Goal: Task Accomplishment & Management: Manage account settings

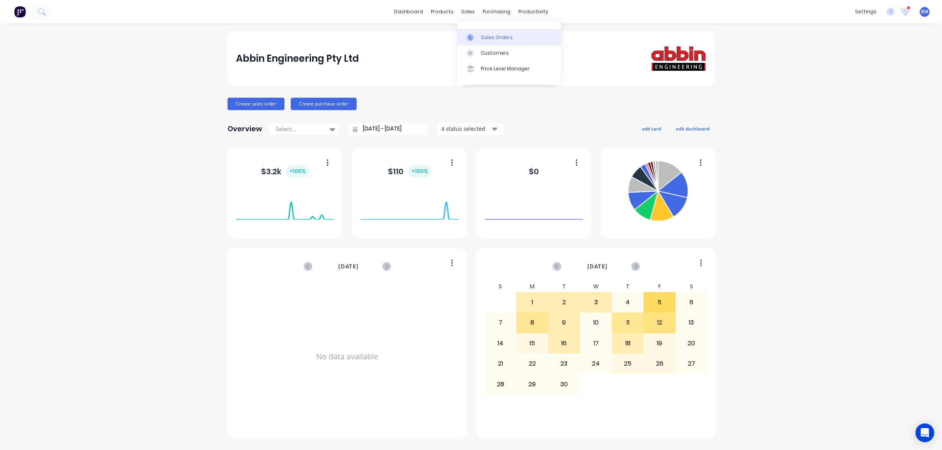
click at [484, 35] on div "Sales Orders" at bounding box center [497, 37] width 32 height 7
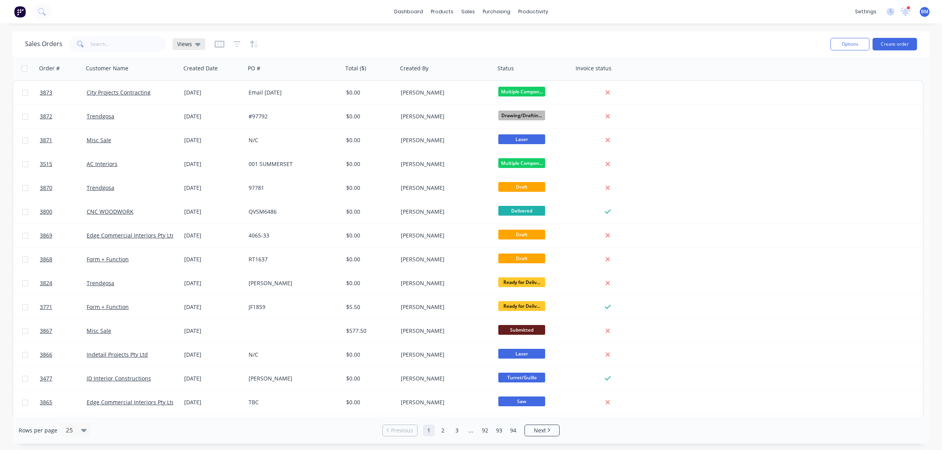
click at [185, 45] on span "Views" at bounding box center [184, 44] width 15 height 8
click at [191, 129] on button "drafts" at bounding box center [219, 126] width 89 height 9
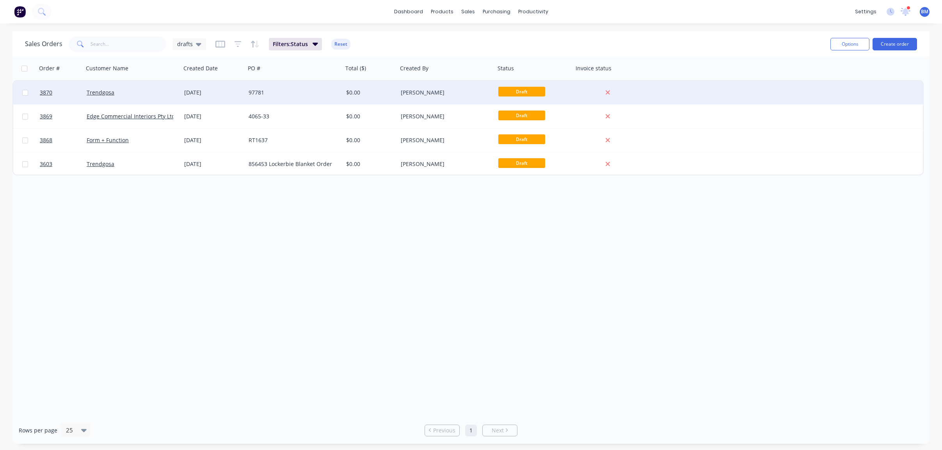
click at [139, 87] on div "Trendgosa" at bounding box center [133, 92] width 98 height 23
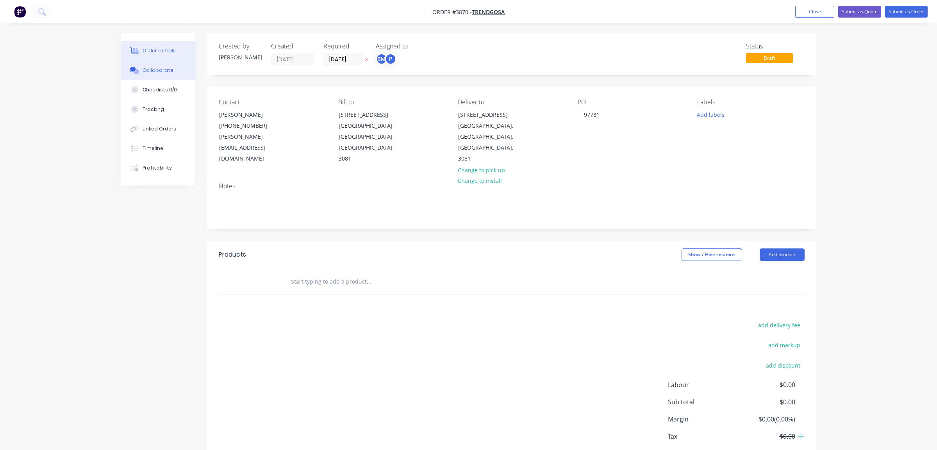
click at [179, 78] on button "Collaborate" at bounding box center [158, 71] width 74 height 20
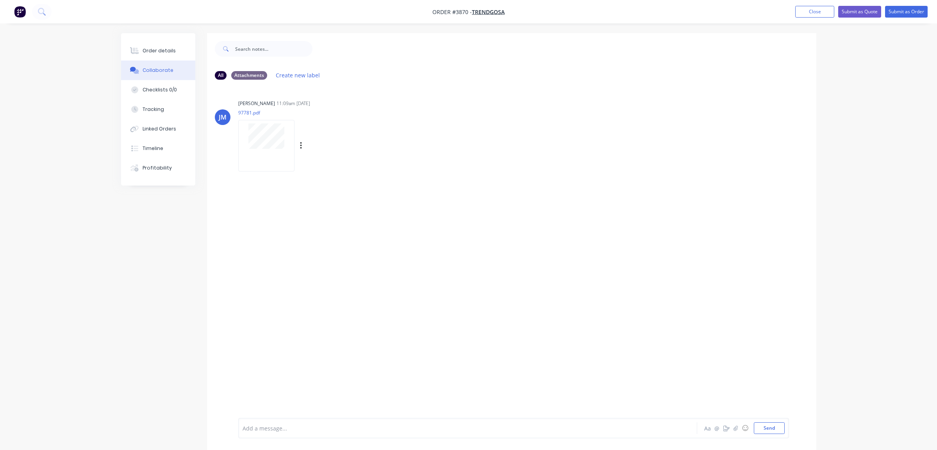
click at [259, 150] on div at bounding box center [266, 145] width 56 height 51
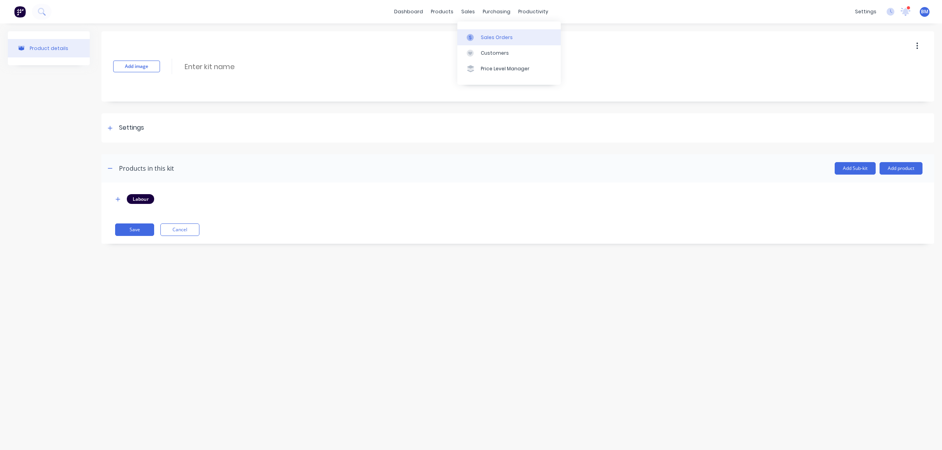
click at [477, 37] on div at bounding box center [473, 37] width 12 height 7
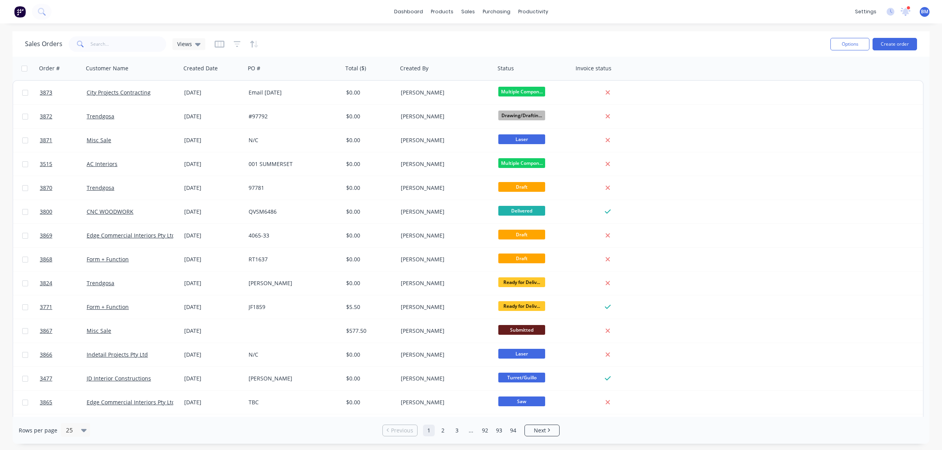
click at [208, 43] on div "Sales Orders Views" at bounding box center [425, 43] width 800 height 19
click at [201, 43] on div "Views" at bounding box center [189, 44] width 33 height 12
click at [217, 130] on button "drafts" at bounding box center [219, 126] width 89 height 9
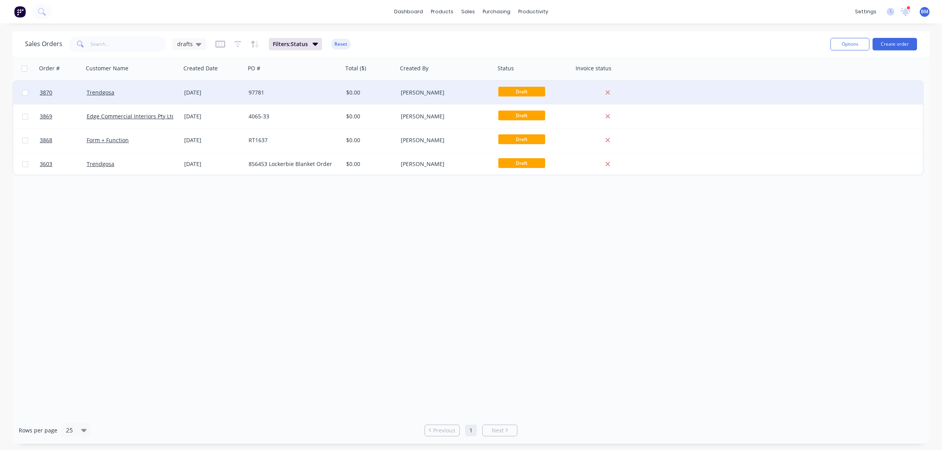
click at [185, 104] on div "3870 Trendgosa 29 Aug 2025 97781 $0.00 Joe Muscari Draft" at bounding box center [468, 93] width 910 height 24
click at [123, 87] on div "Trendgosa" at bounding box center [133, 92] width 98 height 23
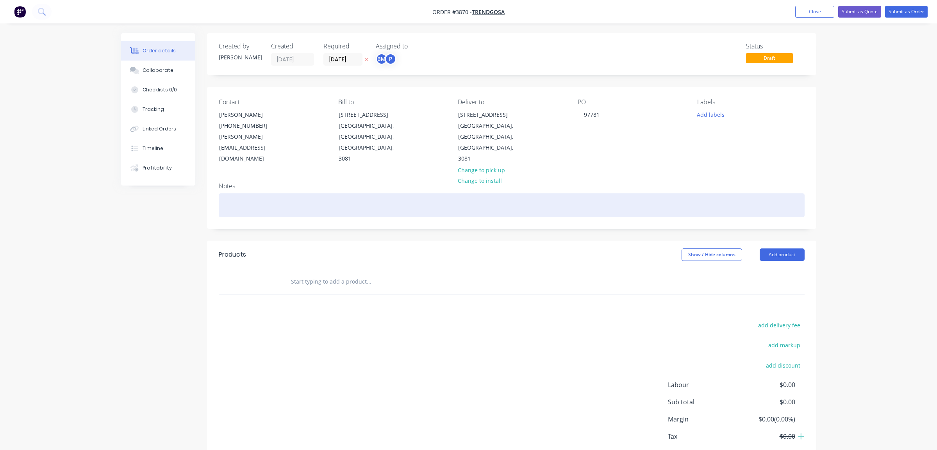
click at [360, 193] on div at bounding box center [512, 205] width 586 height 24
paste div
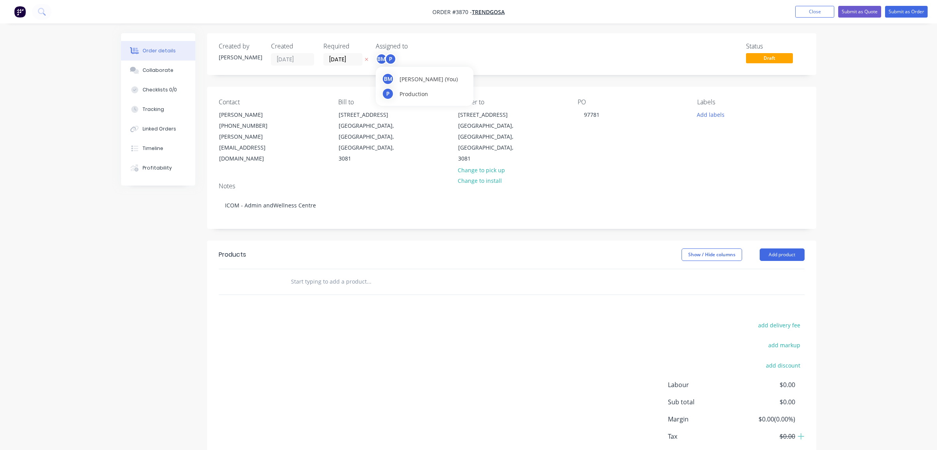
click at [385, 63] on div "BM" at bounding box center [382, 59] width 12 height 12
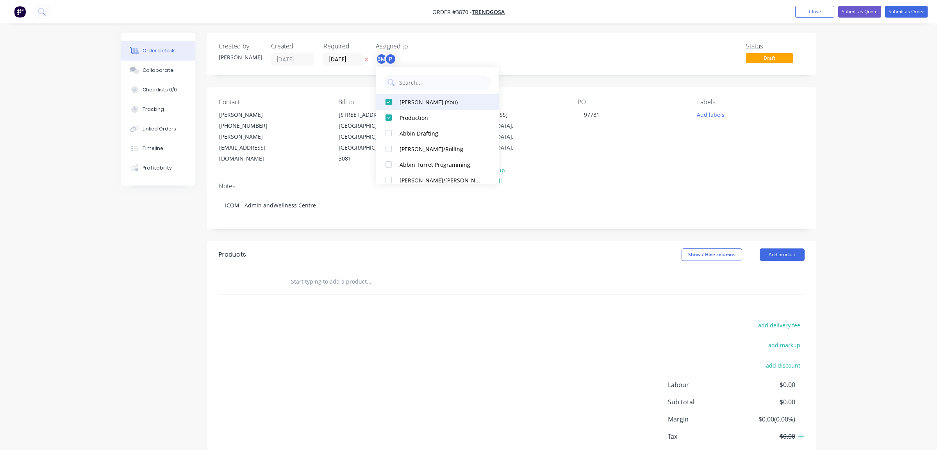
click at [404, 103] on div "[PERSON_NAME] (You)" at bounding box center [440, 102] width 83 height 8
click at [616, 320] on div "add delivery fee add markup add discount Labour $0.00 Sub total $0.00 Margin $0…" at bounding box center [512, 395] width 586 height 151
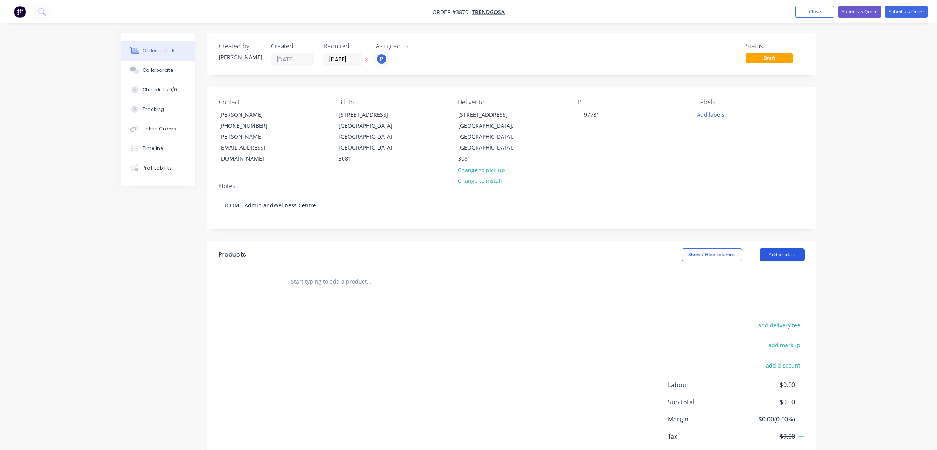
click at [794, 248] on button "Add product" at bounding box center [781, 254] width 45 height 12
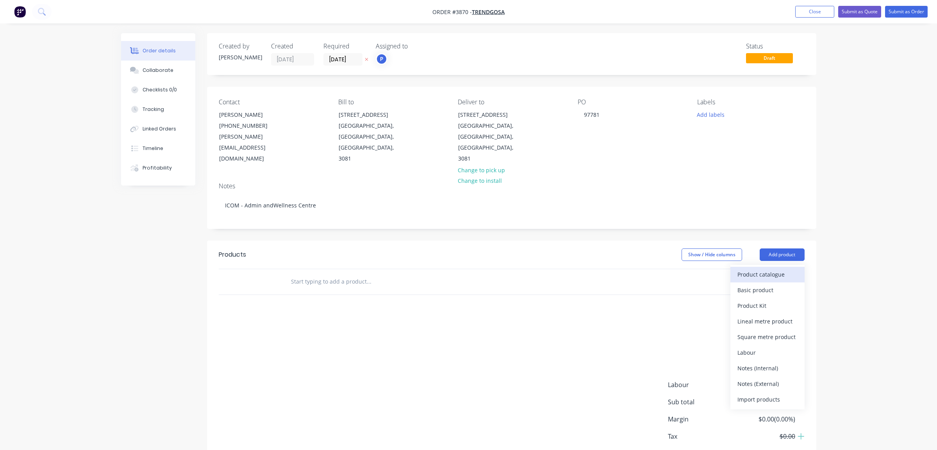
click at [794, 269] on div "Product catalogue" at bounding box center [767, 274] width 60 height 11
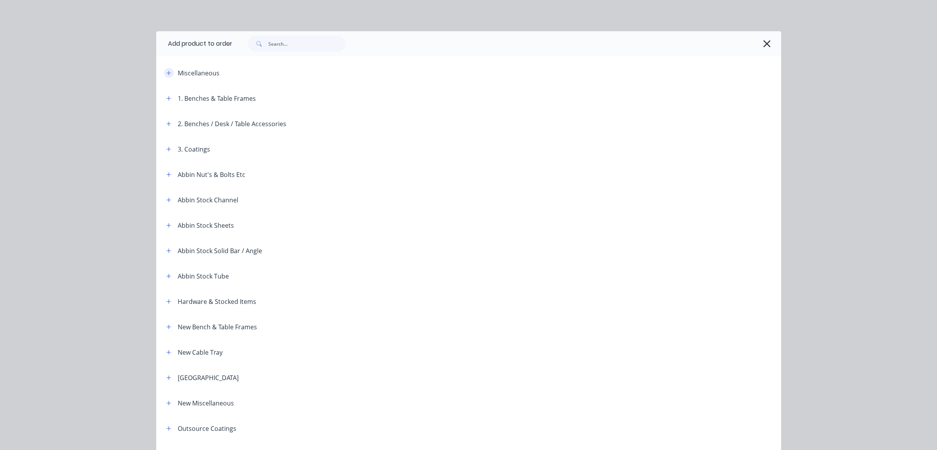
click at [166, 71] on icon "button" at bounding box center [168, 72] width 5 height 5
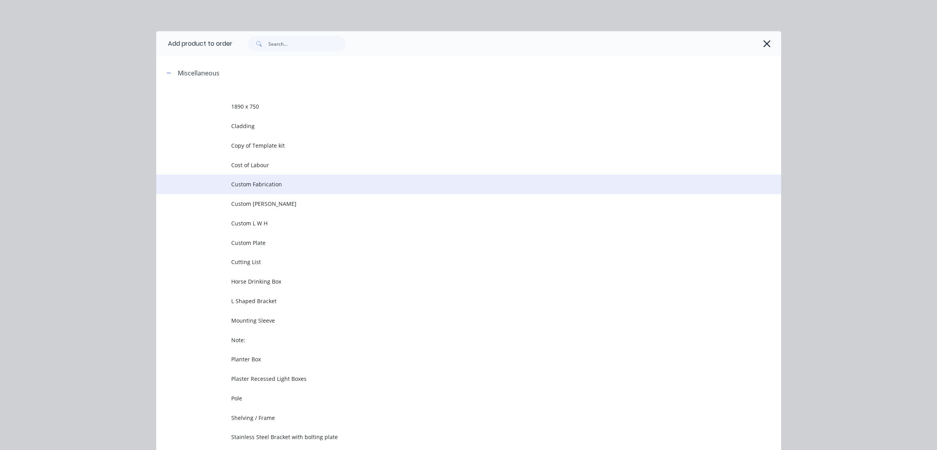
click at [219, 177] on td at bounding box center [193, 185] width 75 height 20
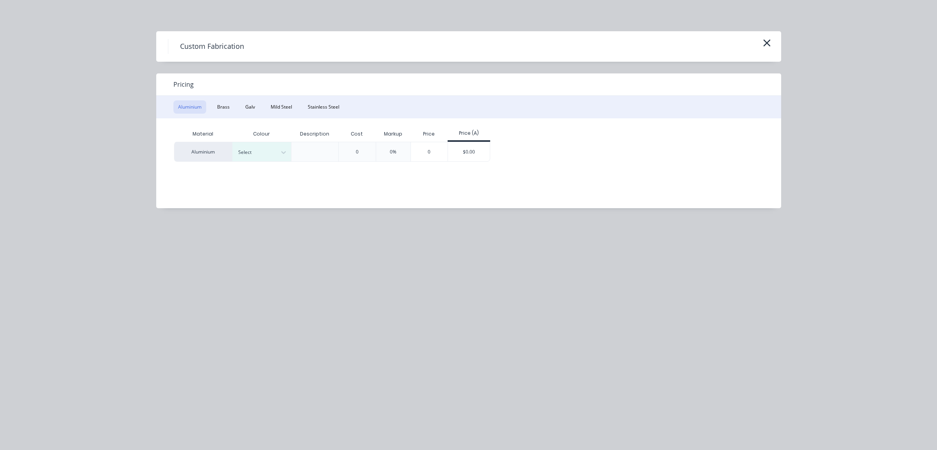
click at [278, 99] on div "Aluminium Brass Galv Mild Steel Stainless Steel" at bounding box center [468, 107] width 625 height 23
click at [290, 104] on button "Mild Steel" at bounding box center [281, 106] width 31 height 13
click at [396, 155] on div "$0.00" at bounding box center [410, 151] width 42 height 19
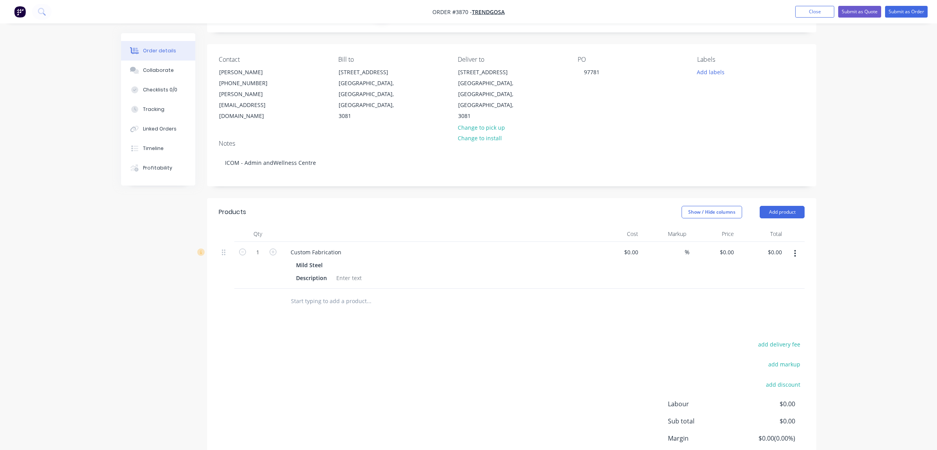
scroll to position [84, 0]
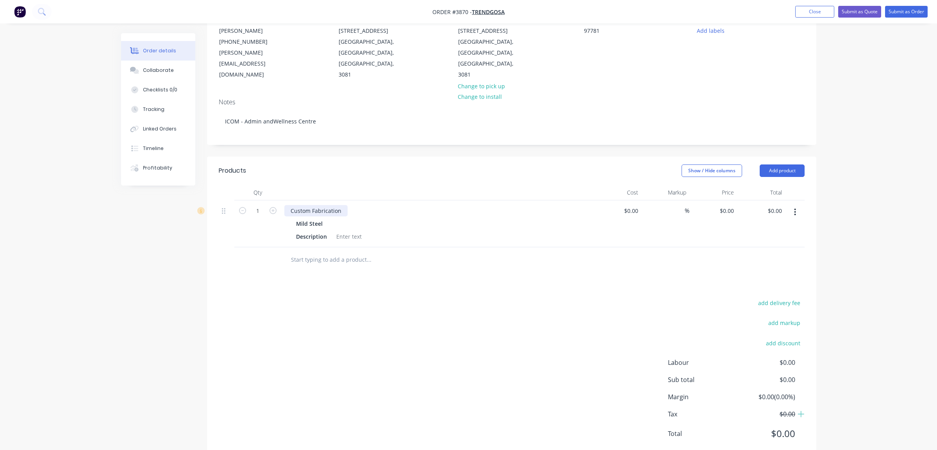
click at [325, 205] on div "Custom Fabrication" at bounding box center [315, 210] width 63 height 11
drag, startPoint x: 342, startPoint y: 192, endPoint x: 378, endPoint y: 175, distance: 38.8
click at [289, 200] on div "Custom Fabrication Mild Steel Description" at bounding box center [437, 223] width 312 height 47
paste div
click at [301, 205] on div "50x50 Shs Rail Support" at bounding box center [320, 210] width 73 height 11
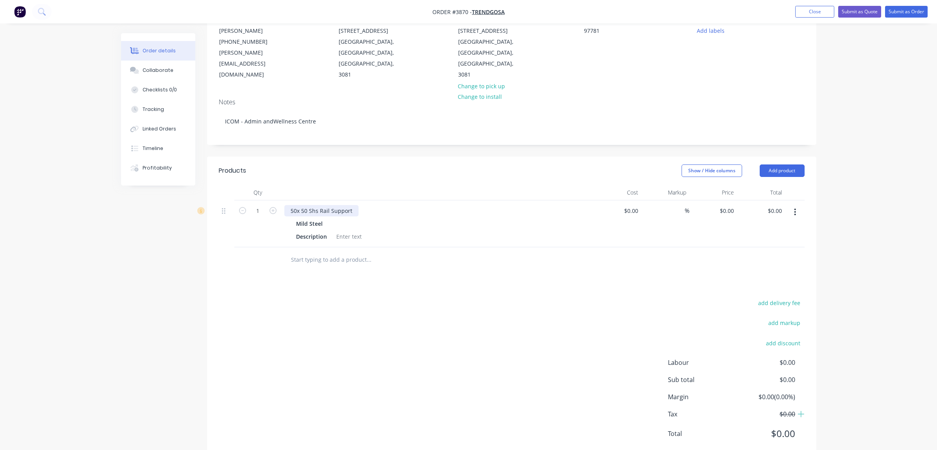
click at [297, 205] on div "50x 50 Shs Rail Support" at bounding box center [321, 210] width 74 height 11
click at [511, 218] on div "Mild Steel Description" at bounding box center [437, 230] width 306 height 24
click at [429, 200] on div "50 x 50 Shs Rail Support Mild Steel Description" at bounding box center [437, 223] width 312 height 47
click at [350, 231] on div at bounding box center [349, 236] width 32 height 11
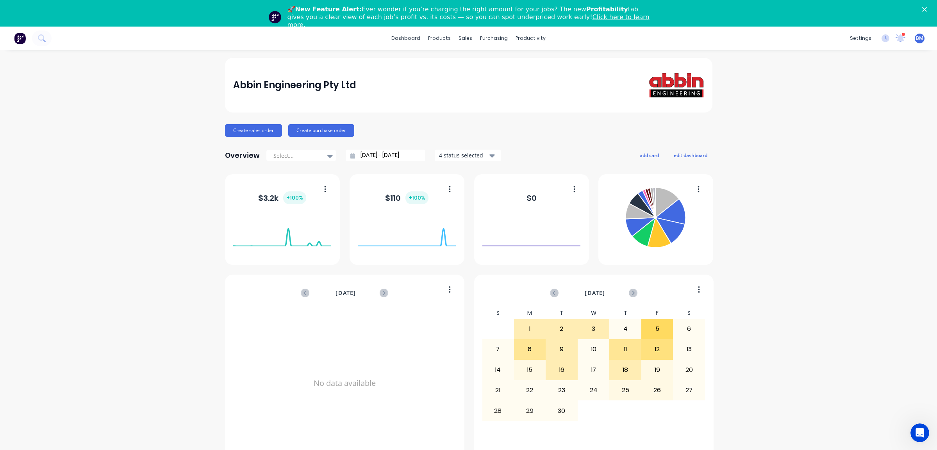
click at [930, 7] on div "Close" at bounding box center [926, 9] width 8 height 5
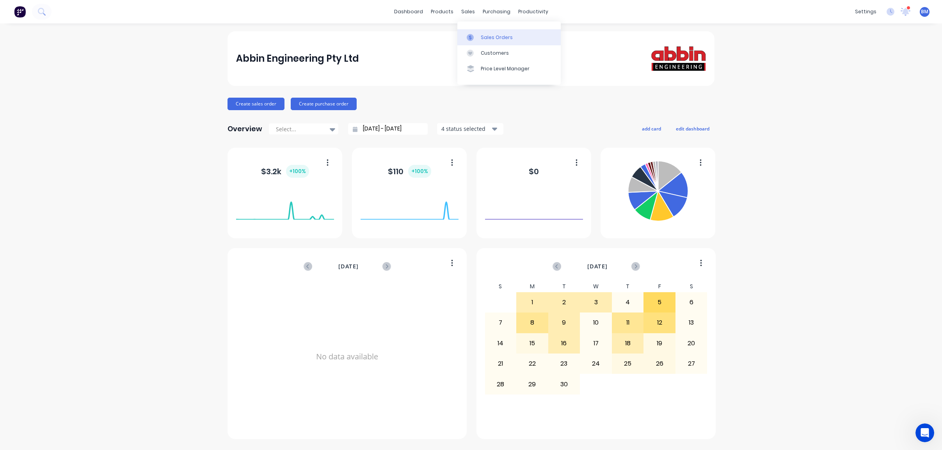
drag, startPoint x: 470, startPoint y: 33, endPoint x: 472, endPoint y: 39, distance: 5.8
click at [470, 33] on link "Sales Orders" at bounding box center [509, 37] width 103 height 16
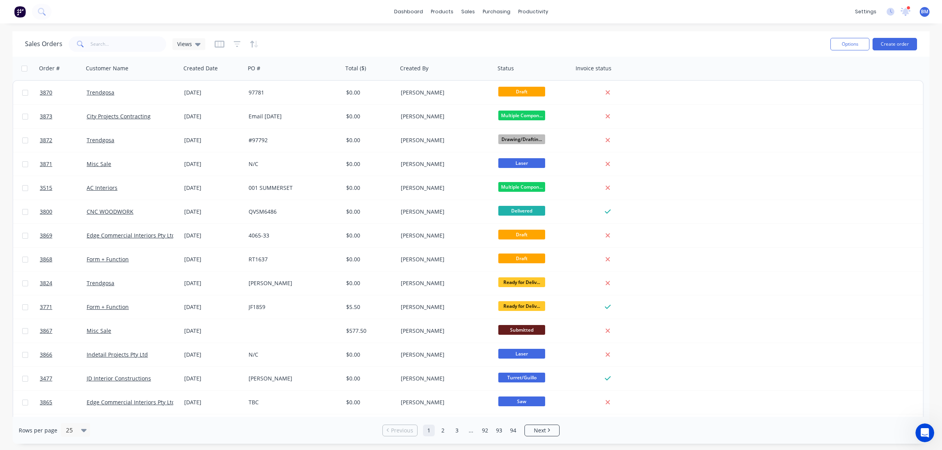
click at [187, 30] on div "dashboard products sales purchasing productivity dashboard products Product Cat…" at bounding box center [471, 225] width 942 height 450
click at [187, 41] on span "Views" at bounding box center [184, 44] width 15 height 8
click at [192, 131] on div "drafts edit" at bounding box center [227, 126] width 105 height 16
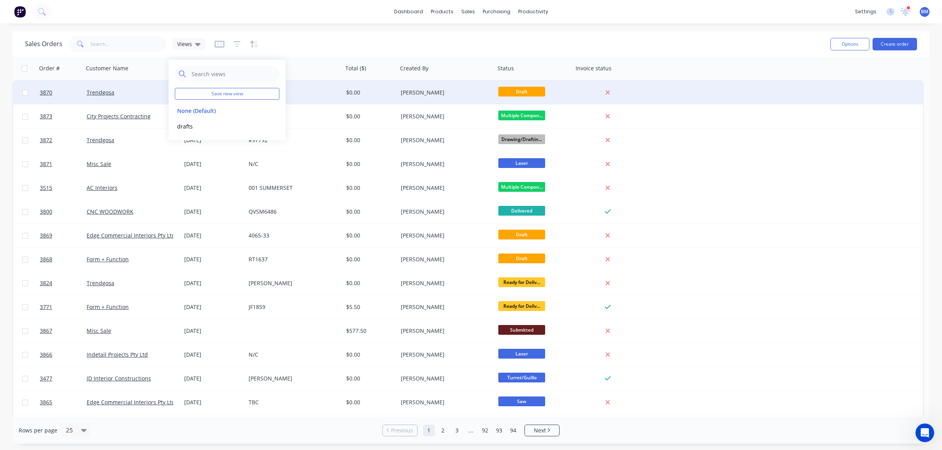
click at [137, 92] on div "Trendgosa" at bounding box center [130, 93] width 87 height 8
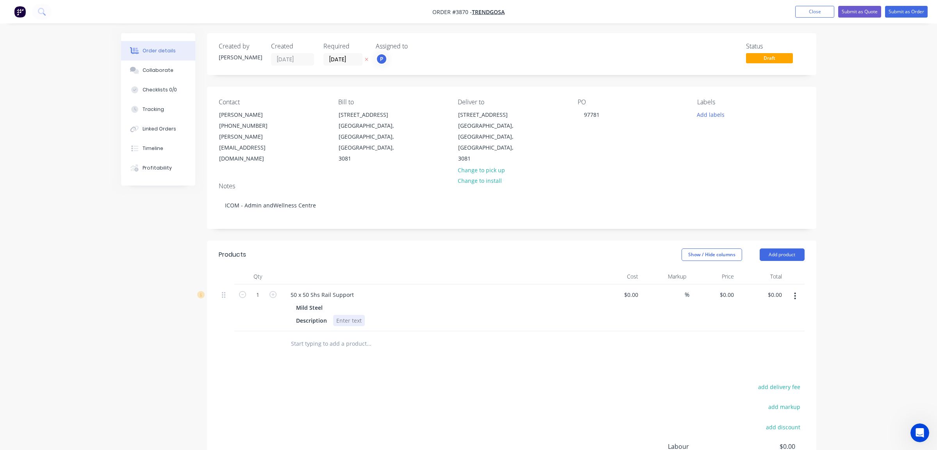
click at [354, 315] on div at bounding box center [349, 320] width 32 height 11
drag, startPoint x: 397, startPoint y: 408, endPoint x: 397, endPoint y: 402, distance: 6.2
click at [397, 404] on div "add delivery fee add markup add discount Labour $0.00 Sub total $0.00 Margin $0…" at bounding box center [512, 456] width 586 height 151
drag, startPoint x: 293, startPoint y: 296, endPoint x: 440, endPoint y: 303, distance: 146.6
click at [440, 315] on div "Description refer to drawing" at bounding box center [436, 320] width 286 height 11
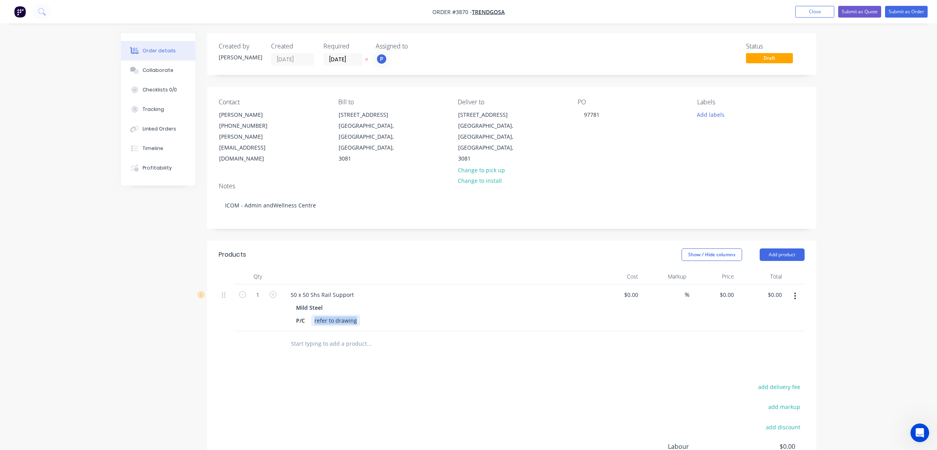
drag, startPoint x: 354, startPoint y: 299, endPoint x: 77, endPoint y: 223, distance: 287.7
click at [77, 223] on div "Order details Collaborate Checklists 0/0 Tracking Linked Orders Timeline Profit…" at bounding box center [468, 278] width 937 height 556
click at [396, 302] on div "Mild Steel" at bounding box center [437, 307] width 283 height 11
click at [149, 330] on div "Created by Joe Created 29/08/25 Required 29/08/25 Assigned to P Status Draft Co…" at bounding box center [468, 294] width 695 height 522
click at [718, 113] on button "Add labels" at bounding box center [711, 114] width 36 height 11
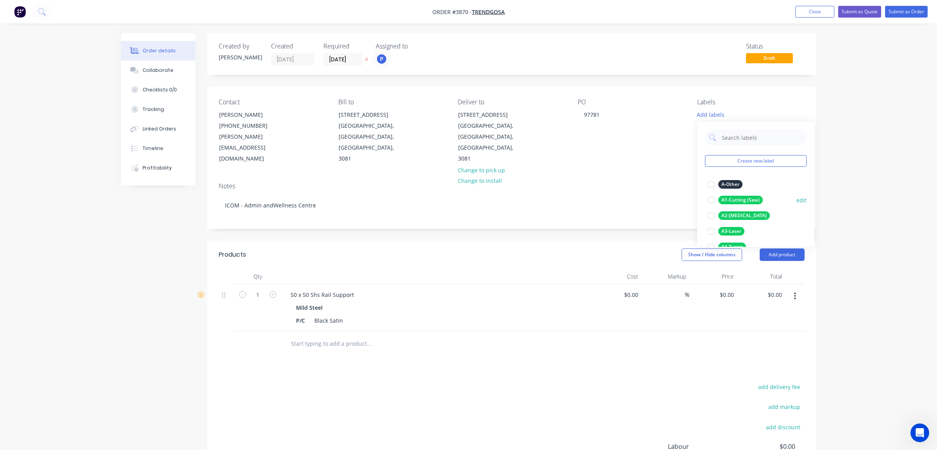
click at [744, 197] on div "A1-Cutting (Saw)" at bounding box center [740, 200] width 45 height 9
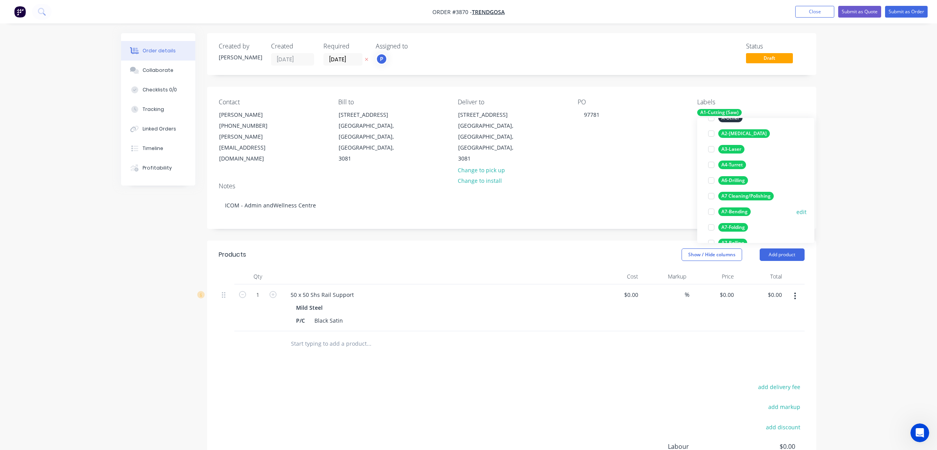
scroll to position [117, 0]
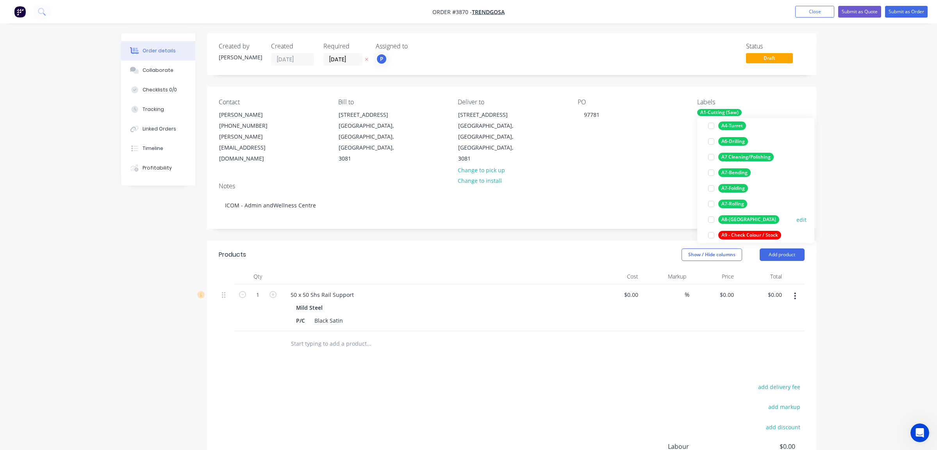
click at [744, 220] on div "A8-[GEOGRAPHIC_DATA]" at bounding box center [748, 219] width 61 height 9
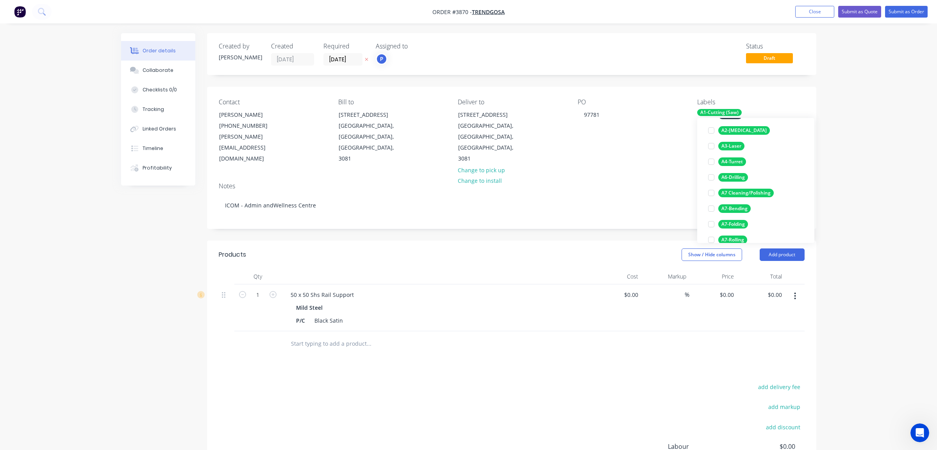
scroll to position [156, 0]
click at [747, 214] on div "A9-Powdercoating" at bounding box center [741, 211] width 47 height 9
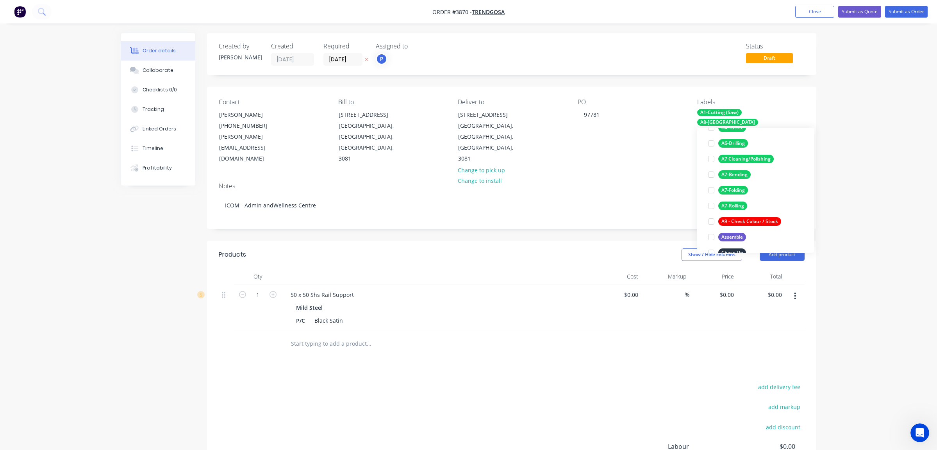
scroll to position [0, 0]
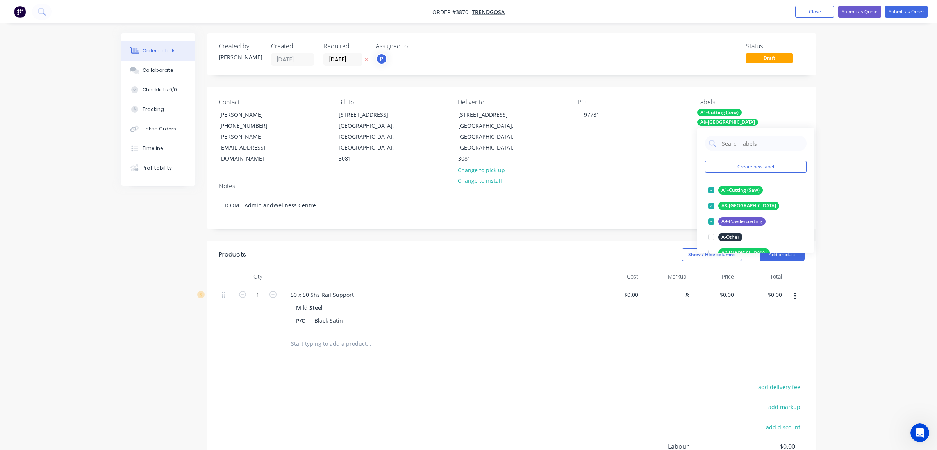
click at [905, 200] on div "Order details Collaborate Checklists 0/0 Tracking Linked Orders Timeline Profit…" at bounding box center [468, 278] width 937 height 556
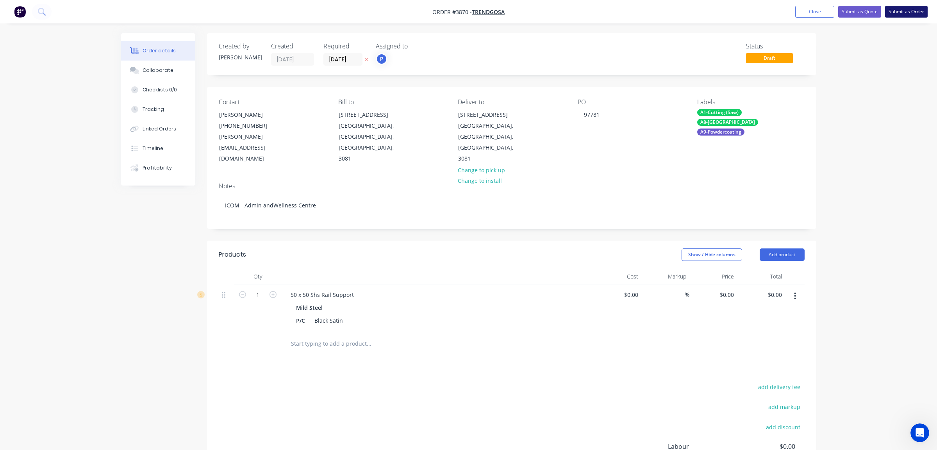
click at [907, 12] on button "Submit as Order" at bounding box center [906, 12] width 43 height 12
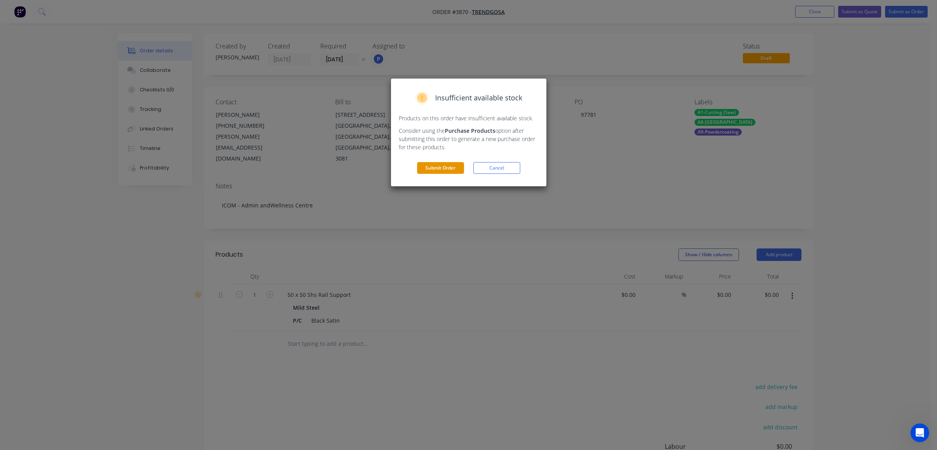
click at [438, 169] on button "Submit Order" at bounding box center [440, 168] width 47 height 12
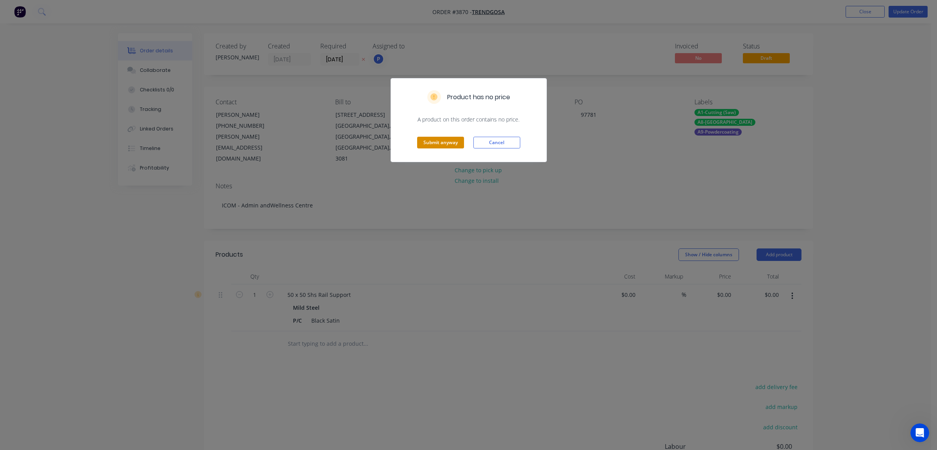
click at [450, 144] on button "Submit anyway" at bounding box center [440, 143] width 47 height 12
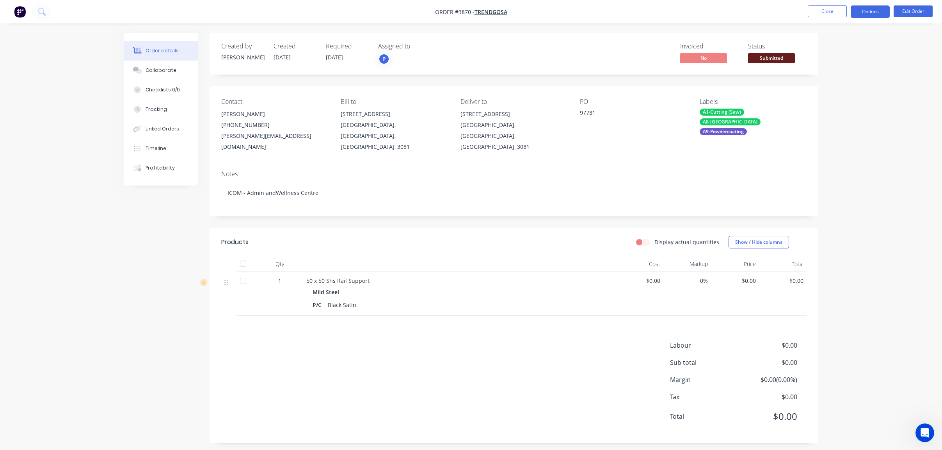
click at [874, 9] on button "Options" at bounding box center [870, 11] width 39 height 12
click at [914, 14] on button "Edit Order" at bounding box center [913, 11] width 39 height 12
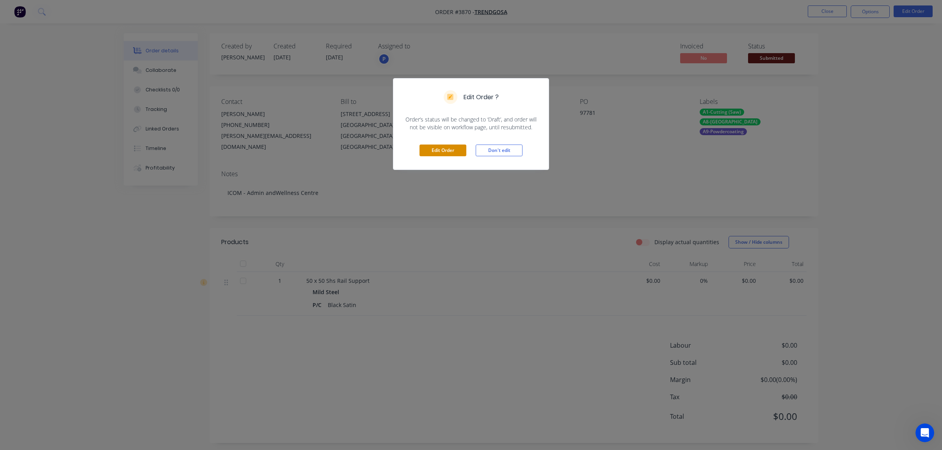
click at [448, 156] on button "Edit Order" at bounding box center [443, 150] width 47 height 12
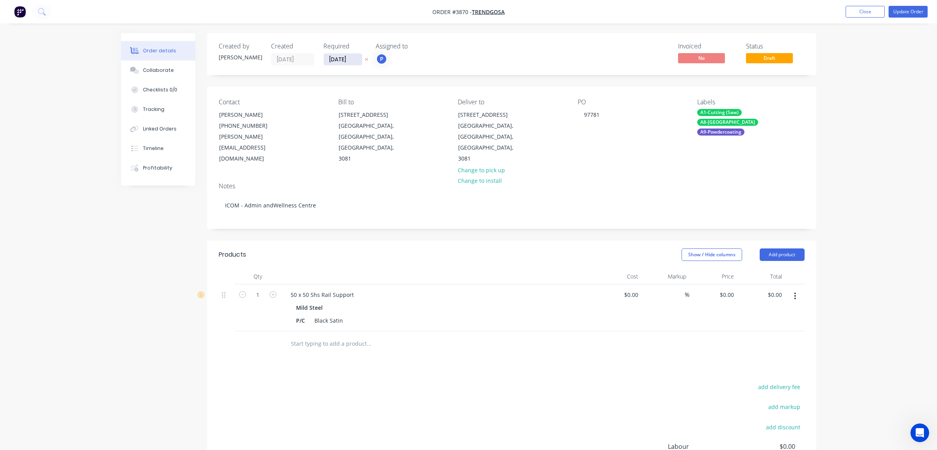
click at [336, 58] on input "29/08/25" at bounding box center [343, 59] width 38 height 12
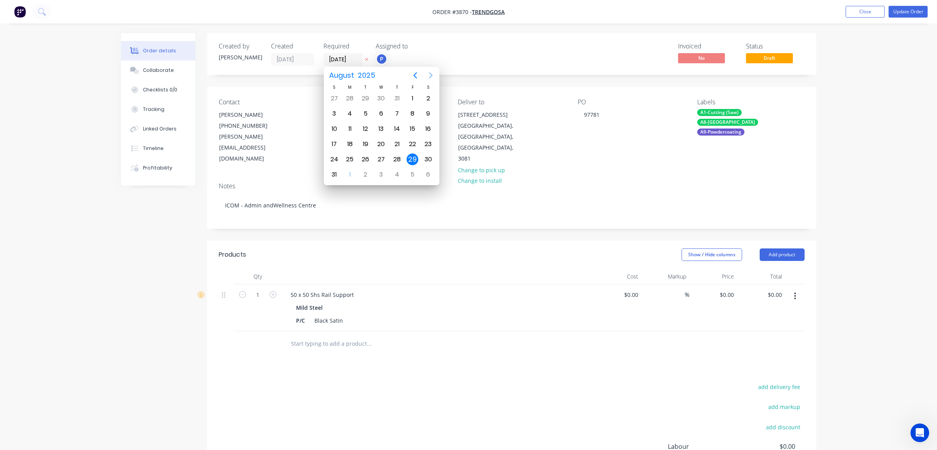
click at [431, 73] on icon "Next page" at bounding box center [430, 75] width 9 height 9
click at [384, 129] on div "17" at bounding box center [381, 129] width 12 height 12
type input "17/09/25"
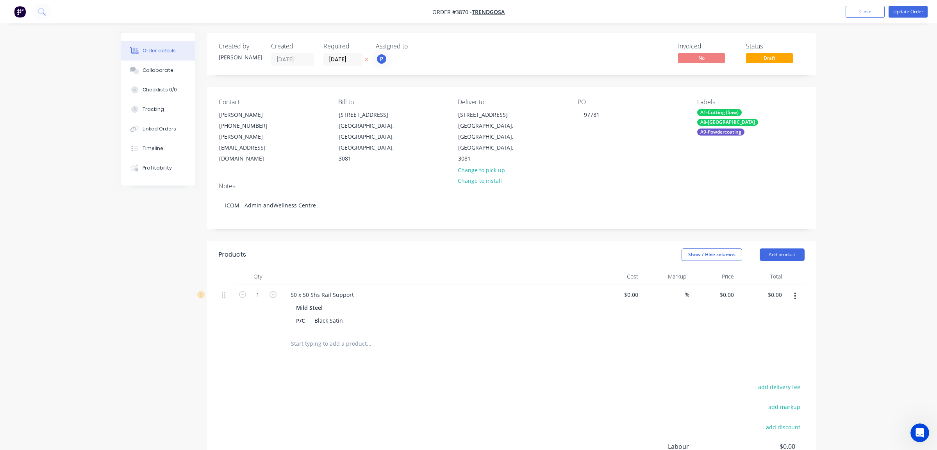
click at [908, 5] on nav "Order #3870 - Trendgosa Add product Close Update Order" at bounding box center [468, 11] width 937 height 23
click at [908, 7] on button "Update Order" at bounding box center [907, 12] width 39 height 12
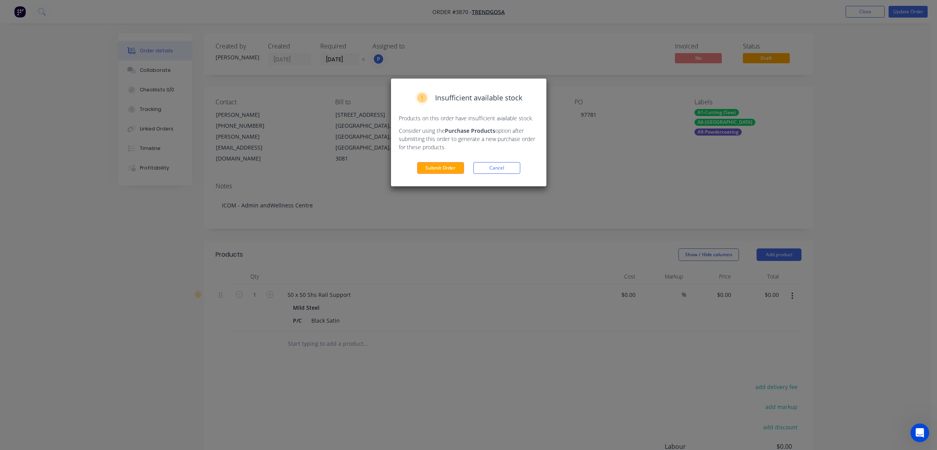
click at [420, 159] on div "Insufficient available stock Products on this order have insufficient available…" at bounding box center [468, 132] width 155 height 108
click at [429, 168] on button "Submit Order" at bounding box center [440, 168] width 47 height 12
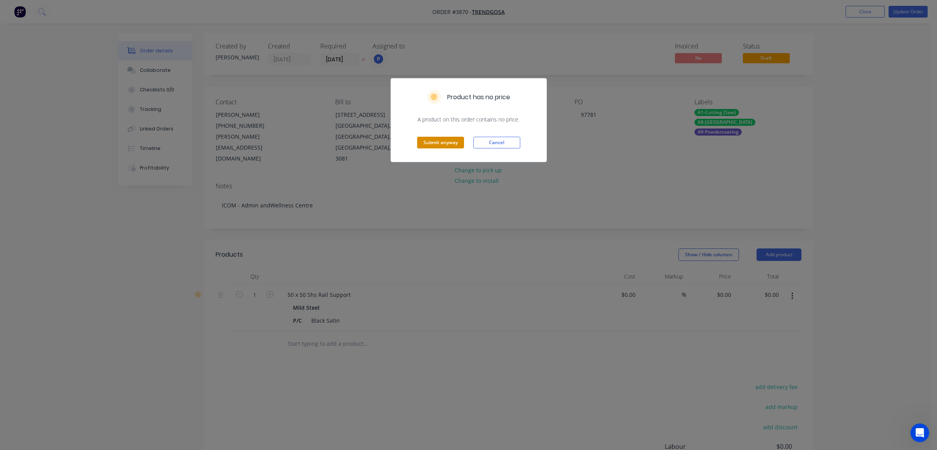
click at [439, 138] on button "Submit anyway" at bounding box center [440, 143] width 47 height 12
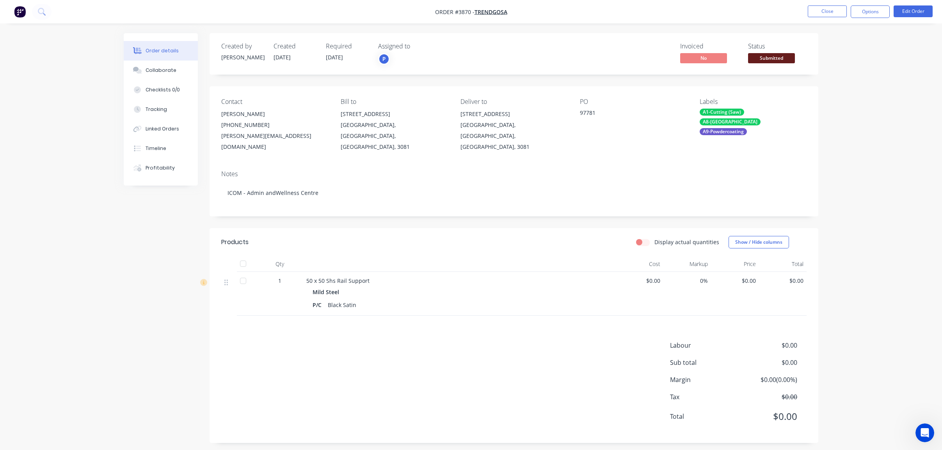
click at [789, 59] on span "Submitted" at bounding box center [771, 58] width 47 height 10
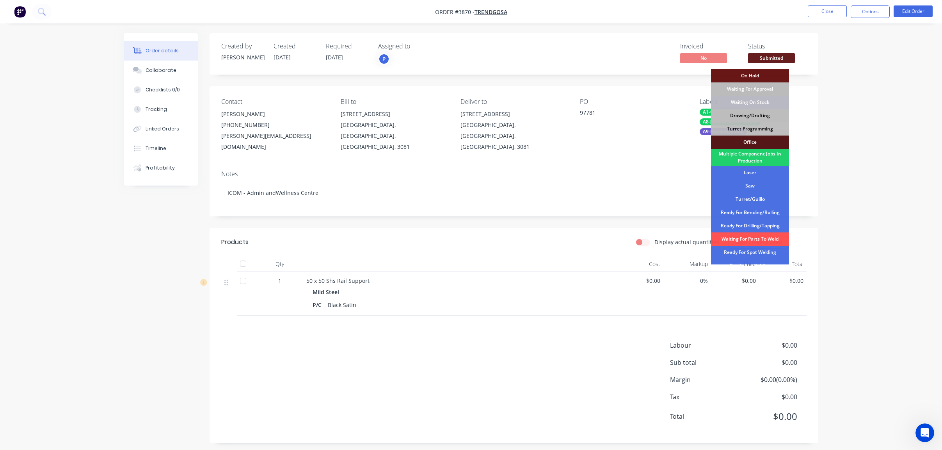
click at [746, 115] on div "Drawing/Drafting" at bounding box center [750, 115] width 78 height 13
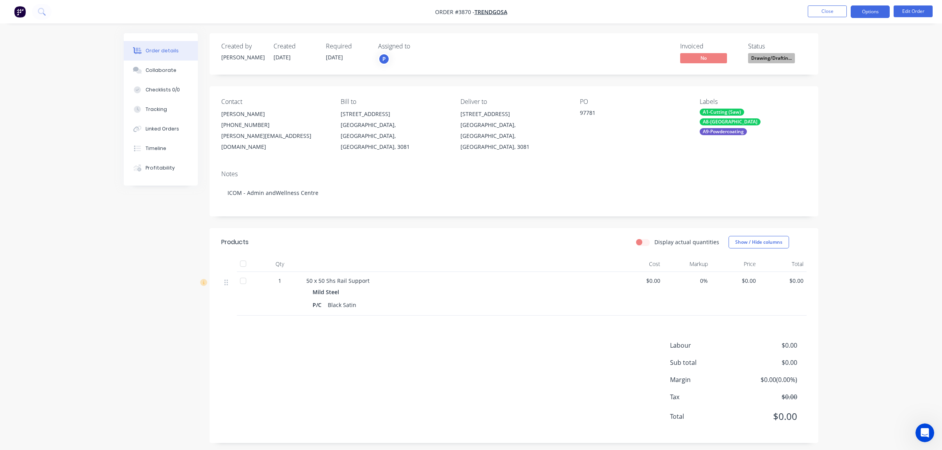
click at [862, 12] on button "Options" at bounding box center [870, 11] width 39 height 12
click at [844, 98] on div "Work Order" at bounding box center [847, 94] width 72 height 11
click at [850, 84] on div "Without pricing" at bounding box center [847, 78] width 72 height 11
click at [131, 243] on div "Created by Joe Created 29/08/25 Required 17/09/25 Assigned to P Invoiced No Sta…" at bounding box center [471, 243] width 695 height 421
click at [819, 11] on button "Close" at bounding box center [827, 11] width 39 height 12
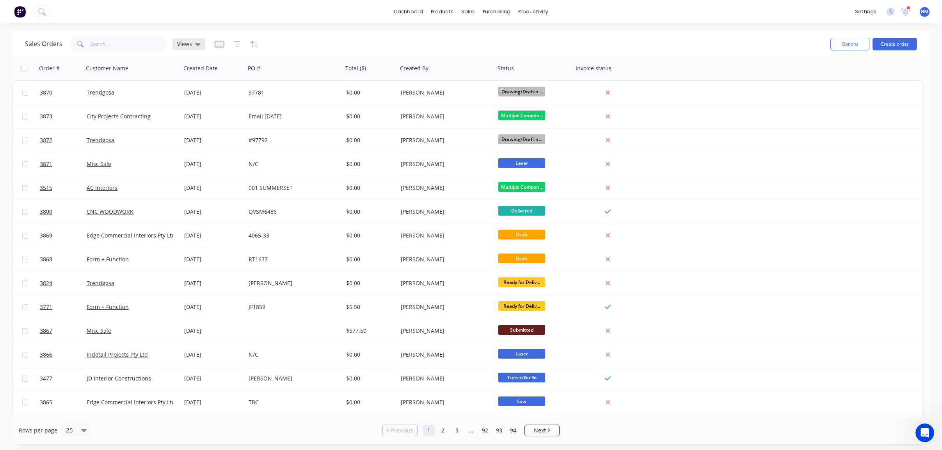
click at [191, 48] on div "Views" at bounding box center [189, 44] width 33 height 12
click at [187, 125] on button "drafts" at bounding box center [219, 126] width 89 height 9
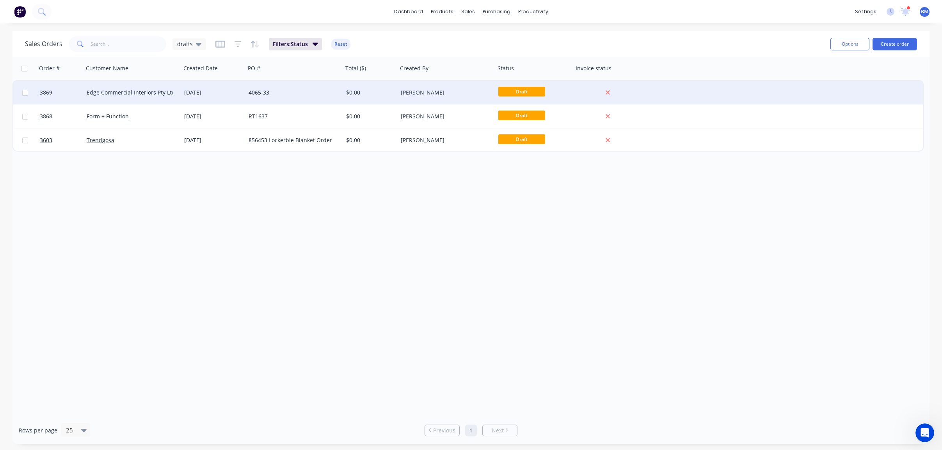
click at [227, 91] on div "[DATE]" at bounding box center [213, 93] width 58 height 8
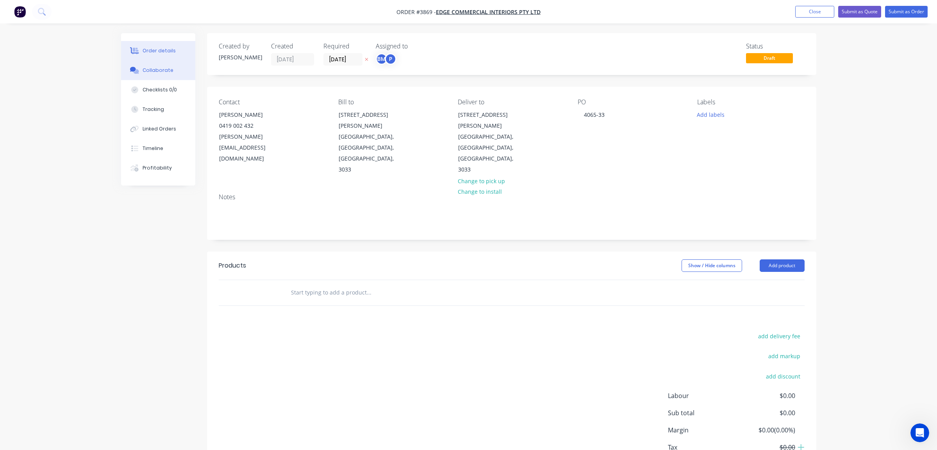
click at [168, 67] on div "Collaborate" at bounding box center [157, 70] width 31 height 7
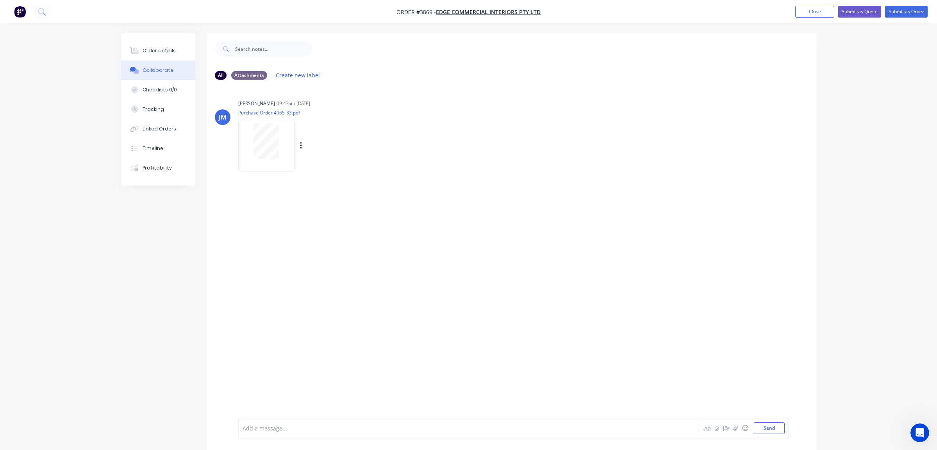
drag, startPoint x: 286, startPoint y: 153, endPoint x: 288, endPoint y: 158, distance: 5.4
click at [288, 158] on div at bounding box center [266, 141] width 49 height 36
click at [151, 58] on button "Order details" at bounding box center [158, 51] width 74 height 20
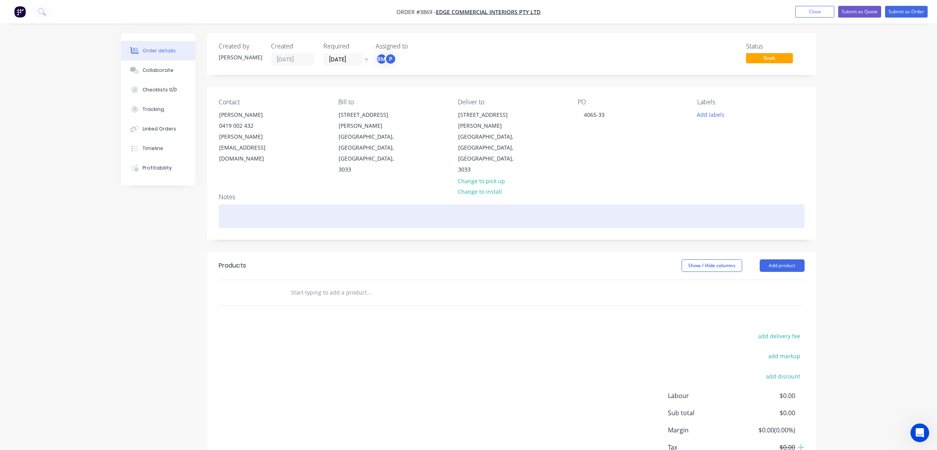
click at [246, 204] on div at bounding box center [512, 216] width 586 height 24
paste div
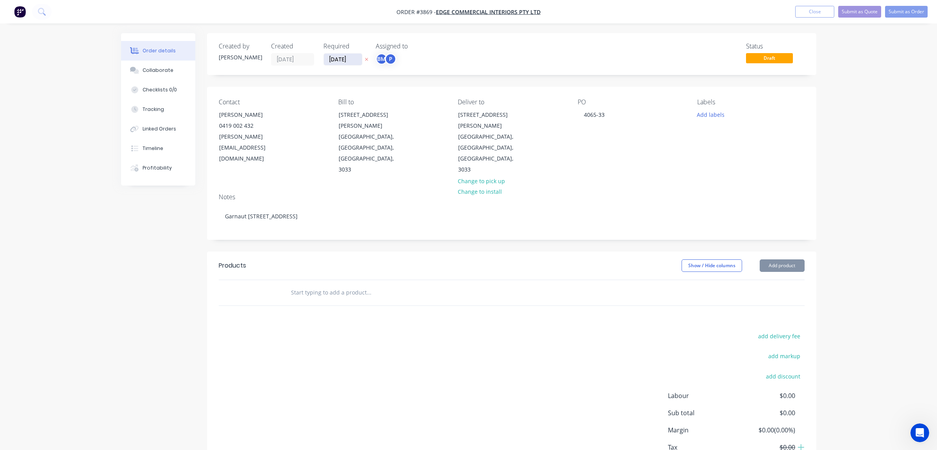
click at [349, 57] on input "29/08/25" at bounding box center [343, 59] width 38 height 12
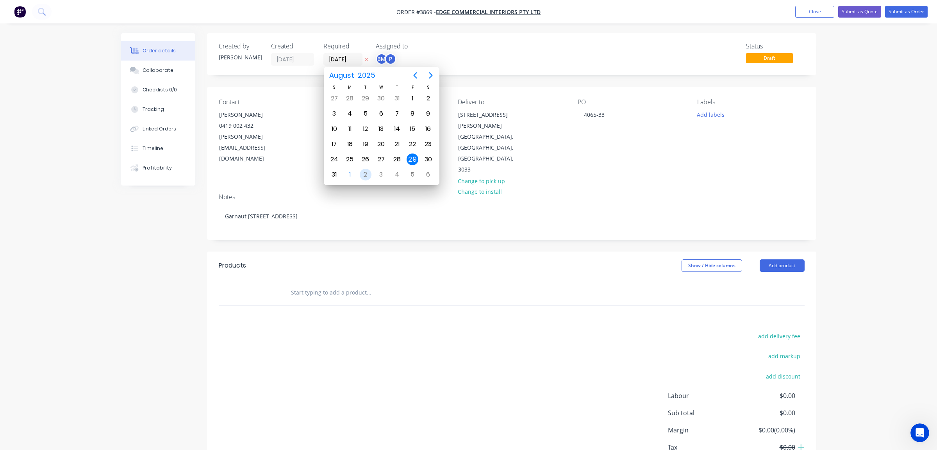
click at [361, 176] on div "2" at bounding box center [366, 175] width 12 height 12
type input "02/09/25"
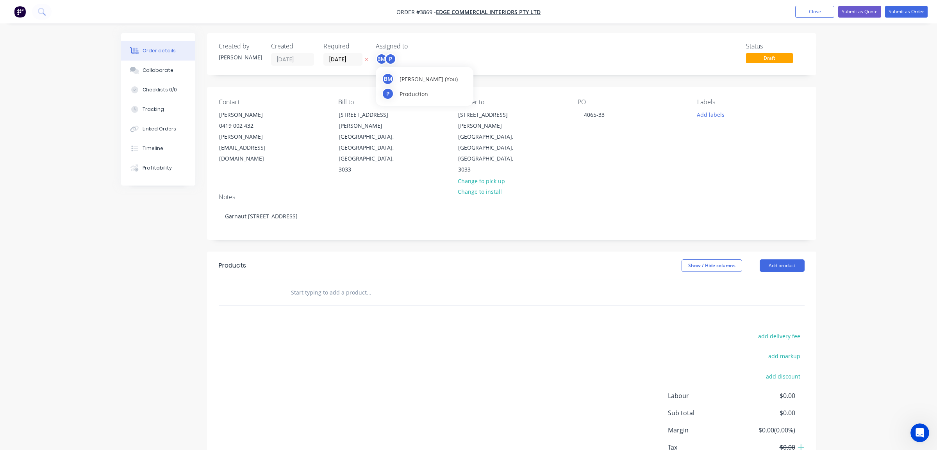
drag, startPoint x: 393, startPoint y: 57, endPoint x: 392, endPoint y: 53, distance: 4.1
click at [392, 53] on div "P" at bounding box center [391, 59] width 12 height 12
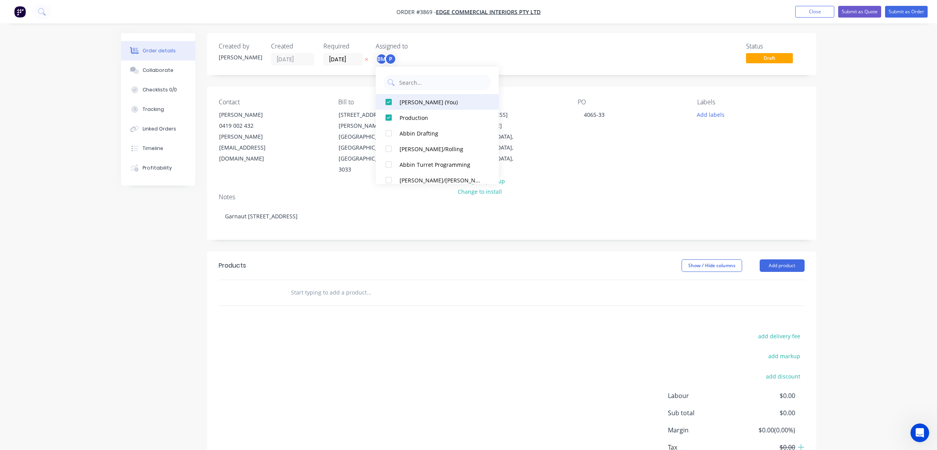
click at [404, 106] on div "Ben Muscari (You)" at bounding box center [440, 102] width 83 height 8
click at [457, 52] on div "Status Draft" at bounding box center [629, 54] width 351 height 23
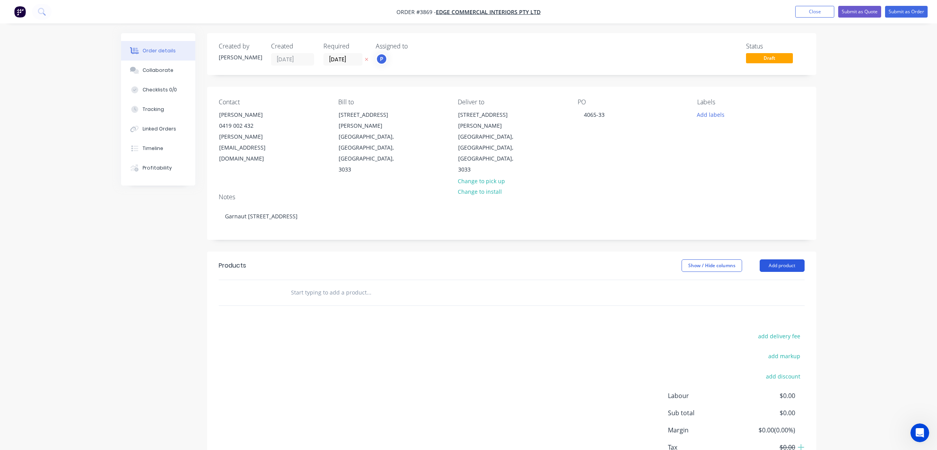
click at [773, 259] on button "Add product" at bounding box center [781, 265] width 45 height 12
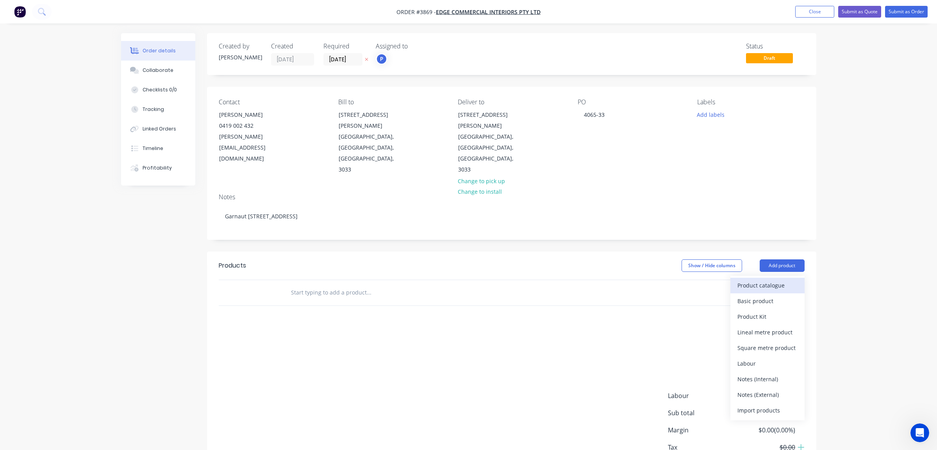
click at [772, 280] on div "Product catalogue" at bounding box center [767, 285] width 60 height 11
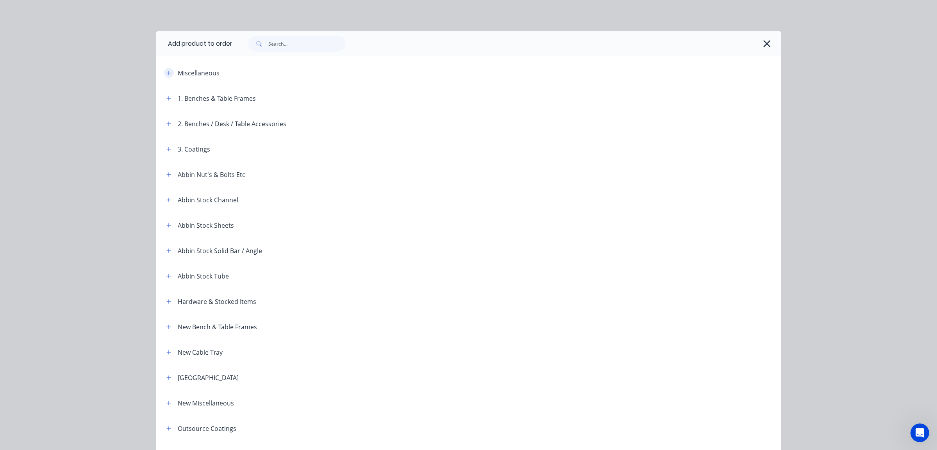
click at [164, 73] on button "button" at bounding box center [169, 73] width 10 height 10
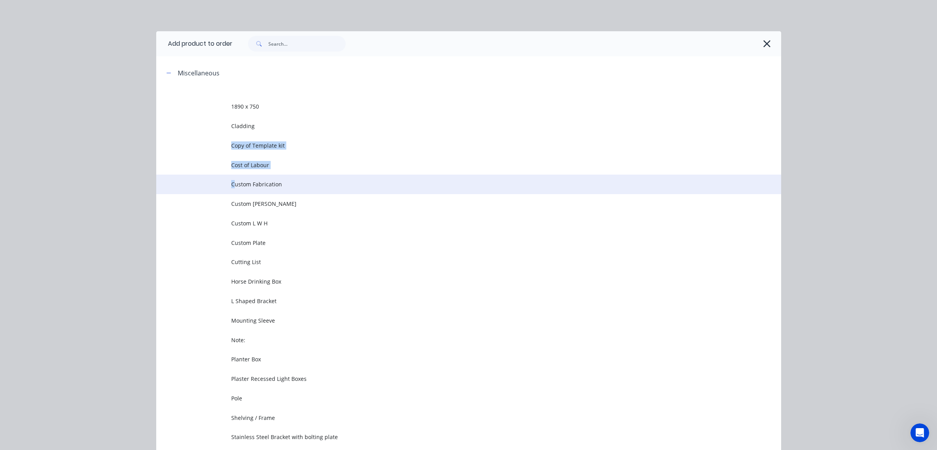
drag, startPoint x: 229, startPoint y: 151, endPoint x: 232, endPoint y: 186, distance: 35.3
click at [232, 186] on tbody "1890 x 750 Cladding Copy of Template kit Cost of Labour Custom Fabrication Cust…" at bounding box center [468, 285] width 625 height 400
click at [231, 186] on span "Custom Fabrication" at bounding box center [451, 184] width 440 height 8
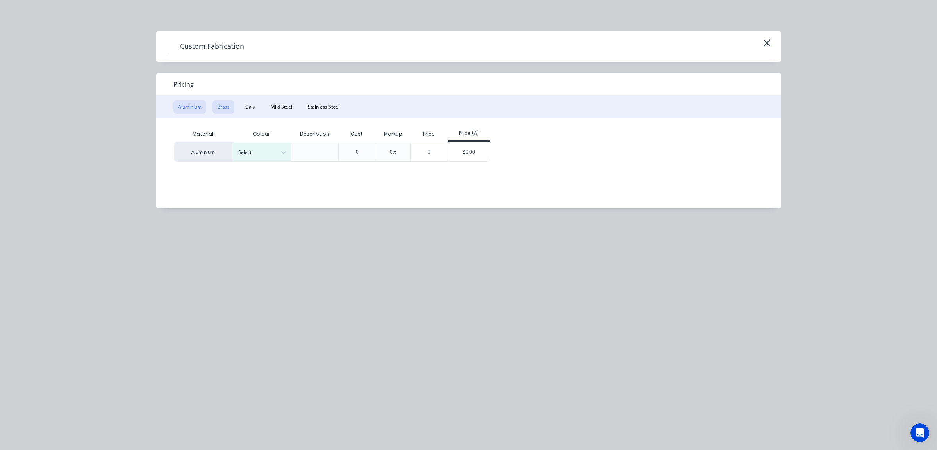
click at [218, 111] on button "Brass" at bounding box center [223, 106] width 22 height 13
click at [419, 152] on div "$0.00" at bounding box center [410, 151] width 42 height 19
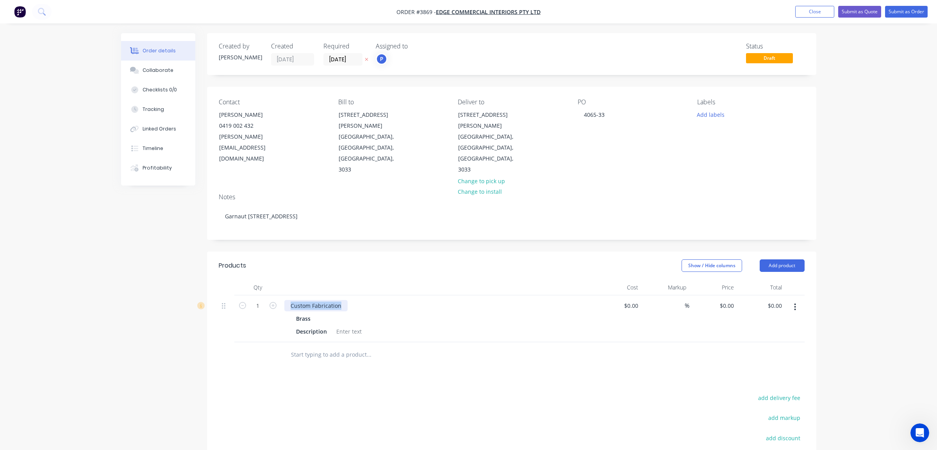
drag, startPoint x: 290, startPoint y: 270, endPoint x: 501, endPoint y: 266, distance: 211.6
click at [501, 295] on div "Custom Fabrication Brass Description" at bounding box center [437, 318] width 312 height 47
paste div
click at [354, 326] on div at bounding box center [349, 331] width 32 height 11
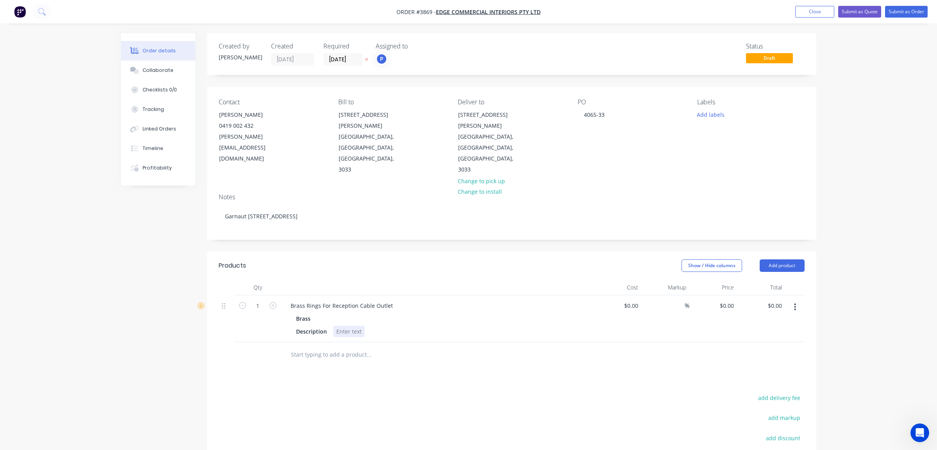
paste div
click at [381, 326] on div "- 80mm Diameter- 20mm High" at bounding box center [375, 331] width 85 height 11
click at [417, 360] on div "Products Show / Hide columns Add product Qty Cost Markup Price Total 1 Brass Ri…" at bounding box center [511, 407] width 609 height 312
click at [470, 326] on div "Description - 80mm Diameter - 20mm High" at bounding box center [436, 336] width 286 height 20
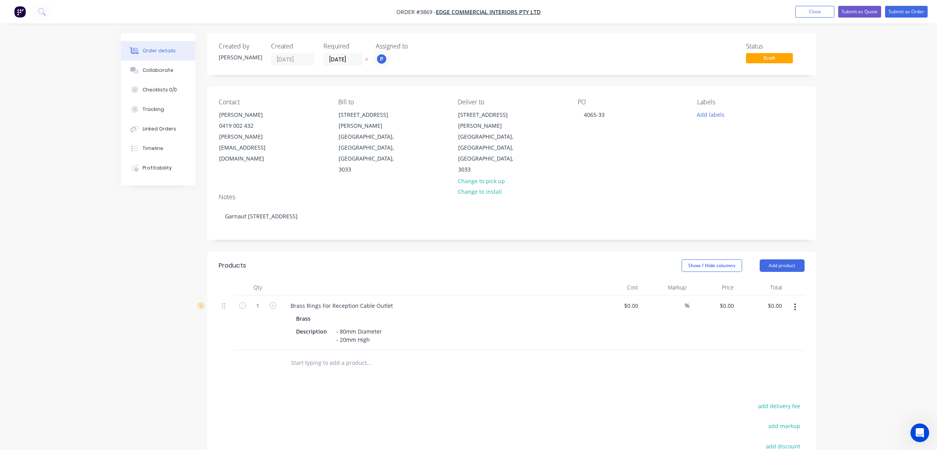
click at [274, 302] on icon "button" at bounding box center [272, 305] width 7 height 7
type input "2"
click at [150, 73] on div "Collaborate" at bounding box center [157, 70] width 31 height 7
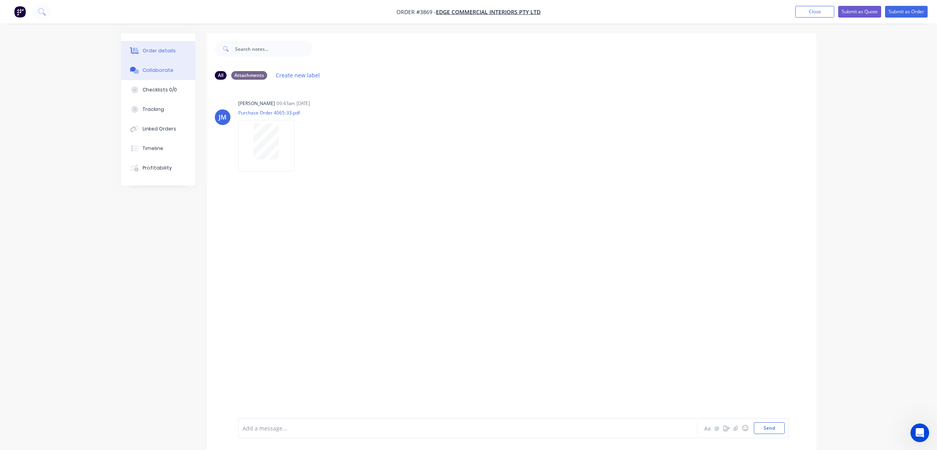
click at [158, 57] on button "Order details" at bounding box center [158, 51] width 74 height 20
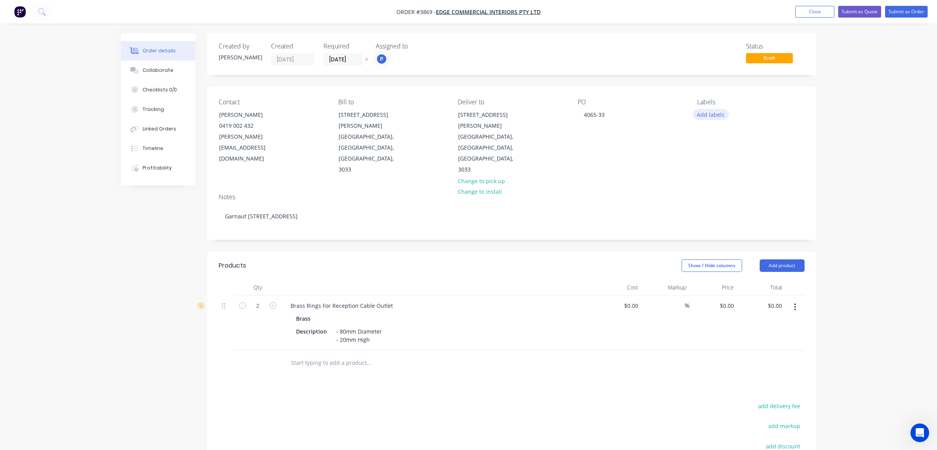
click at [701, 117] on button "Add labels" at bounding box center [711, 114] width 36 height 11
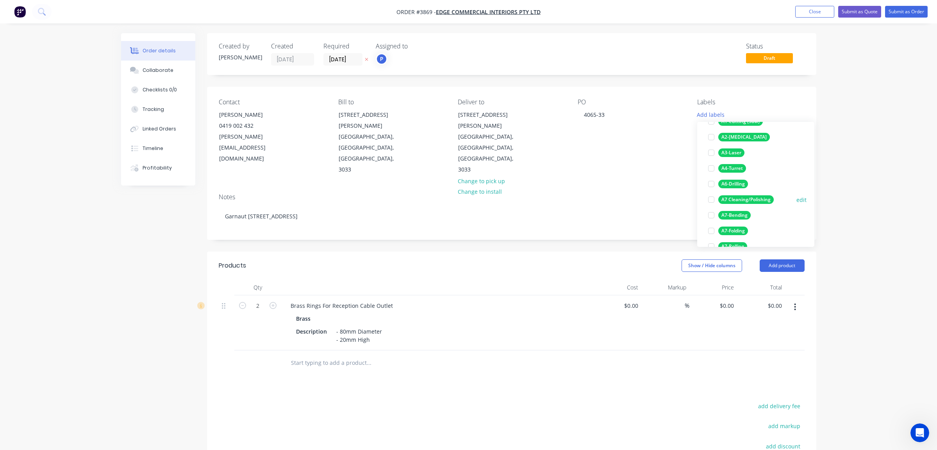
scroll to position [117, 0]
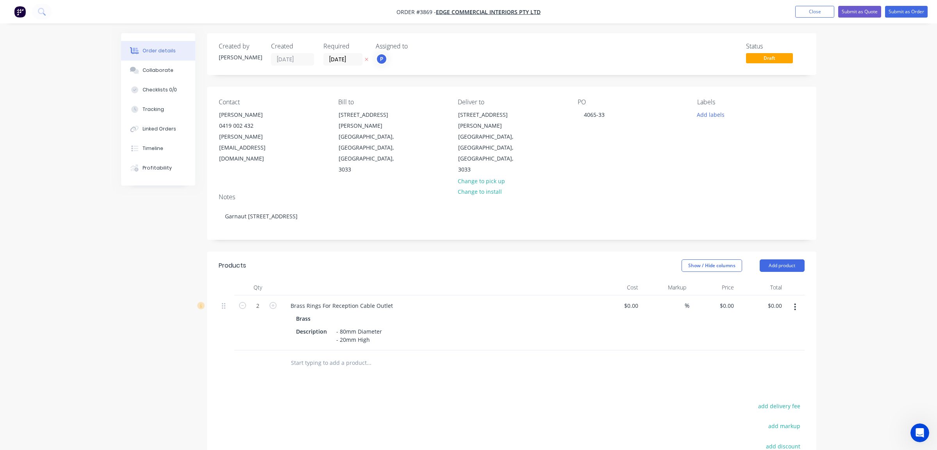
click at [656, 125] on div "PO 4065-33" at bounding box center [630, 136] width 107 height 77
click at [892, 12] on button "Submit as Order" at bounding box center [906, 12] width 43 height 12
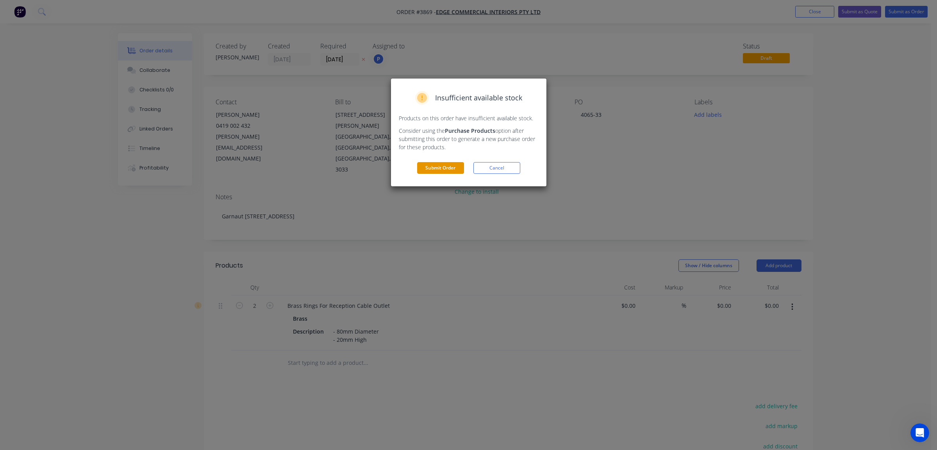
click at [433, 163] on button "Submit Order" at bounding box center [440, 168] width 47 height 12
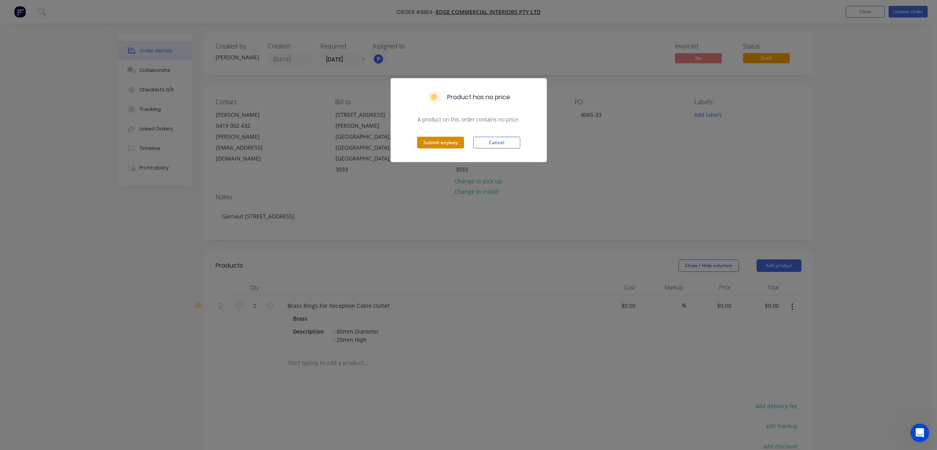
click at [429, 142] on button "Submit anyway" at bounding box center [440, 143] width 47 height 12
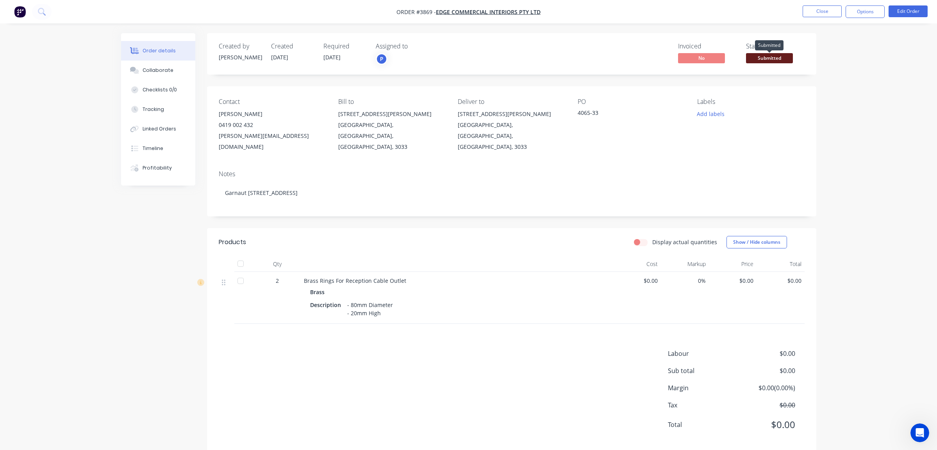
click at [780, 57] on span "Submitted" at bounding box center [769, 58] width 47 height 10
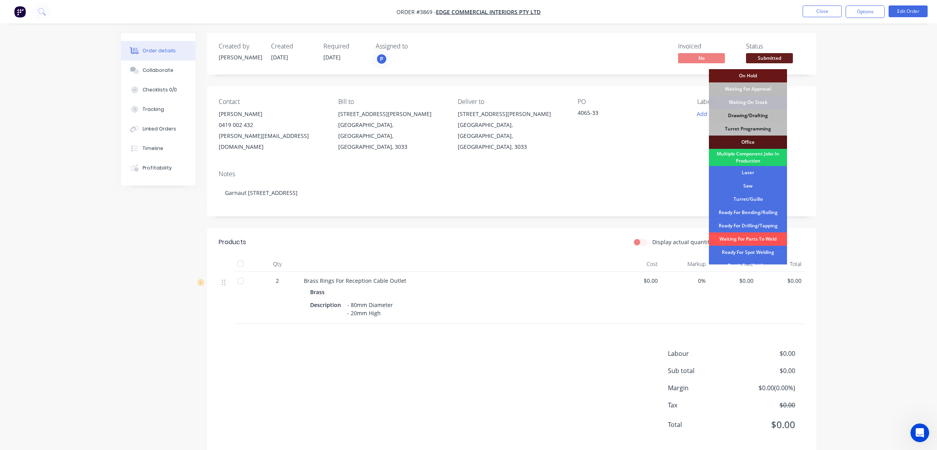
click at [764, 113] on div "Drawing/Drafting" at bounding box center [748, 115] width 78 height 13
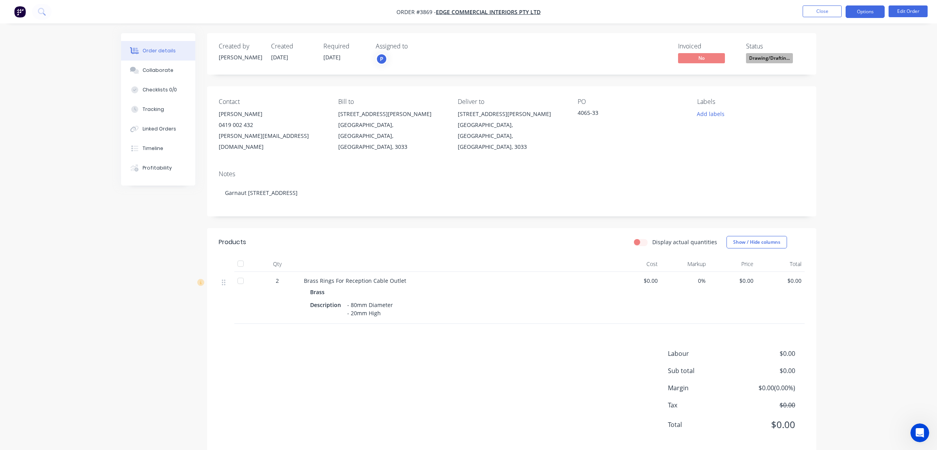
click at [873, 10] on button "Options" at bounding box center [864, 11] width 39 height 12
click at [841, 96] on div "Work Order" at bounding box center [841, 94] width 72 height 11
click at [848, 77] on div "Without pricing" at bounding box center [841, 78] width 72 height 11
click at [64, 140] on div "Order details Collaborate Checklists 0/0 Tracking Linked Orders Timeline Profit…" at bounding box center [468, 231] width 937 height 463
click at [831, 14] on button "Close" at bounding box center [821, 11] width 39 height 12
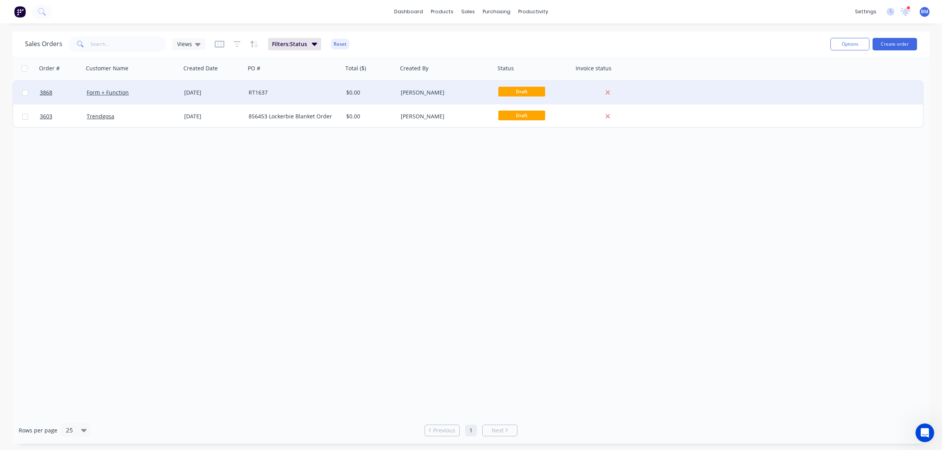
click at [178, 97] on div "Form + Function" at bounding box center [133, 92] width 98 height 23
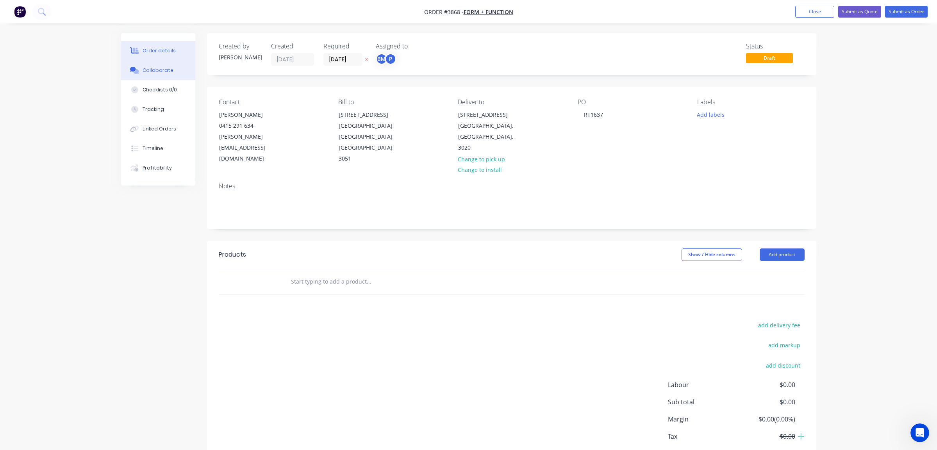
click at [152, 71] on div "Collaborate" at bounding box center [157, 70] width 31 height 7
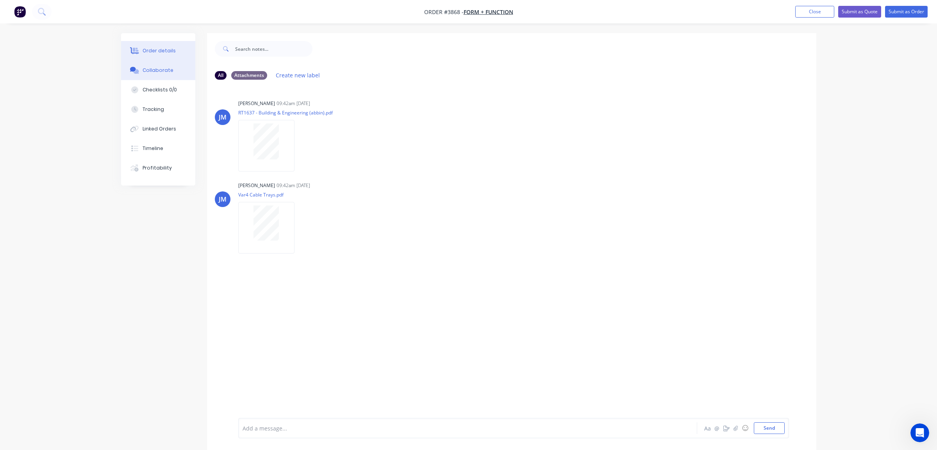
click at [153, 49] on div "Order details" at bounding box center [158, 50] width 33 height 7
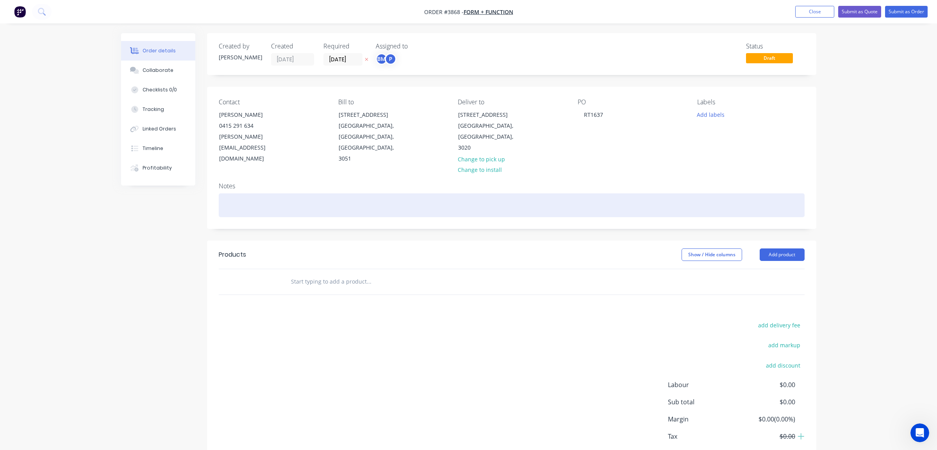
click at [558, 193] on div at bounding box center [512, 205] width 586 height 24
paste div
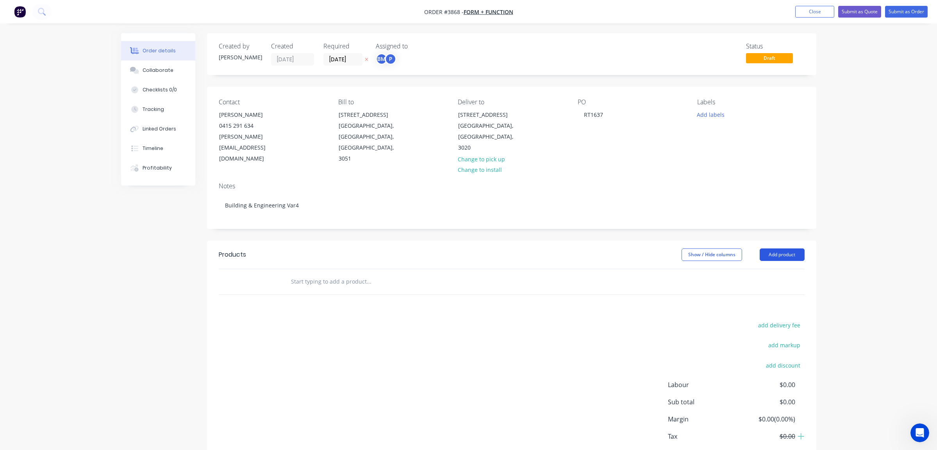
click at [786, 248] on button "Add product" at bounding box center [781, 254] width 45 height 12
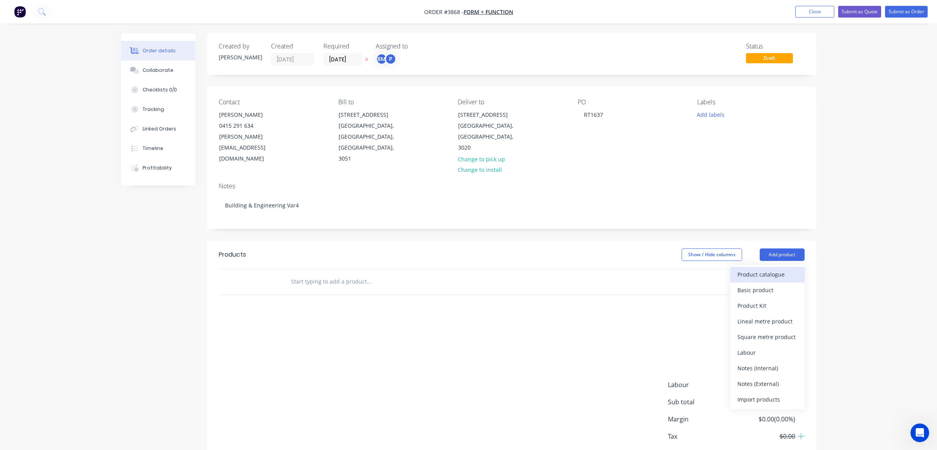
drag, startPoint x: 786, startPoint y: 251, endPoint x: 780, endPoint y: 266, distance: 16.3
click at [780, 269] on div "Product catalogue" at bounding box center [767, 274] width 60 height 11
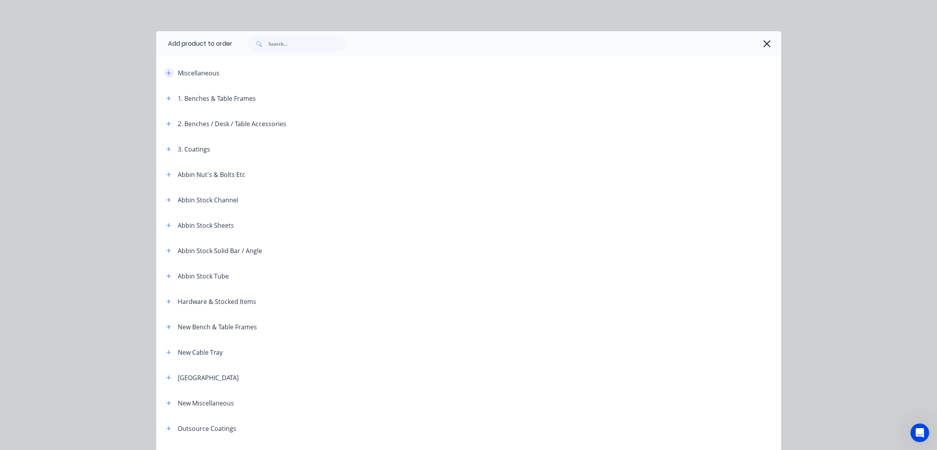
click at [166, 70] on icon "button" at bounding box center [168, 72] width 5 height 5
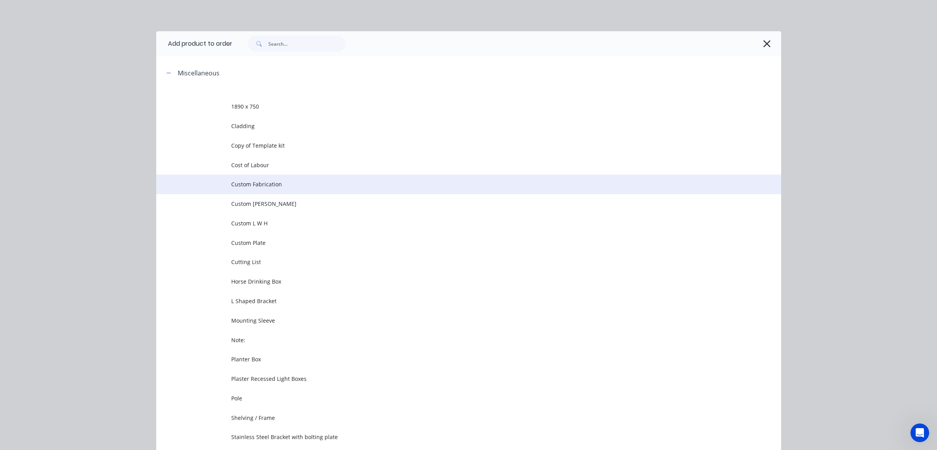
click at [236, 180] on span "Custom Fabrication" at bounding box center [451, 184] width 440 height 8
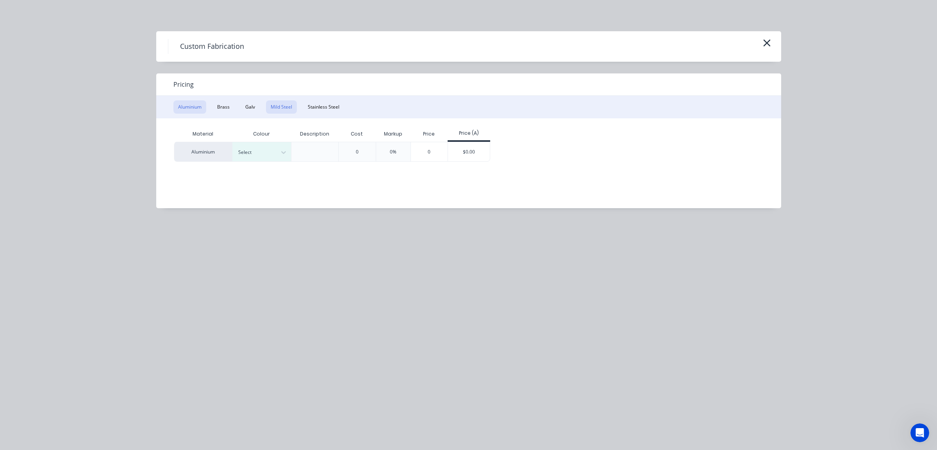
click at [284, 107] on button "Mild Steel" at bounding box center [281, 106] width 31 height 13
click at [381, 152] on div "0" at bounding box center [370, 151] width 37 height 19
click at [420, 149] on div "Bill to 392 Victoria Street North Melbourne, Victoria, Australia, 3051" at bounding box center [388, 131] width 107 height 66
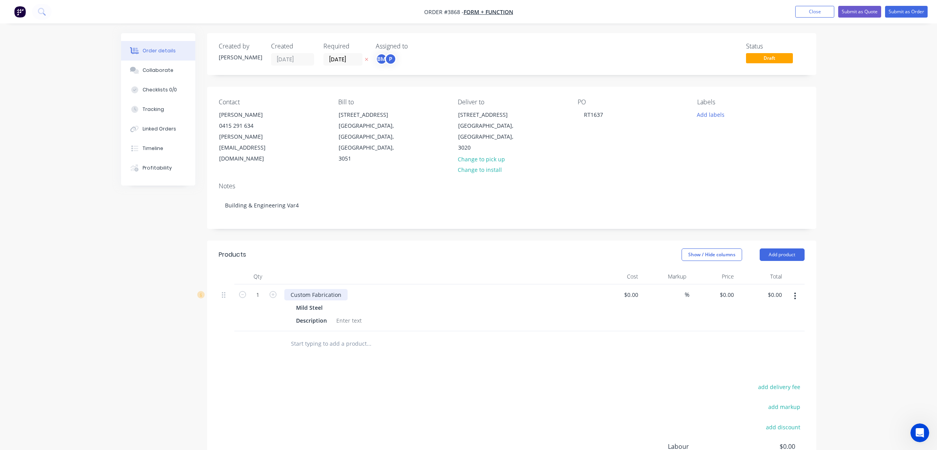
click at [338, 289] on div "Custom Fabrication" at bounding box center [315, 294] width 63 height 11
drag, startPoint x: 342, startPoint y: 283, endPoint x: 178, endPoint y: 268, distance: 164.6
click at [178, 268] on div "Created by Joe Created 29/08/25 Required 29/08/25 Assigned to BM P Status Draft…" at bounding box center [468, 294] width 695 height 522
paste div
click at [343, 315] on div at bounding box center [349, 320] width 32 height 11
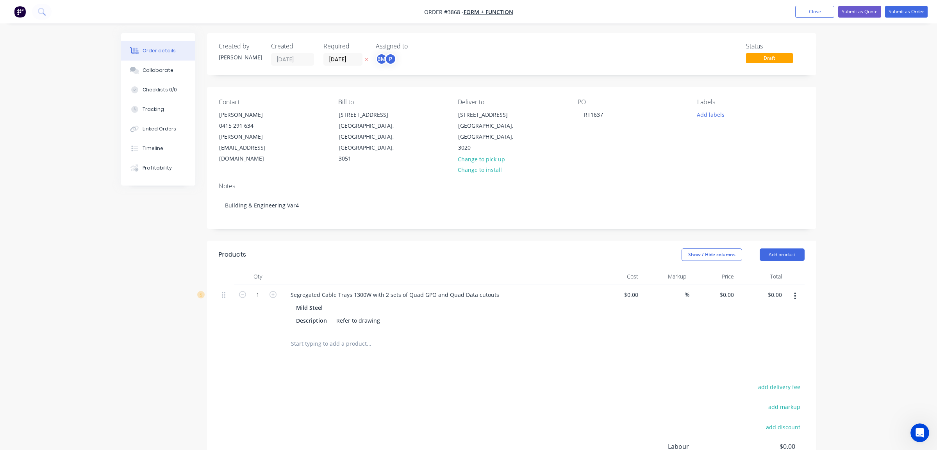
click at [486, 430] on div "add delivery fee add markup add discount Labour $0.00 Sub total $0.00 Margin $0…" at bounding box center [512, 456] width 586 height 151
click at [326, 336] on input "text" at bounding box center [368, 344] width 156 height 16
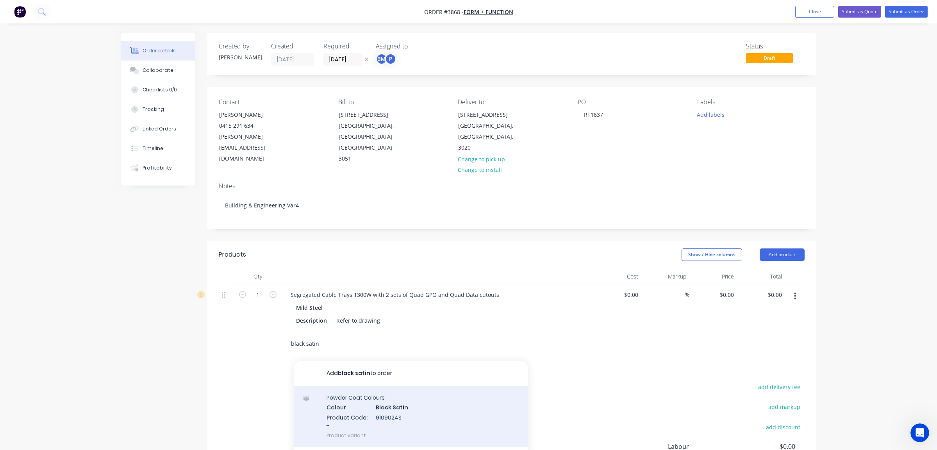
type input "black satin"
click at [328, 401] on div "Powder Coat Colours Colour Black Satin Product Code: - 9109024S Product variant" at bounding box center [411, 416] width 234 height 61
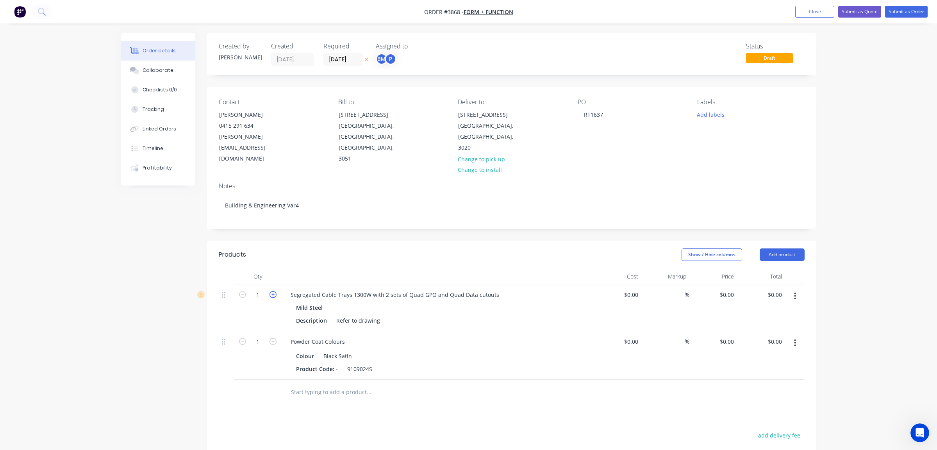
click at [274, 291] on icon "button" at bounding box center [272, 294] width 7 height 7
type input "3"
drag, startPoint x: 187, startPoint y: 340, endPoint x: 199, endPoint y: 336, distance: 13.3
click at [189, 339] on div "Created by Joe Created 29/08/25 Required 29/08/25 Assigned to BM P Status Draft…" at bounding box center [468, 318] width 695 height 571
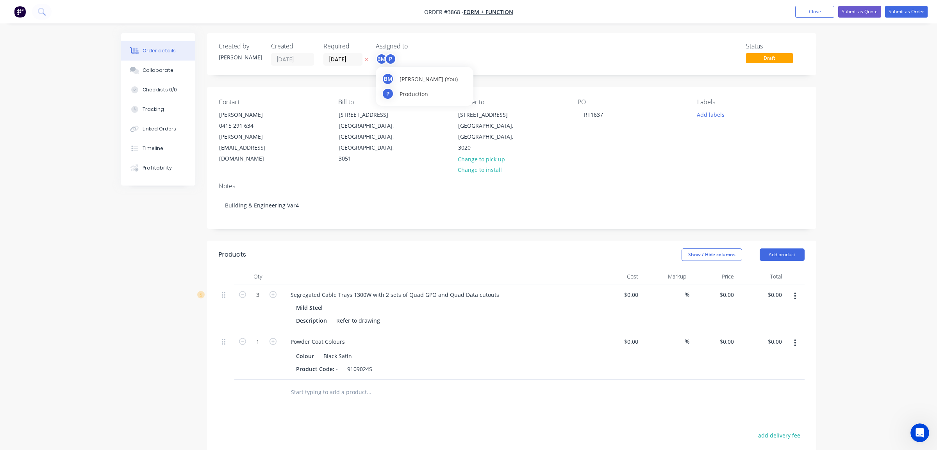
click at [390, 69] on div "BM Ben Muscari (You) P Production" at bounding box center [425, 86] width 98 height 39
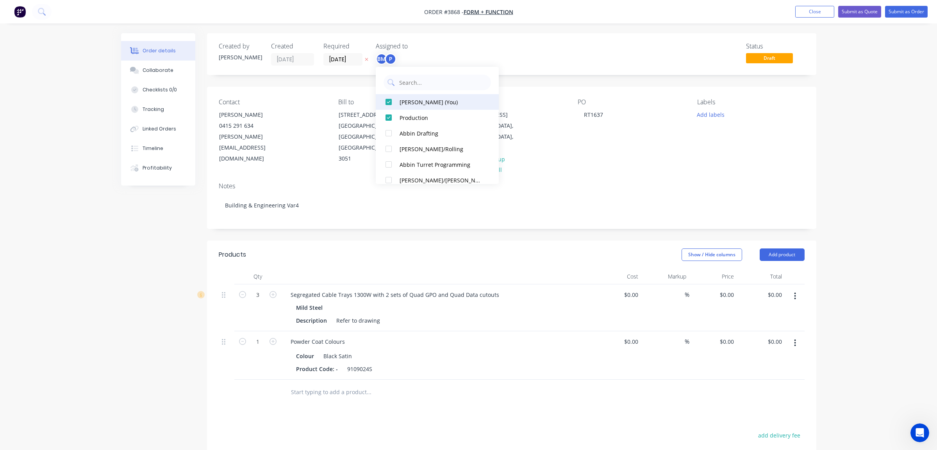
click at [429, 101] on div "Ben Muscari (You)" at bounding box center [440, 102] width 83 height 8
click at [339, 66] on label "29/08/25" at bounding box center [342, 59] width 39 height 12
click at [339, 65] on input "29/08/25" at bounding box center [343, 59] width 38 height 12
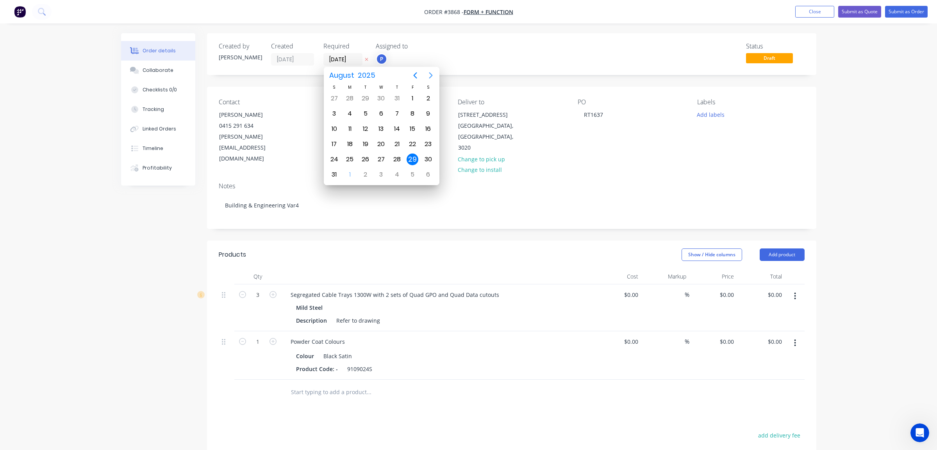
click at [427, 71] on icon "Next page" at bounding box center [430, 75] width 9 height 9
click at [413, 115] on div "12" at bounding box center [412, 114] width 12 height 12
type input "12/09/25"
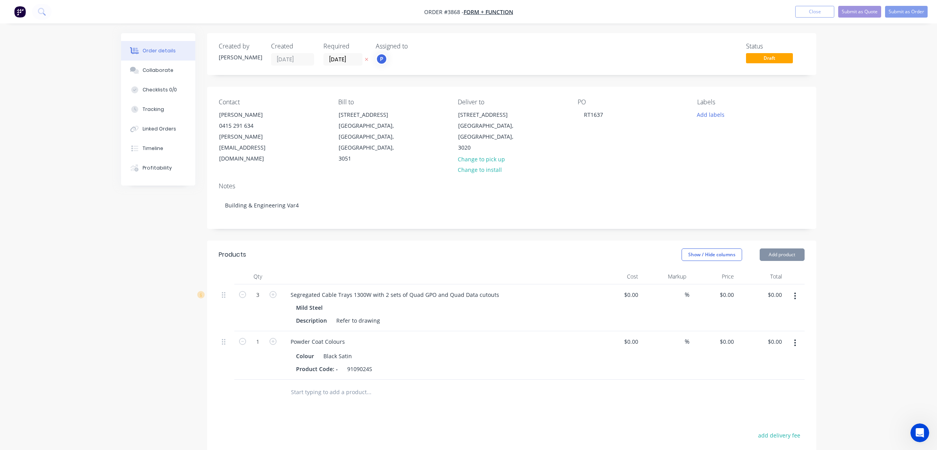
click at [574, 65] on div "Status Draft" at bounding box center [629, 54] width 351 height 23
click at [702, 112] on button "Add labels" at bounding box center [711, 114] width 36 height 11
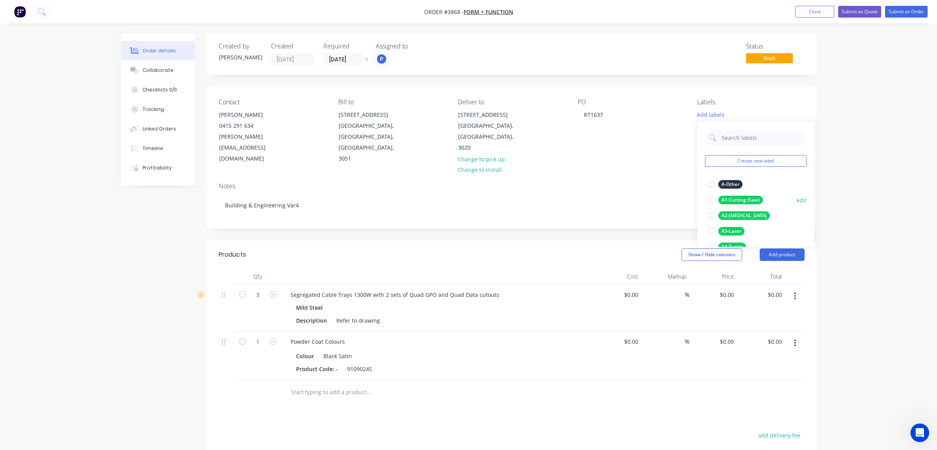
click at [743, 199] on div "A1-Cutting (Saw)" at bounding box center [740, 200] width 45 height 9
click at [756, 181] on div "A1-Cutting (Saw)" at bounding box center [740, 180] width 45 height 9
click at [738, 168] on div "A4-Turret" at bounding box center [732, 168] width 28 height 9
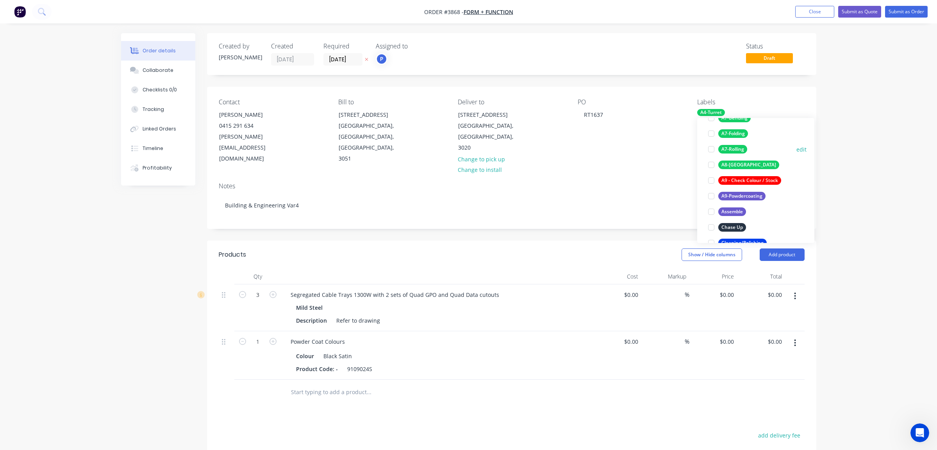
click at [741, 152] on div "A7-Rolling" at bounding box center [732, 149] width 29 height 9
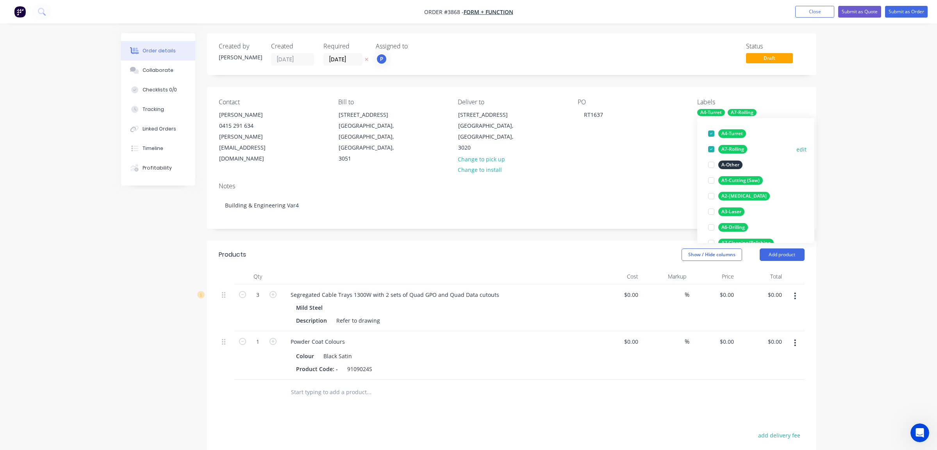
click at [741, 152] on div "A7-Rolling" at bounding box center [732, 149] width 29 height 9
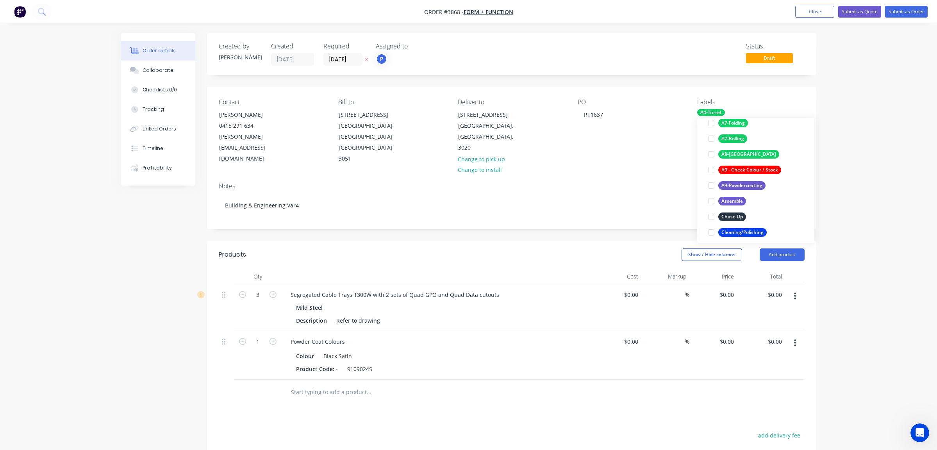
scroll to position [242, 0]
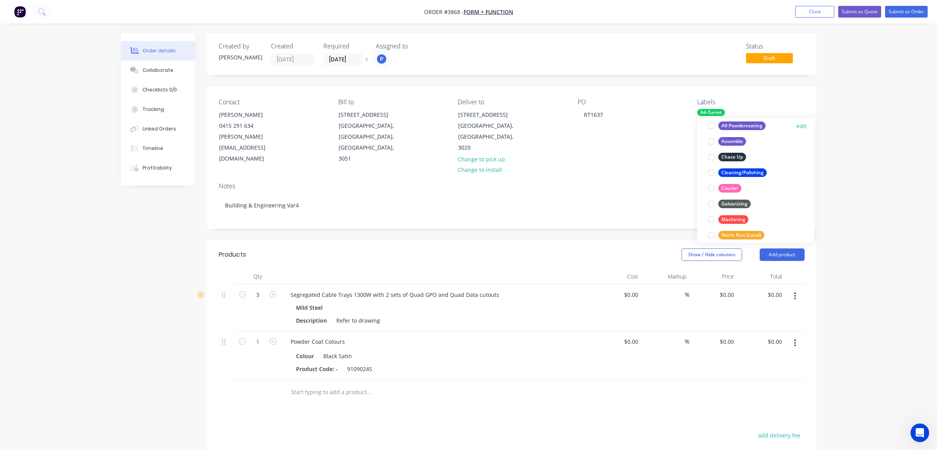
click at [745, 123] on div "A9-Powdercoating" at bounding box center [741, 125] width 47 height 9
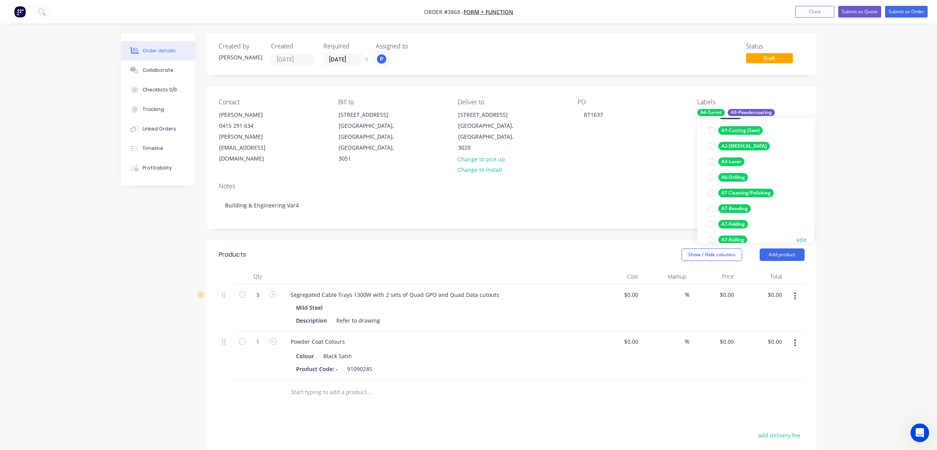
scroll to position [109, 0]
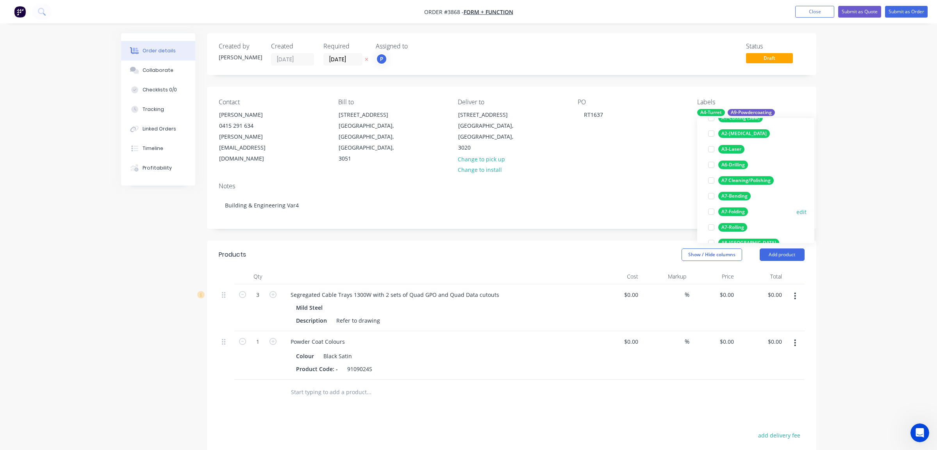
click at [737, 212] on div "A7-Folding" at bounding box center [733, 211] width 30 height 9
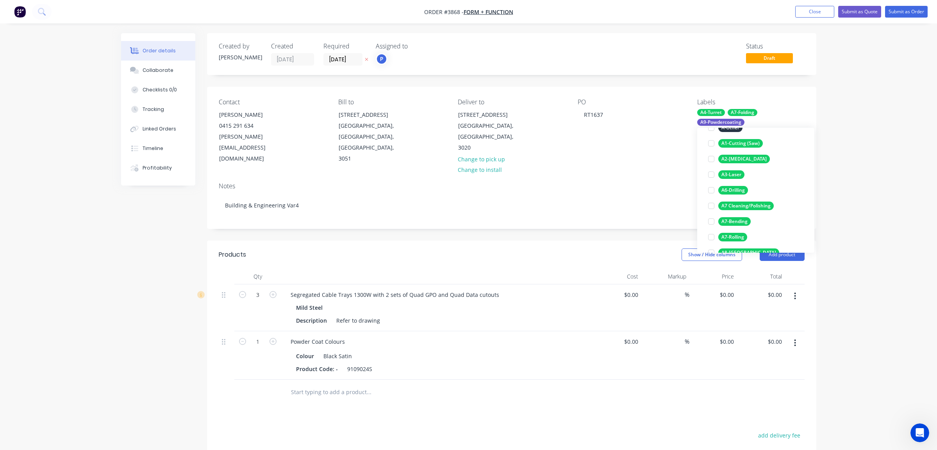
scroll to position [0, 0]
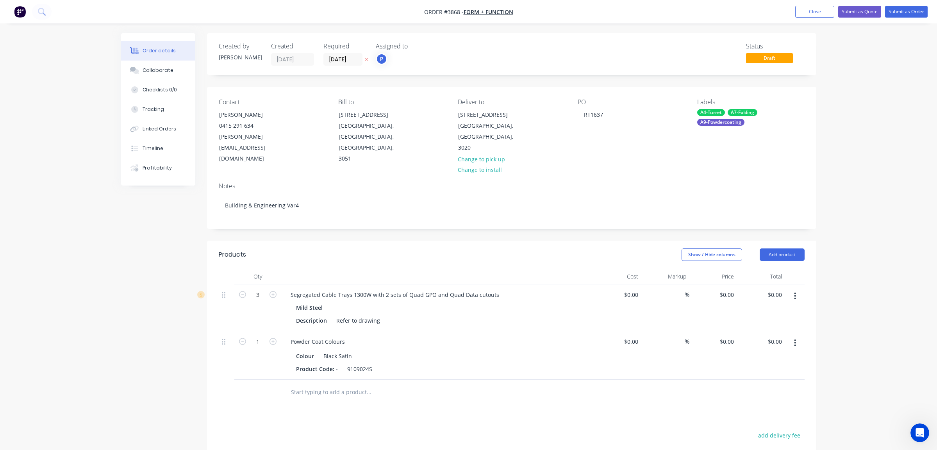
click at [871, 125] on div "Order details Collaborate Checklists 0/0 Tracking Linked Orders Timeline Profit…" at bounding box center [468, 302] width 937 height 604
click at [704, 118] on div "A4-Turret A7-Folding A9-Powdercoating" at bounding box center [750, 117] width 107 height 17
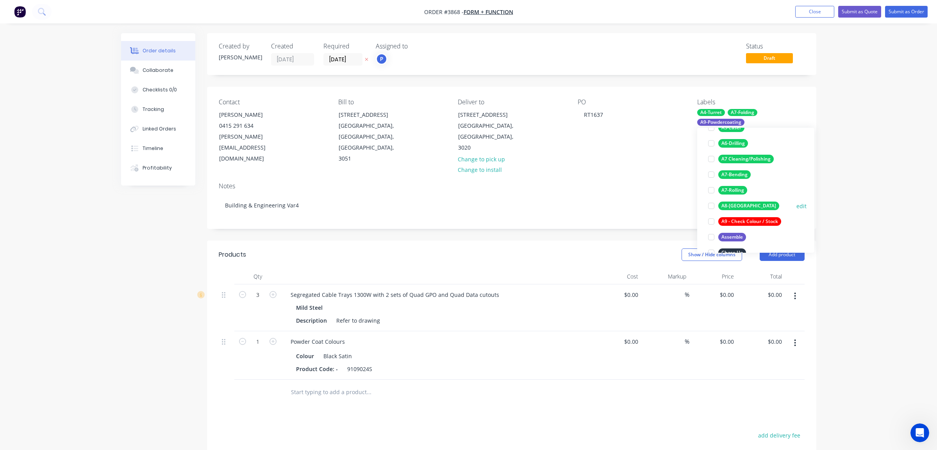
click at [743, 210] on div "A8-[GEOGRAPHIC_DATA]" at bounding box center [748, 205] width 61 height 9
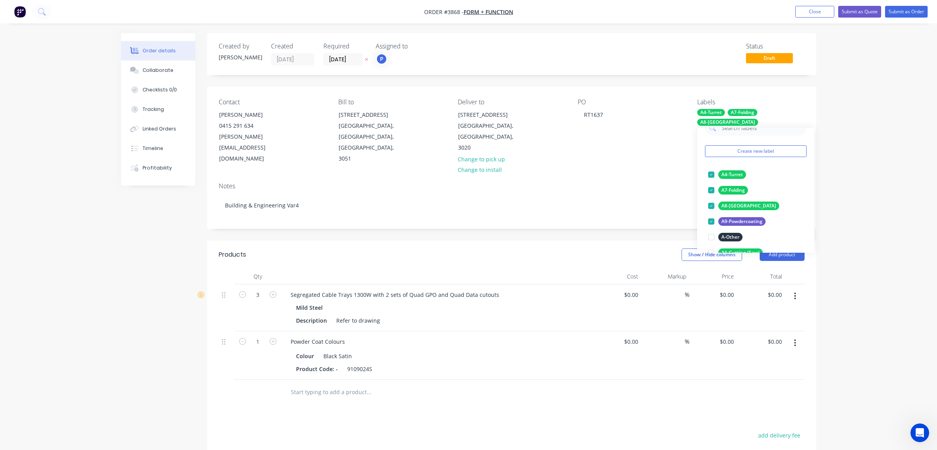
click at [848, 196] on div "Order details Collaborate Checklists 0/0 Tracking Linked Orders Timeline Profit…" at bounding box center [468, 302] width 937 height 604
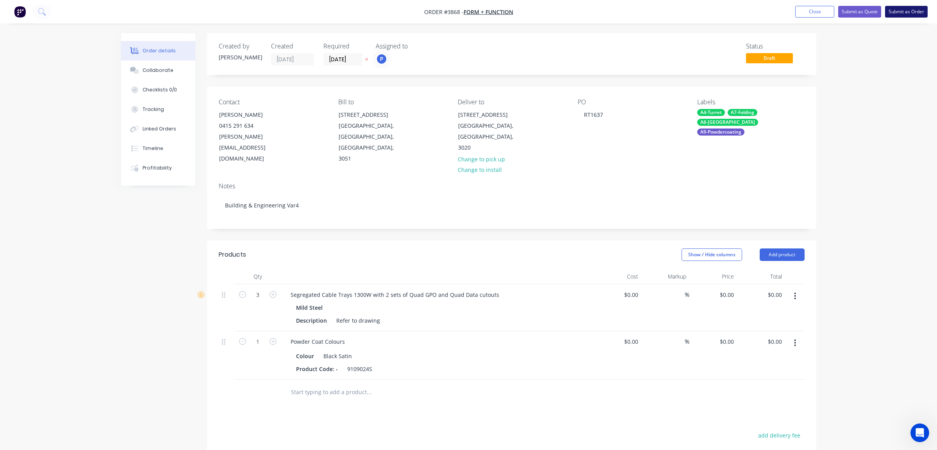
click at [907, 17] on button "Submit as Order" at bounding box center [906, 12] width 43 height 12
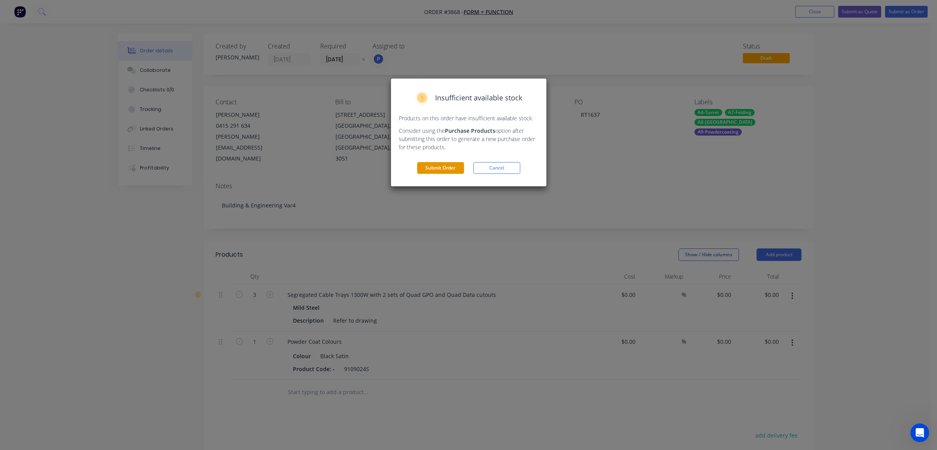
click at [436, 173] on button "Submit Order" at bounding box center [440, 168] width 47 height 12
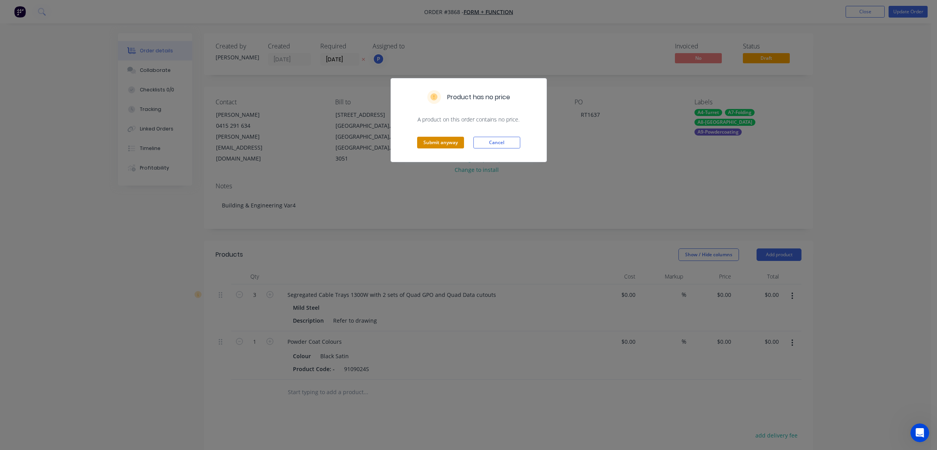
drag, startPoint x: 444, startPoint y: 122, endPoint x: 439, endPoint y: 140, distance: 18.9
click at [444, 125] on div "Product has no price A product on this order contains no price. Submit anyway C…" at bounding box center [468, 120] width 156 height 84
click at [438, 142] on button "Submit anyway" at bounding box center [440, 143] width 47 height 12
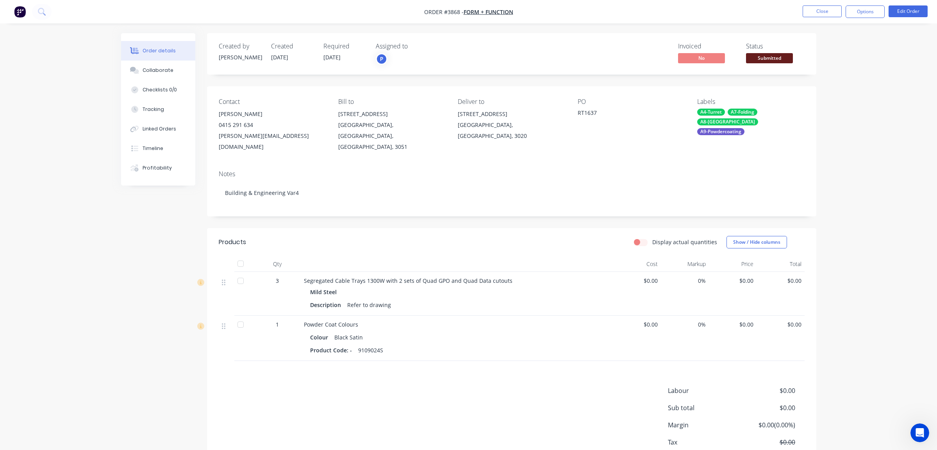
click at [763, 55] on span "Submitted" at bounding box center [769, 58] width 47 height 10
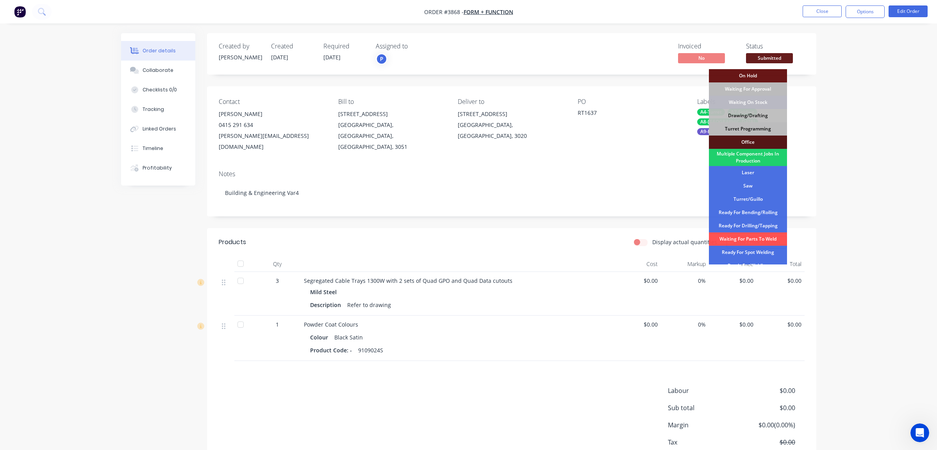
click at [770, 127] on div "Turret Programming" at bounding box center [748, 128] width 78 height 13
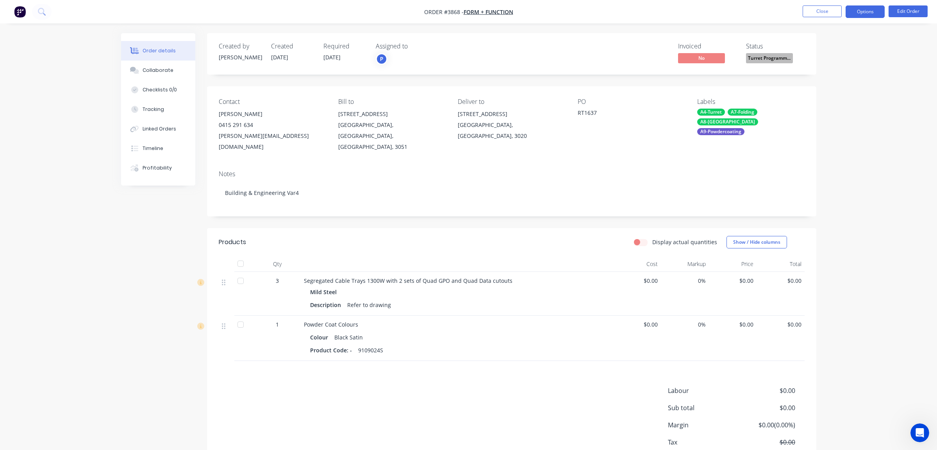
click at [862, 11] on button "Options" at bounding box center [864, 11] width 39 height 12
click at [852, 93] on div "Work Order" at bounding box center [841, 94] width 72 height 11
click at [855, 77] on div "Without pricing" at bounding box center [841, 78] width 72 height 11
click at [777, 170] on div "Notes" at bounding box center [512, 173] width 586 height 7
click at [825, 9] on button "Close" at bounding box center [821, 11] width 39 height 12
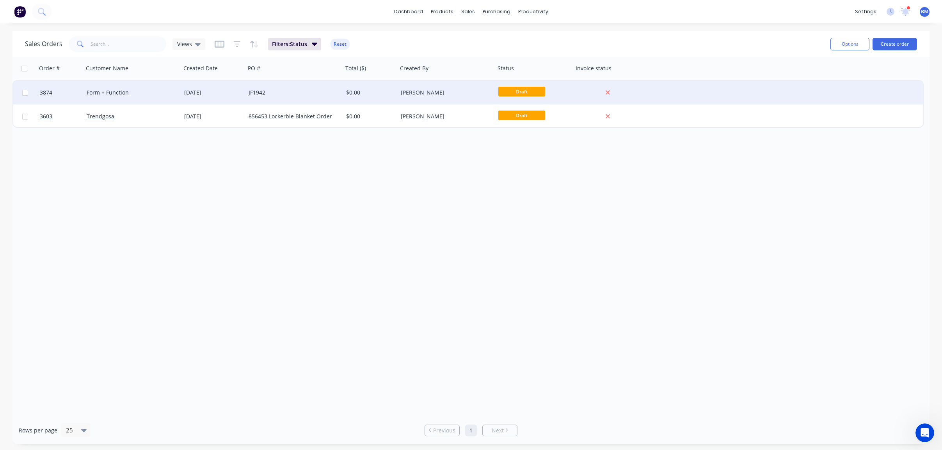
click at [142, 90] on div "Form + Function" at bounding box center [130, 93] width 87 height 8
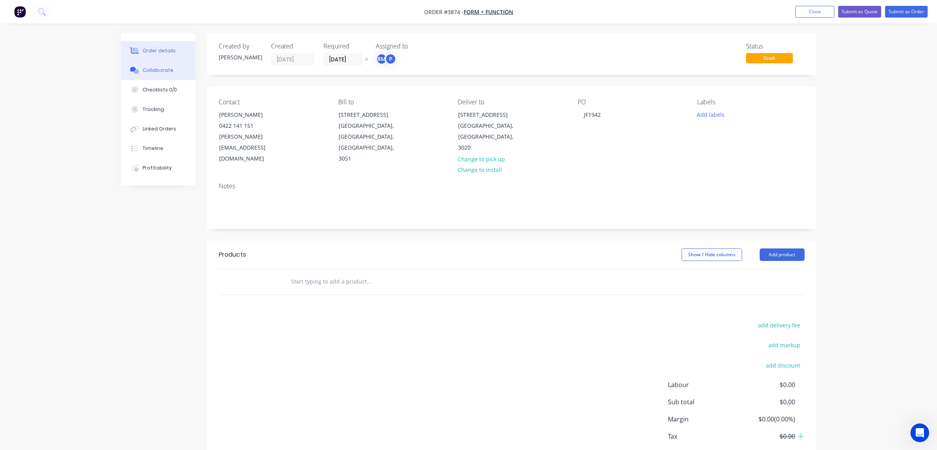
click at [145, 69] on div "Collaborate" at bounding box center [157, 70] width 31 height 7
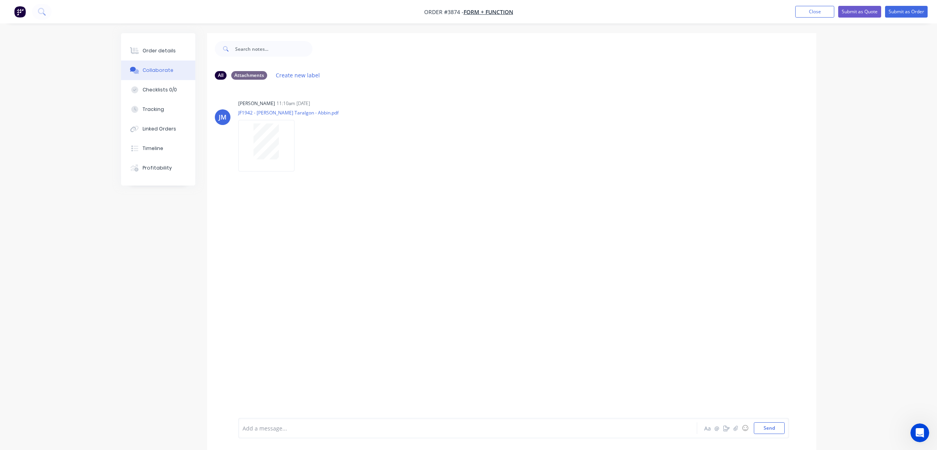
click at [314, 239] on div "JM Joe Muscari 11:10am 01/09/25 JF1942 - Maurice Blackburn Taralgon - Abbin.pdf…" at bounding box center [511, 252] width 609 height 332
click at [146, 43] on button "Order details" at bounding box center [158, 51] width 74 height 20
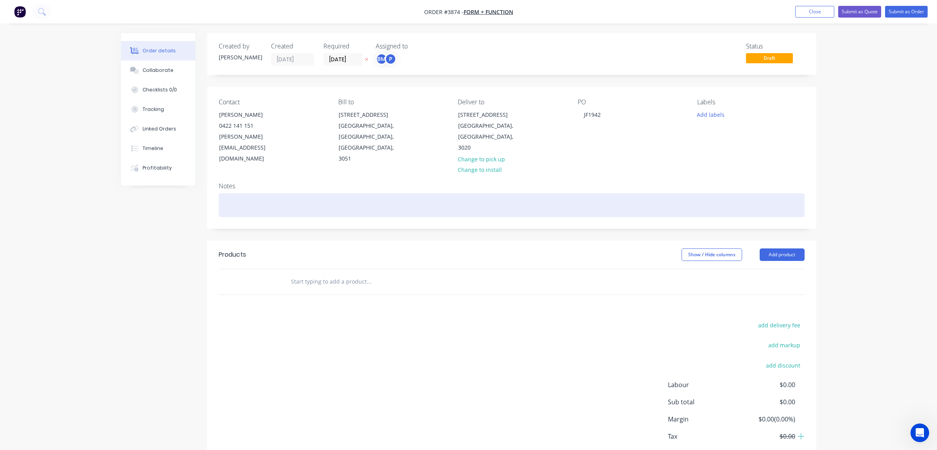
drag, startPoint x: 283, startPoint y: 174, endPoint x: 276, endPoint y: 191, distance: 19.1
click at [283, 182] on div "Notes" at bounding box center [512, 185] width 586 height 7
click at [276, 193] on div at bounding box center [512, 205] width 586 height 24
drag, startPoint x: 276, startPoint y: 192, endPoint x: 233, endPoint y: 183, distance: 43.2
click at [310, 193] on div at bounding box center [512, 205] width 586 height 24
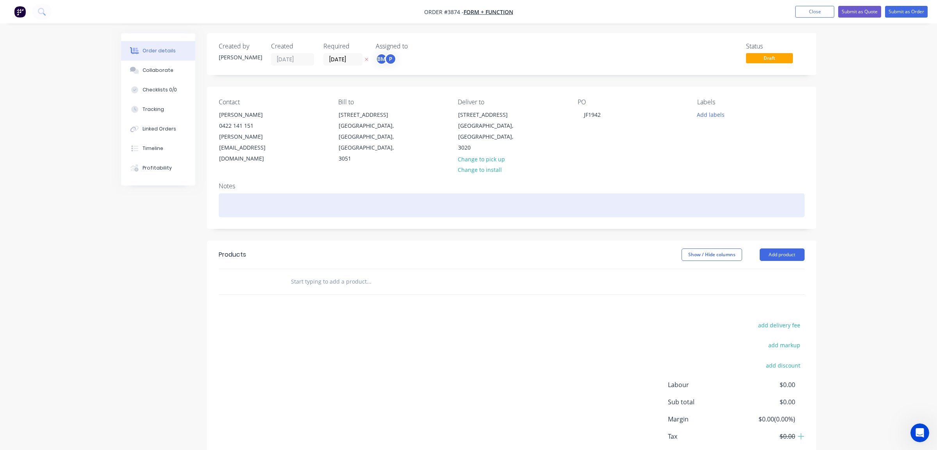
paste div
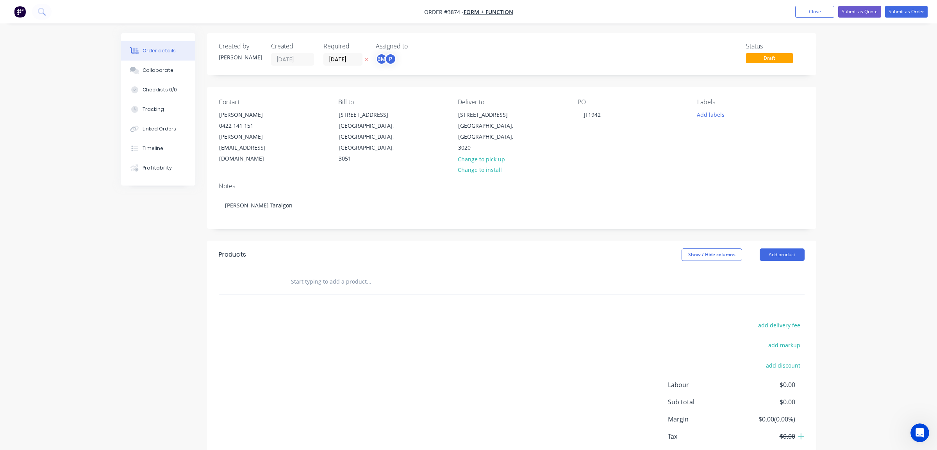
drag, startPoint x: 77, startPoint y: 270, endPoint x: 194, endPoint y: 11, distance: 283.8
click at [79, 271] on div "Order details Collaborate Checklists 0/0 Tracking Linked Orders Timeline Profit…" at bounding box center [468, 247] width 937 height 494
drag, startPoint x: 829, startPoint y: 249, endPoint x: 790, endPoint y: 243, distance: 39.5
click at [824, 248] on div "Order details Collaborate Checklists 0/0 Tracking Linked Orders Timeline Profit…" at bounding box center [468, 247] width 937 height 494
drag, startPoint x: 787, startPoint y: 242, endPoint x: 791, endPoint y: 251, distance: 9.8
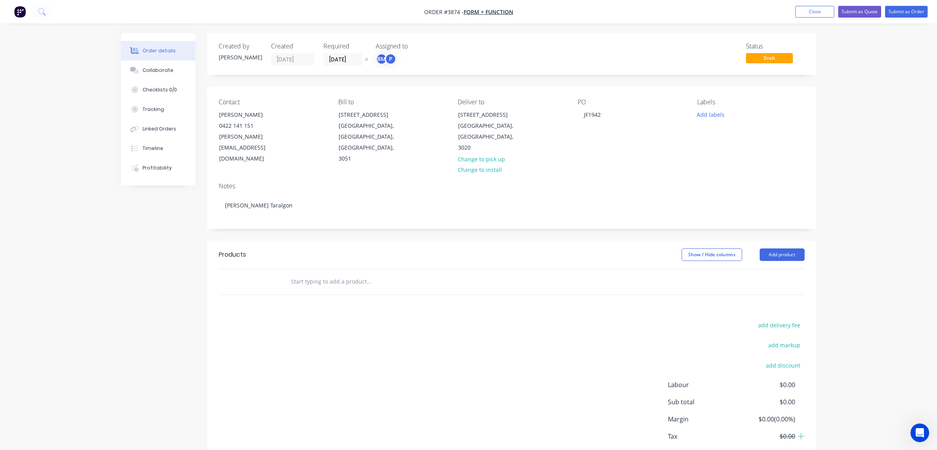
click at [787, 248] on button "Add product" at bounding box center [781, 254] width 45 height 12
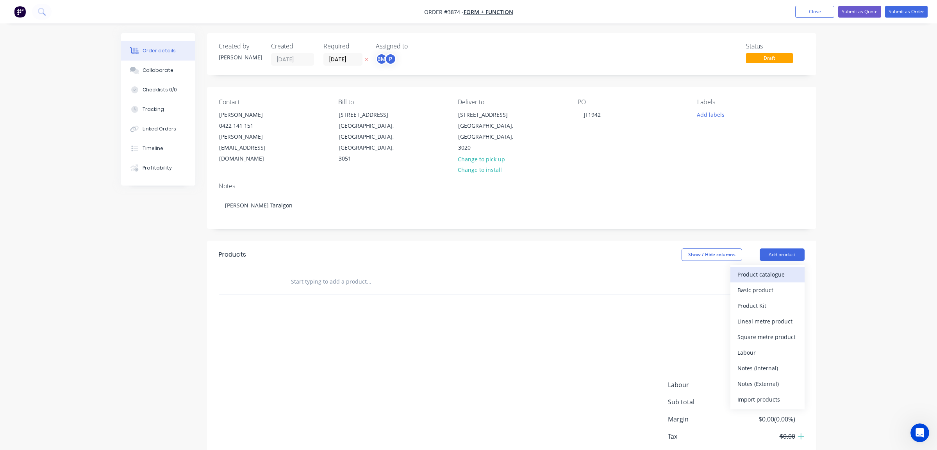
click at [791, 269] on div "Product catalogue" at bounding box center [767, 274] width 60 height 11
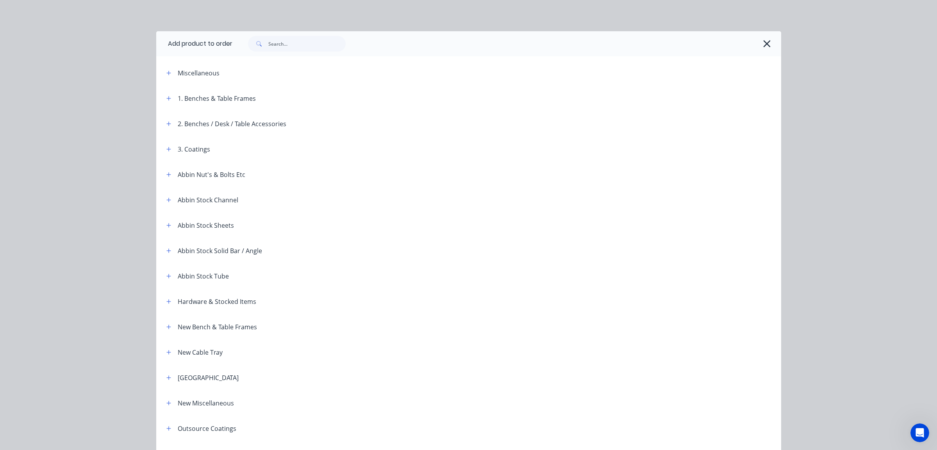
click at [166, 67] on header "Miscellaneous" at bounding box center [468, 72] width 625 height 25
click at [166, 69] on button "button" at bounding box center [169, 73] width 10 height 10
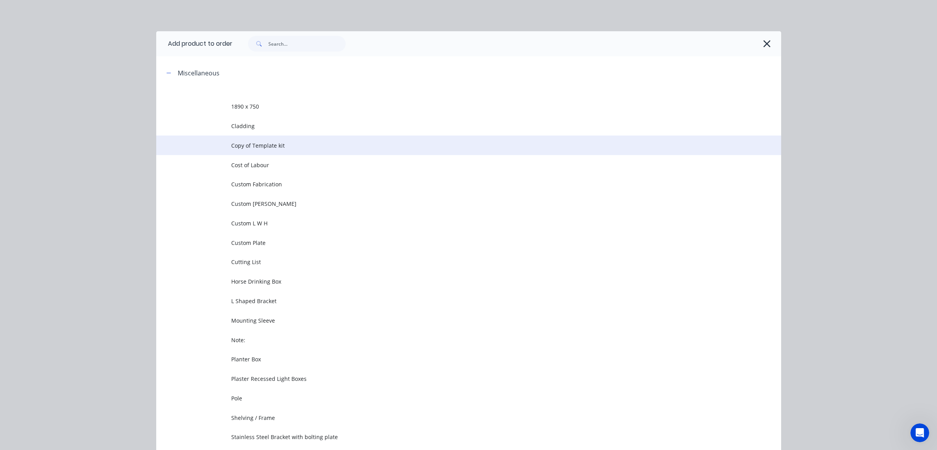
click at [228, 144] on td at bounding box center [193, 145] width 75 height 20
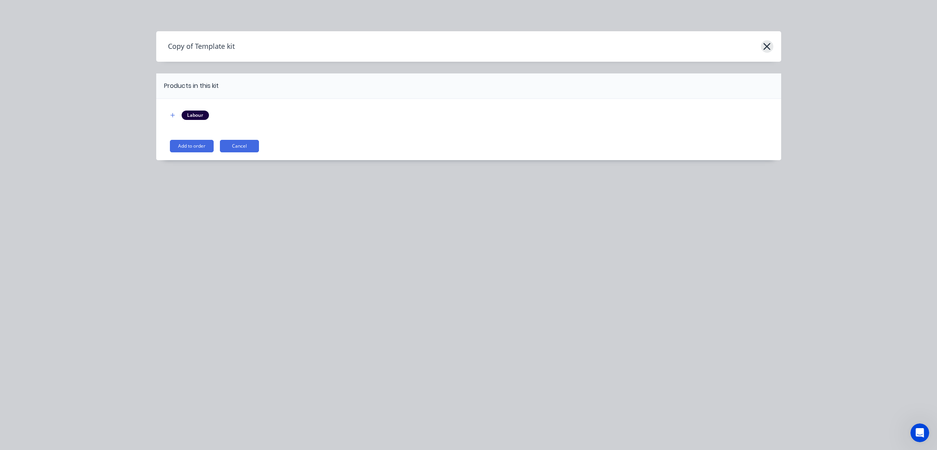
click at [762, 46] on icon "button" at bounding box center [766, 46] width 8 height 11
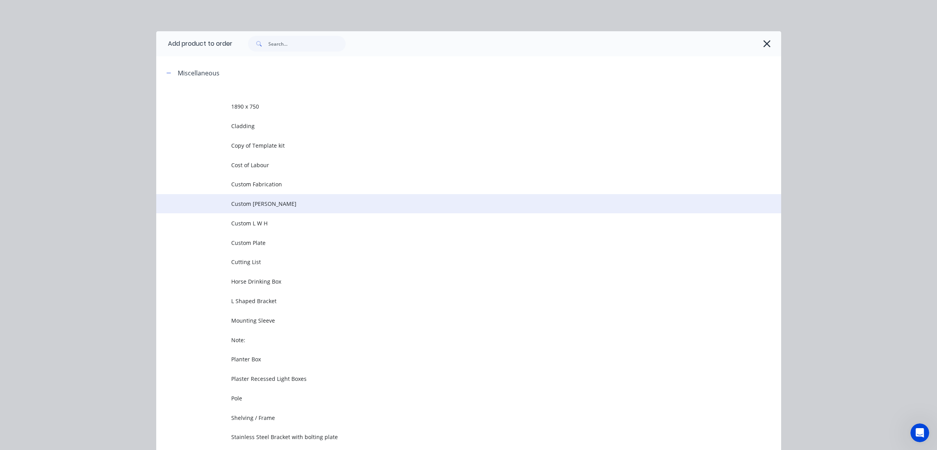
scroll to position [60, 0]
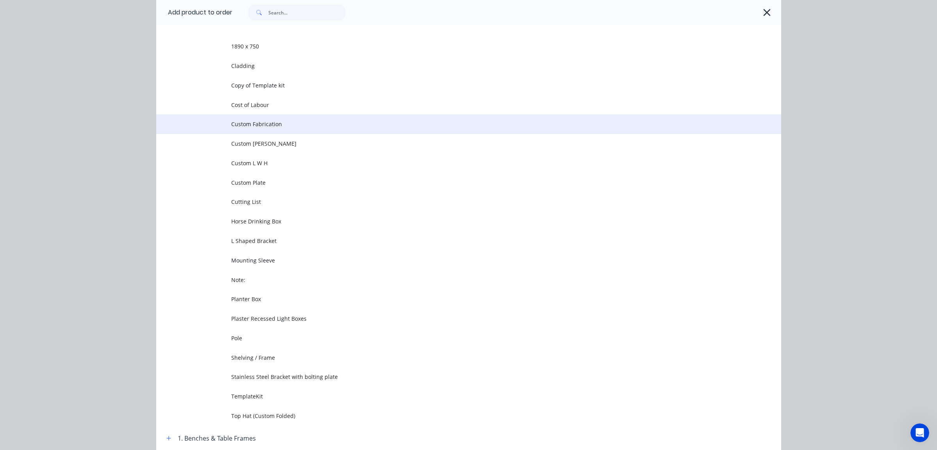
click at [274, 133] on td "Custom Fabrication" at bounding box center [506, 124] width 550 height 20
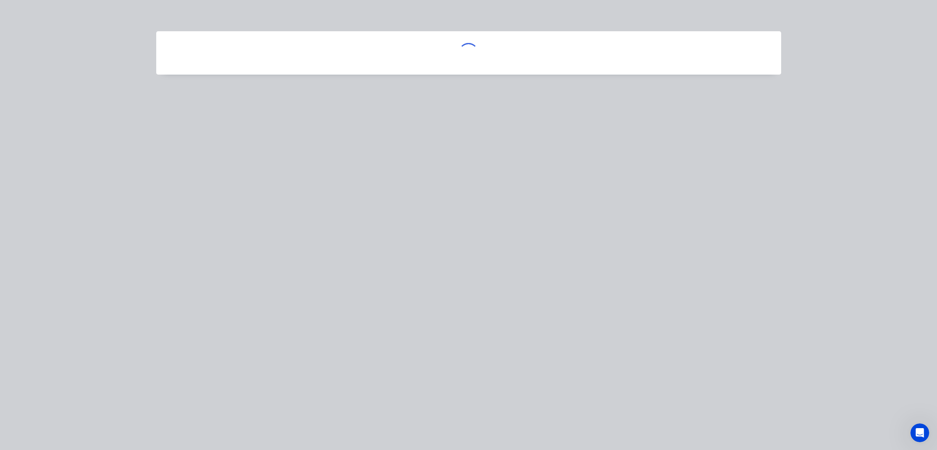
scroll to position [0, 0]
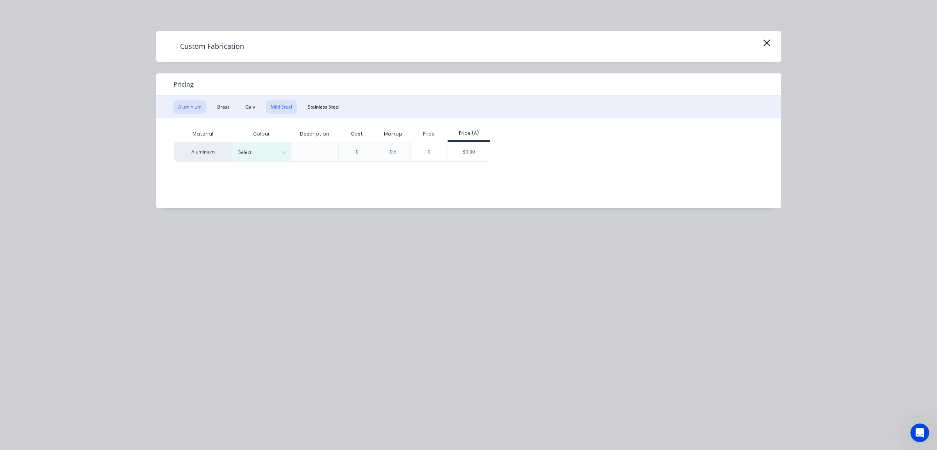
click at [289, 107] on button "Mild Steel" at bounding box center [281, 106] width 31 height 13
click at [448, 150] on div "Mild Steel 0 0% 0 $0.00" at bounding box center [463, 152] width 578 height 20
click at [399, 151] on div "$0.00" at bounding box center [410, 151] width 42 height 19
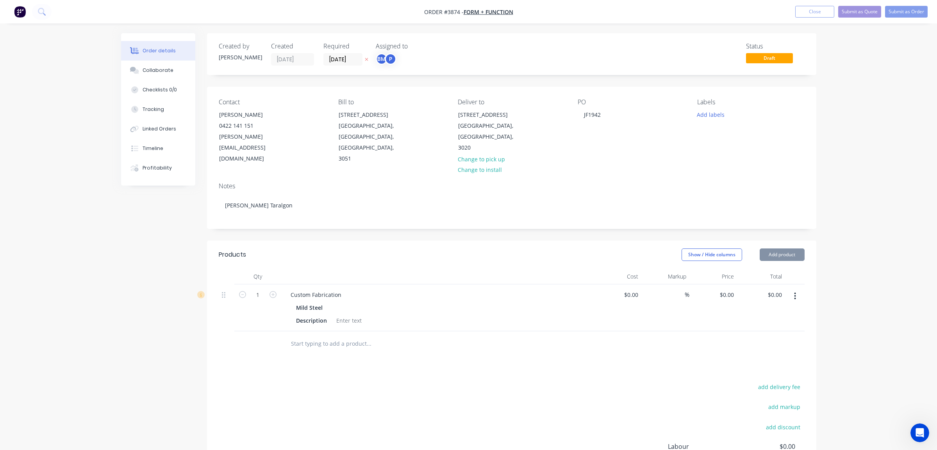
click at [280, 345] on div at bounding box center [257, 343] width 47 height 25
click at [321, 289] on div "Custom Fabrication" at bounding box center [315, 294] width 63 height 11
drag, startPoint x: 344, startPoint y: 282, endPoint x: 721, endPoint y: 313, distance: 378.8
click at [693, 313] on div "1 Custom Fabrication Mild Steel Description $0.00 $0.00 % $0.00 $0.00 $0.00 $0.…" at bounding box center [512, 307] width 586 height 47
paste div
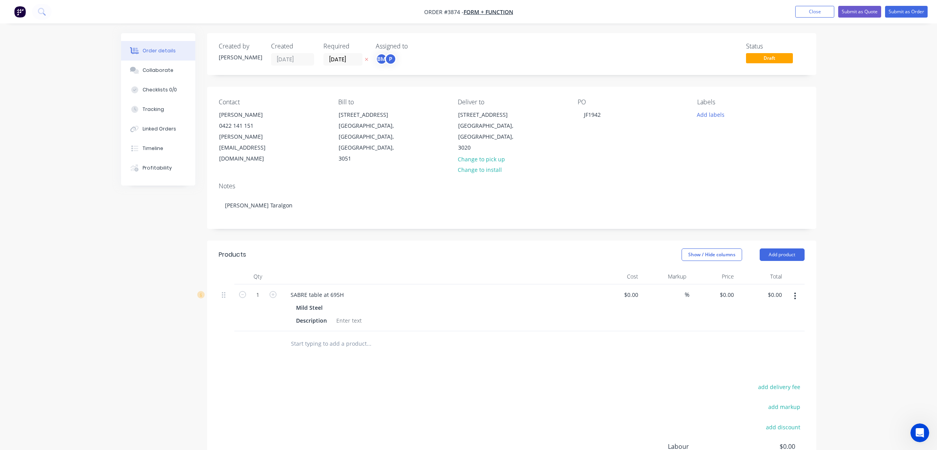
click at [432, 336] on input "text" at bounding box center [368, 344] width 156 height 16
click at [351, 315] on div at bounding box center [349, 320] width 32 height 11
click at [370, 381] on div "add delivery fee add markup add discount Labour $0.00 Sub total $0.00 Margin $0…" at bounding box center [512, 456] width 586 height 151
click at [390, 59] on div "P" at bounding box center [391, 59] width 12 height 12
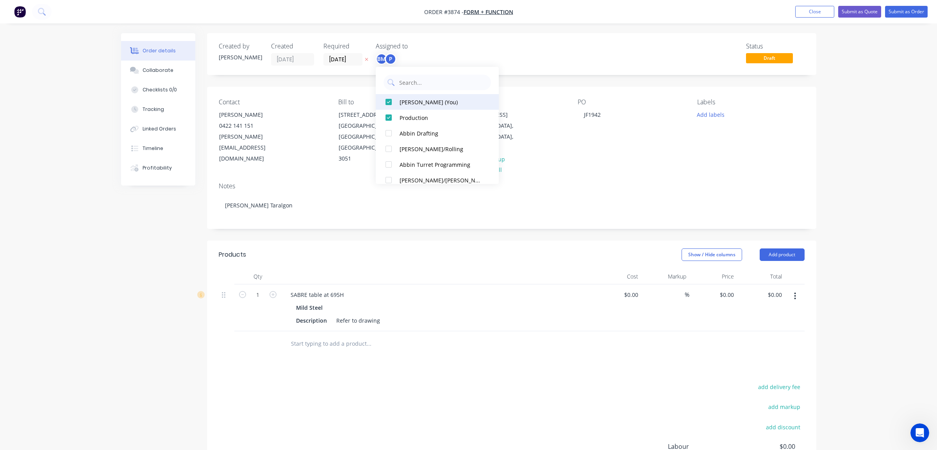
click at [403, 98] on div "Ben Muscari (You)" at bounding box center [440, 102] width 83 height 8
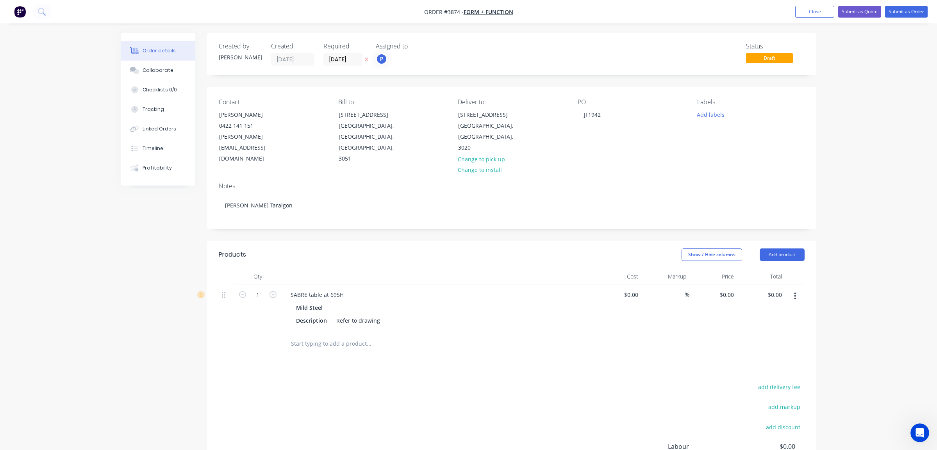
click at [573, 34] on div "Created by Joe Created 01/09/25 Required 01/09/25 Assigned to P Status Draft" at bounding box center [511, 54] width 609 height 42
click at [340, 336] on input "text" at bounding box center [368, 344] width 156 height 16
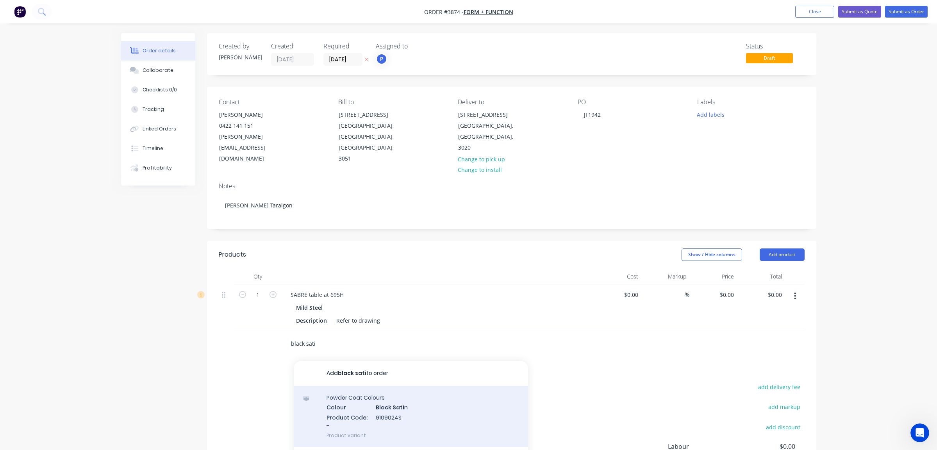
type input "black sati"
click at [387, 393] on div "Powder Coat Colours Colour Black Sati n Product Code: - 9109024S Product variant" at bounding box center [411, 416] width 234 height 61
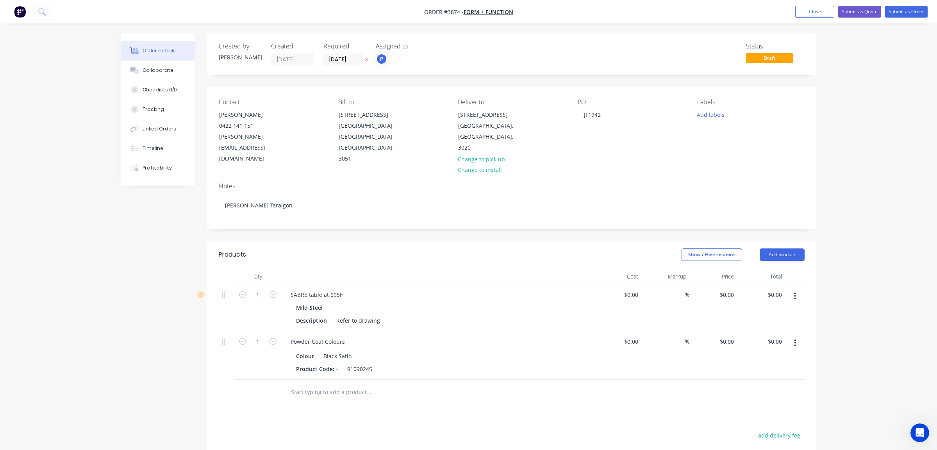
click at [874, 91] on div "Order details Collaborate Checklists 0/0 Tracking Linked Orders Timeline Profit…" at bounding box center [468, 302] width 937 height 604
click at [712, 117] on button "Add labels" at bounding box center [711, 114] width 36 height 11
click at [739, 194] on div "A1-Cutting (Saw) edit" at bounding box center [756, 200] width 102 height 16
click at [749, 159] on div "A1-Cutting (Saw)" at bounding box center [740, 161] width 45 height 9
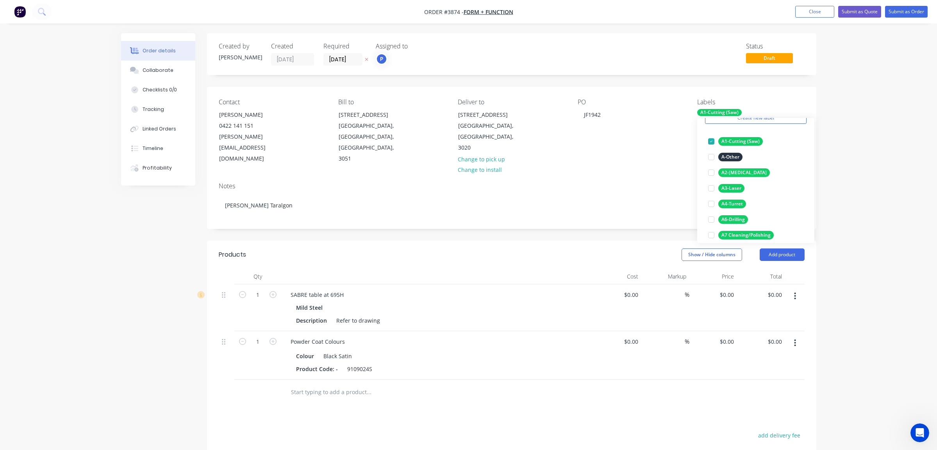
scroll to position [117, 0]
click at [736, 220] on div "A8-[GEOGRAPHIC_DATA]" at bounding box center [748, 219] width 61 height 9
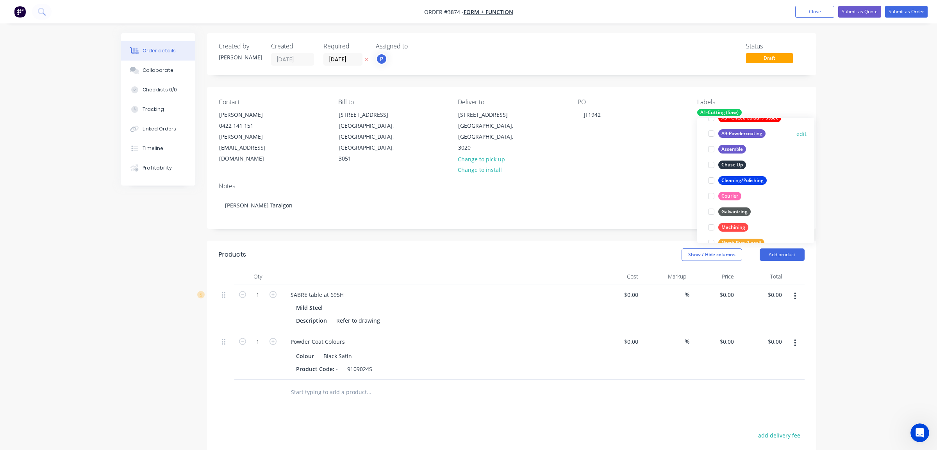
click at [749, 136] on div "A9-Powdercoating" at bounding box center [741, 133] width 47 height 9
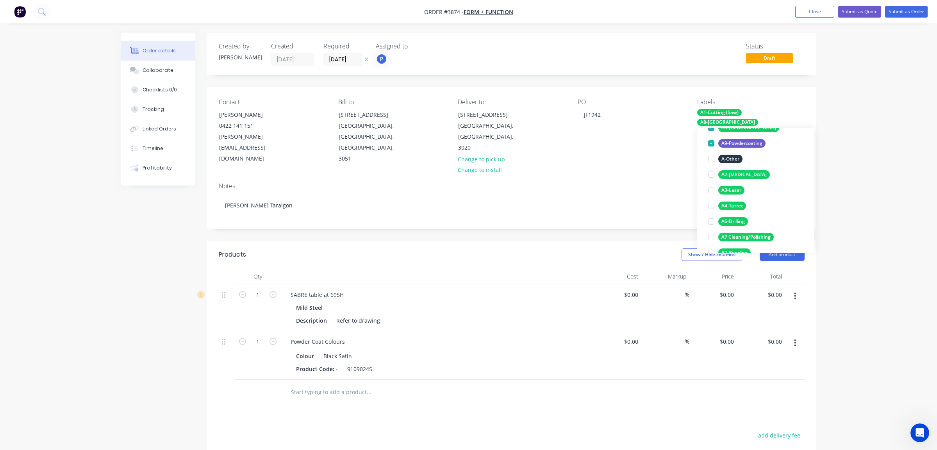
click at [846, 128] on div "Order details Collaborate Checklists 0/0 Tracking Linked Orders Timeline Profit…" at bounding box center [468, 302] width 937 height 604
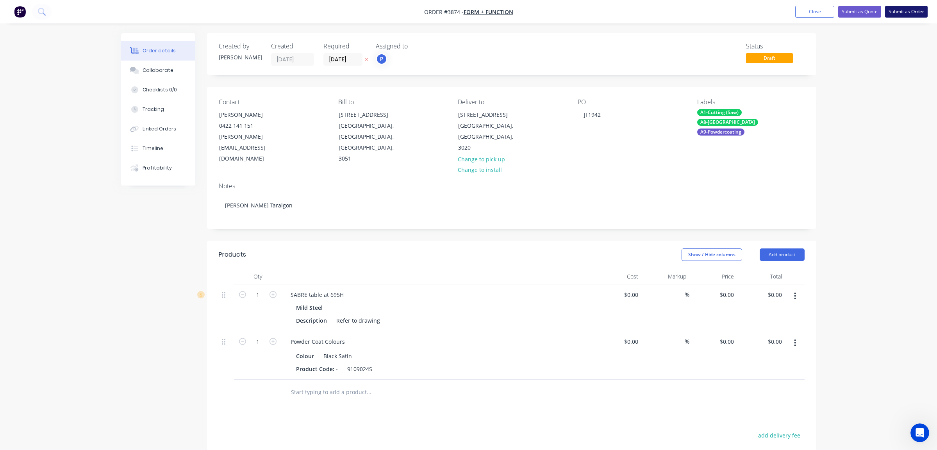
click at [896, 9] on button "Submit as Order" at bounding box center [906, 12] width 43 height 12
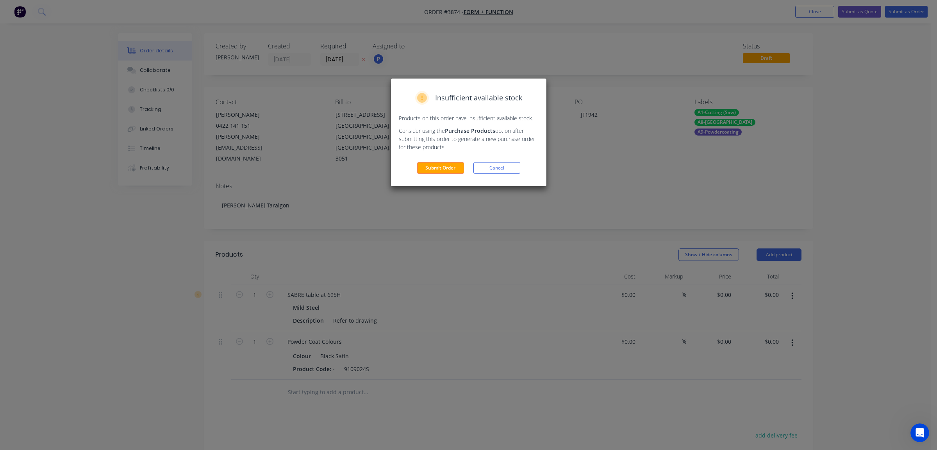
drag, startPoint x: 510, startPoint y: 167, endPoint x: 327, endPoint y: 3, distance: 246.0
click at [508, 164] on button "Cancel" at bounding box center [496, 168] width 47 height 12
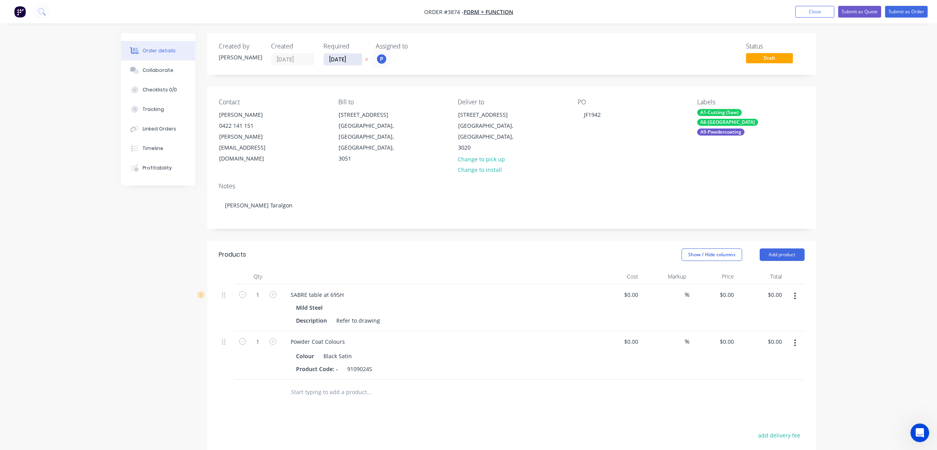
click at [350, 62] on input "[DATE]" at bounding box center [343, 59] width 38 height 12
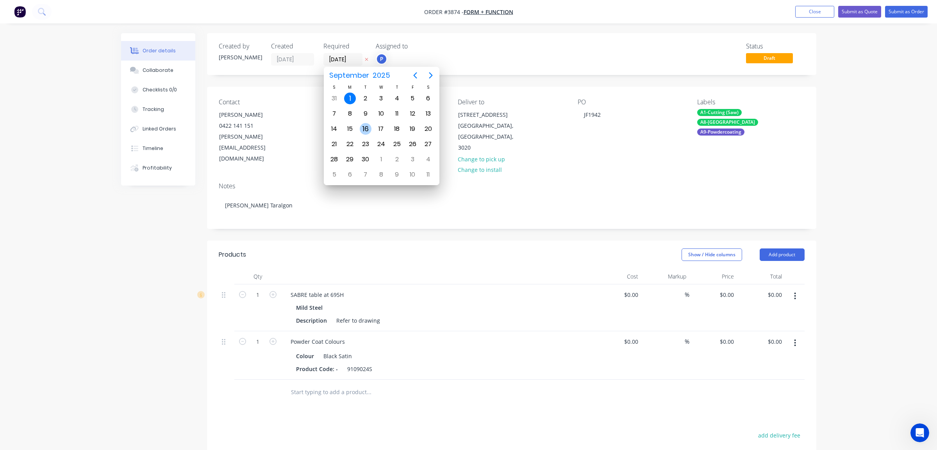
click at [360, 128] on div "16" at bounding box center [366, 129] width 12 height 12
type input "16/09/25"
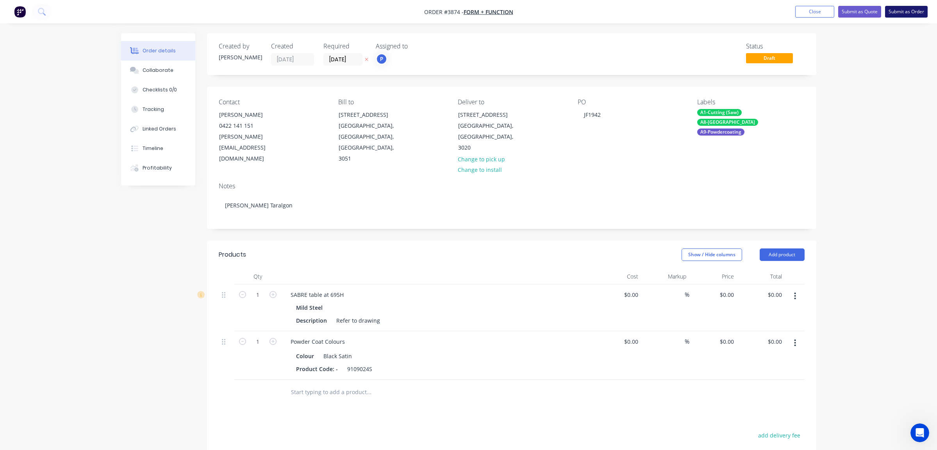
click at [914, 14] on button "Submit as Order" at bounding box center [906, 12] width 43 height 12
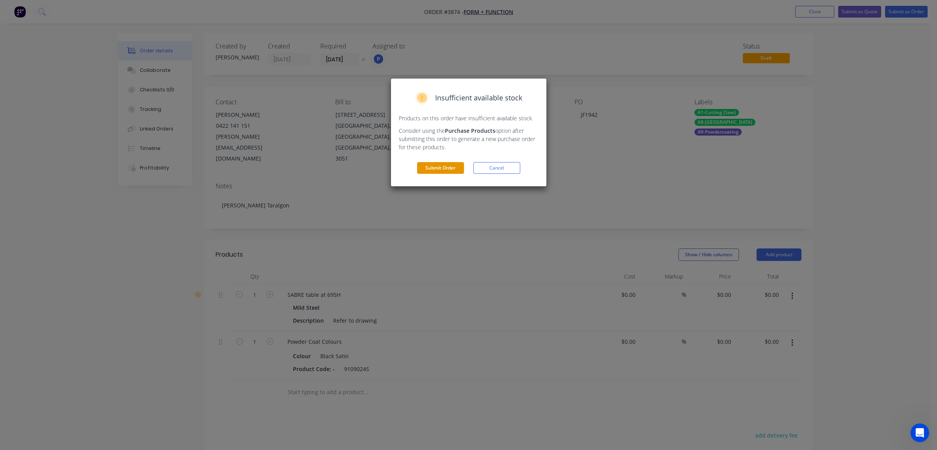
click at [432, 173] on button "Submit Order" at bounding box center [440, 168] width 47 height 12
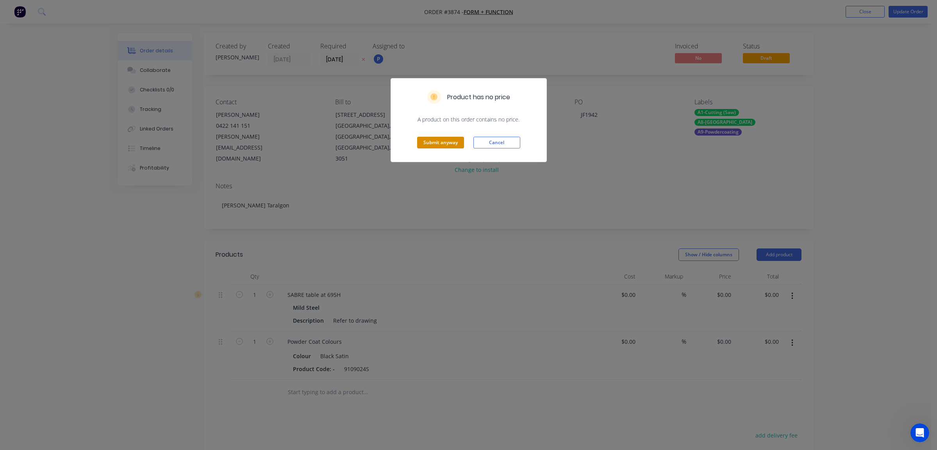
click at [427, 139] on button "Submit anyway" at bounding box center [440, 143] width 47 height 12
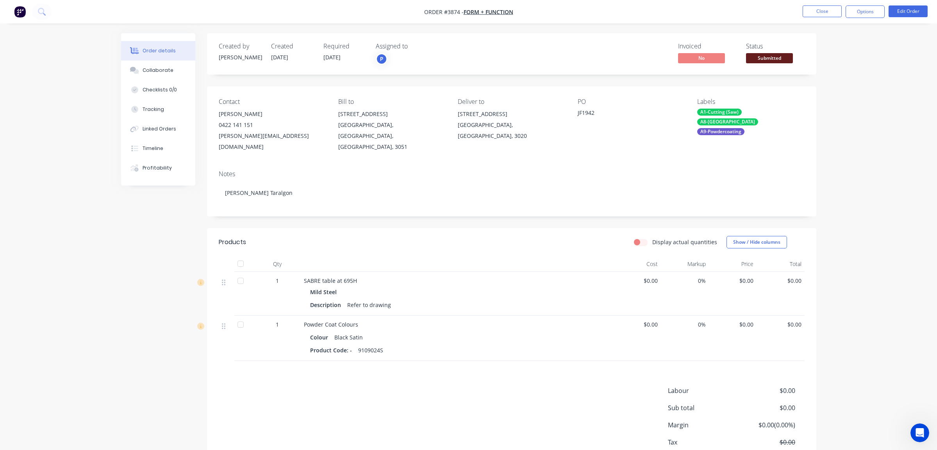
click at [778, 58] on span "Submitted" at bounding box center [769, 58] width 47 height 10
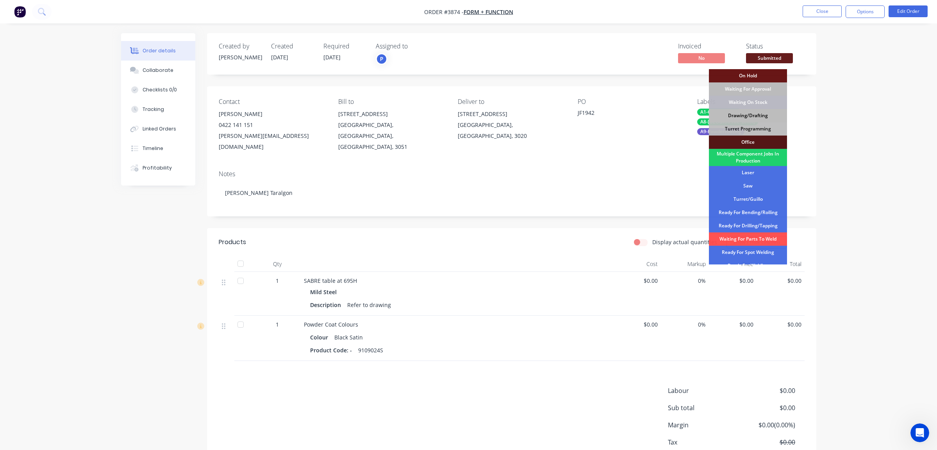
click at [775, 114] on div "Drawing/Drafting" at bounding box center [748, 115] width 78 height 13
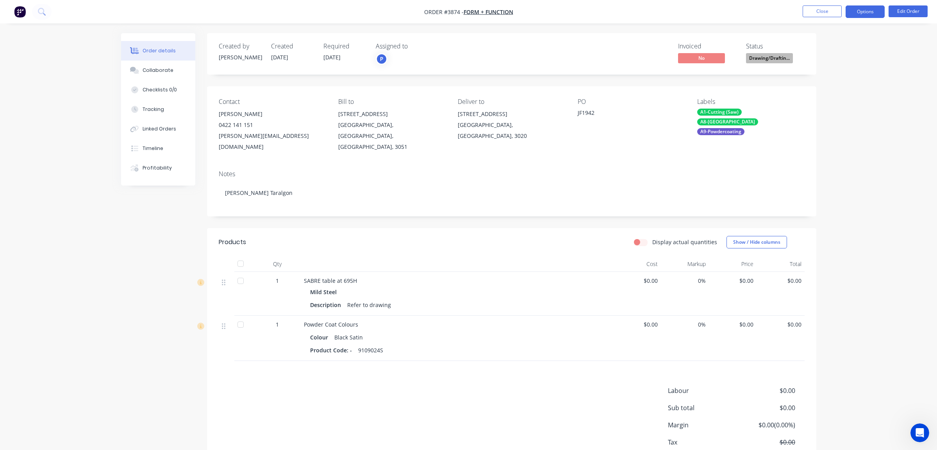
click at [864, 8] on button "Options" at bounding box center [864, 11] width 39 height 12
click at [844, 95] on div "Work Order" at bounding box center [841, 94] width 72 height 11
click at [846, 84] on div "Without pricing" at bounding box center [841, 78] width 72 height 11
click at [648, 111] on div "JF1942" at bounding box center [626, 114] width 98 height 11
drag, startPoint x: 128, startPoint y: 124, endPoint x: 276, endPoint y: 110, distance: 149.3
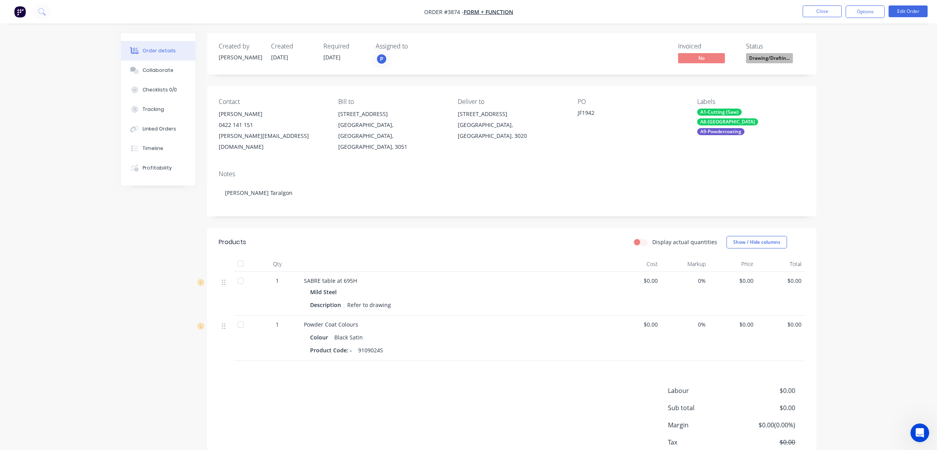
click at [146, 116] on div "Order details Collaborate Checklists 0/0 Tracking Linked Orders Timeline Profit…" at bounding box center [158, 109] width 74 height 152
click at [819, 10] on button "Close" at bounding box center [821, 11] width 39 height 12
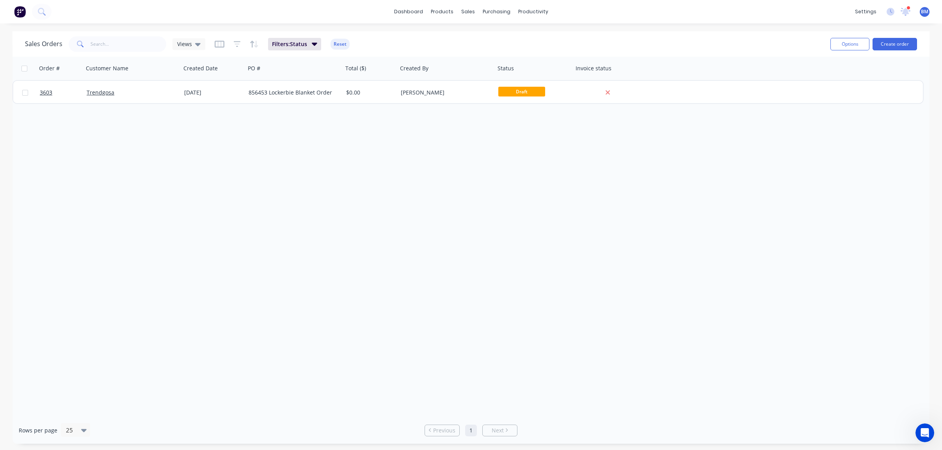
click at [25, 13] on img at bounding box center [20, 12] width 12 height 12
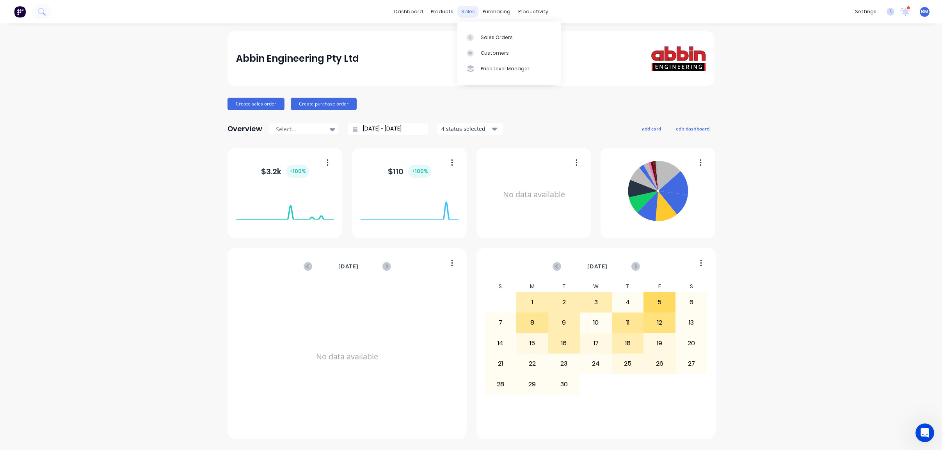
click at [465, 12] on div "sales" at bounding box center [468, 12] width 21 height 12
click at [446, 19] on div "dashboard products sales purchasing productivity dashboard products Product Cat…" at bounding box center [471, 11] width 942 height 23
click at [445, 15] on div "products" at bounding box center [442, 12] width 30 height 12
click at [449, 41] on div at bounding box center [444, 37] width 12 height 7
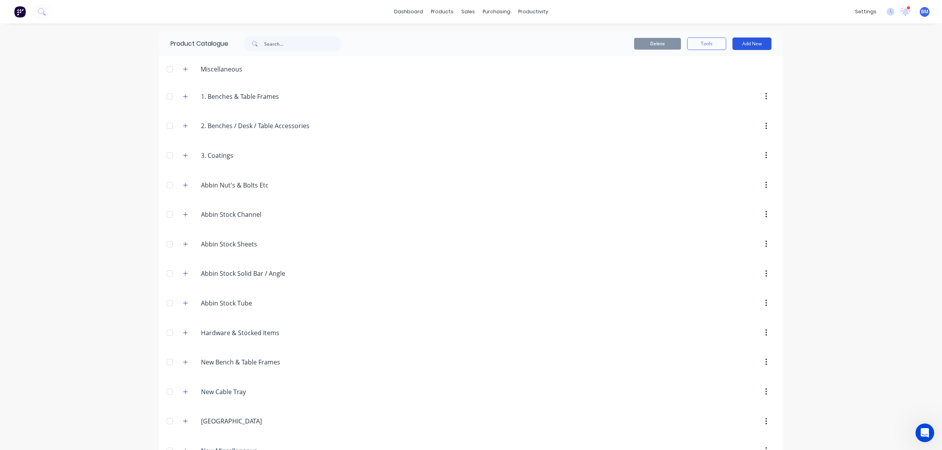
click at [740, 42] on button "Add New" at bounding box center [752, 43] width 39 height 12
click at [719, 79] on div "Product" at bounding box center [735, 79] width 60 height 11
click at [749, 43] on button "Add New" at bounding box center [752, 43] width 39 height 12
click at [735, 96] on div "Product Kit" at bounding box center [735, 94] width 60 height 11
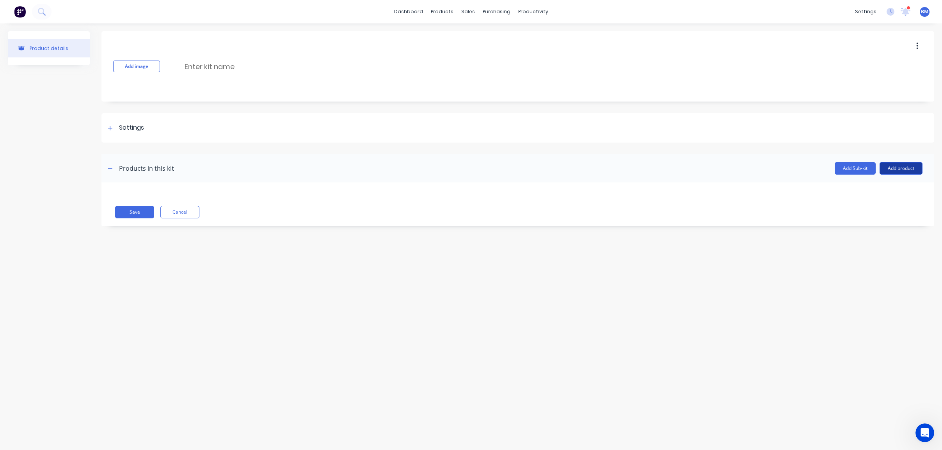
click at [885, 168] on button "Add product" at bounding box center [901, 168] width 43 height 12
click at [882, 193] on div "Product catalogue" at bounding box center [886, 188] width 60 height 11
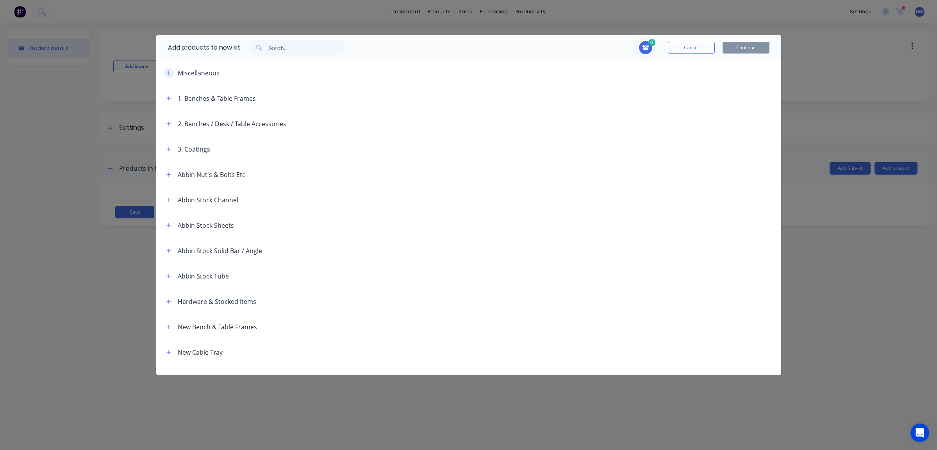
click at [166, 71] on icon "button" at bounding box center [168, 72] width 5 height 5
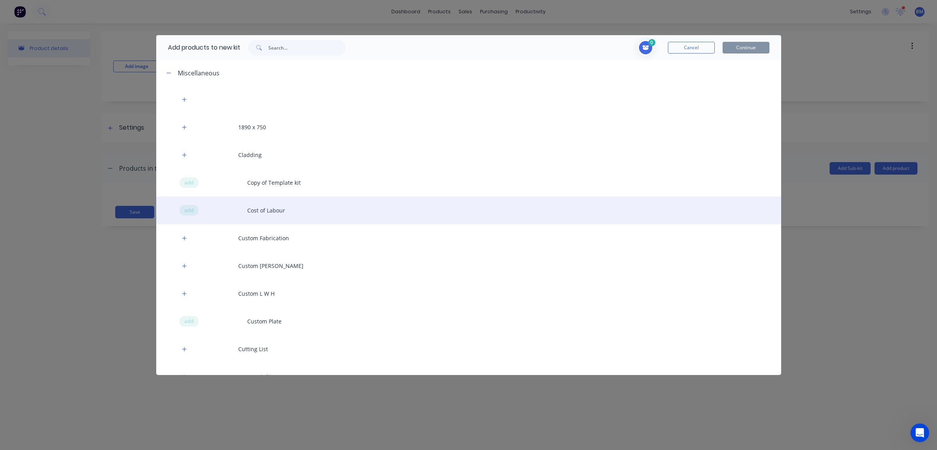
click at [195, 207] on div "add Cost of Labour" at bounding box center [468, 210] width 625 height 28
click at [190, 212] on span "add" at bounding box center [188, 211] width 9 height 8
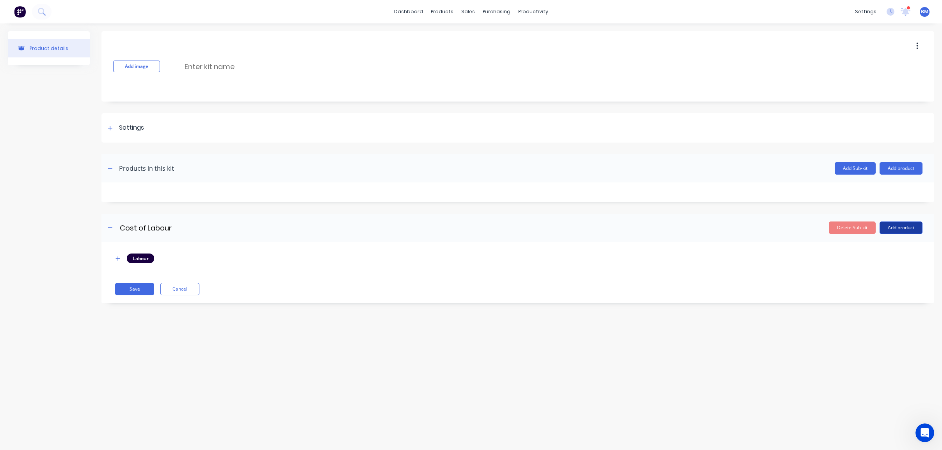
click at [894, 230] on button "Add product" at bounding box center [901, 227] width 43 height 12
click at [872, 245] on div "Product catalogue" at bounding box center [886, 247] width 60 height 11
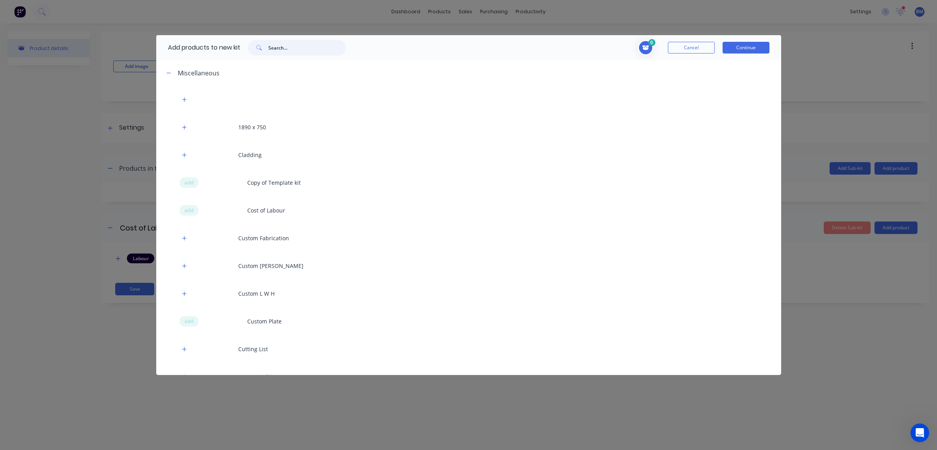
click at [310, 43] on input "text" at bounding box center [306, 48] width 77 height 16
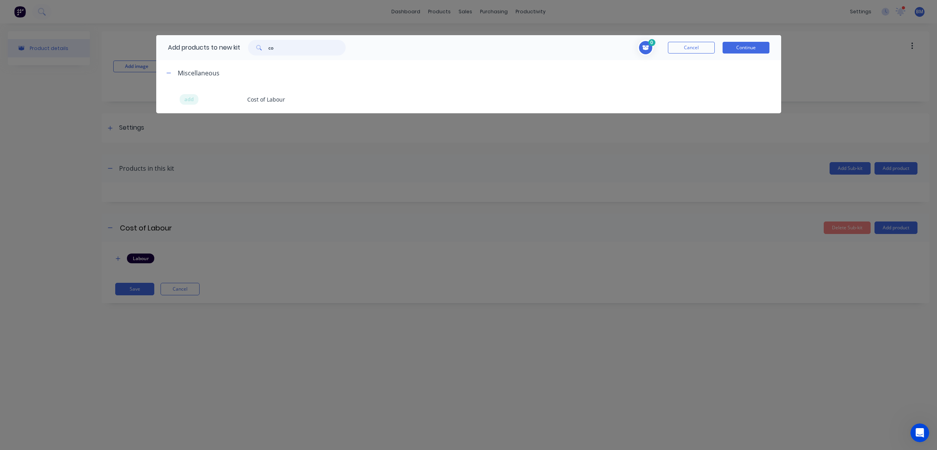
type input "c"
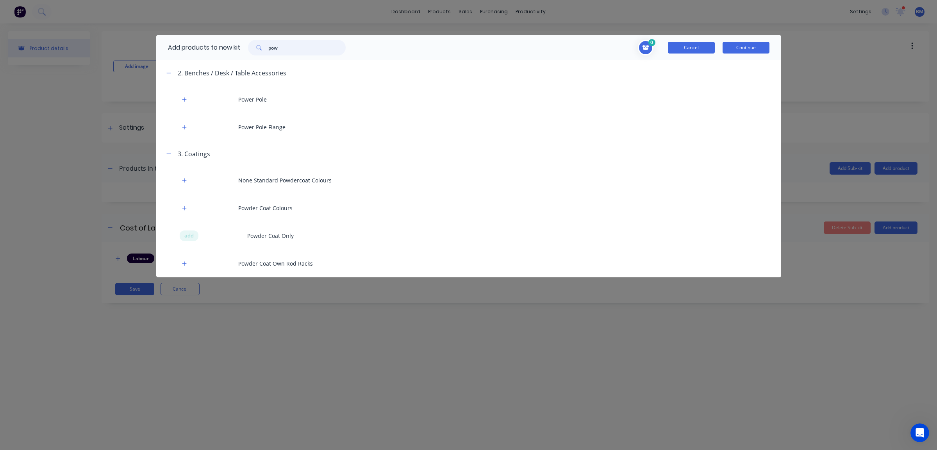
type input "pow"
click at [701, 49] on button "Cancel" at bounding box center [691, 48] width 47 height 12
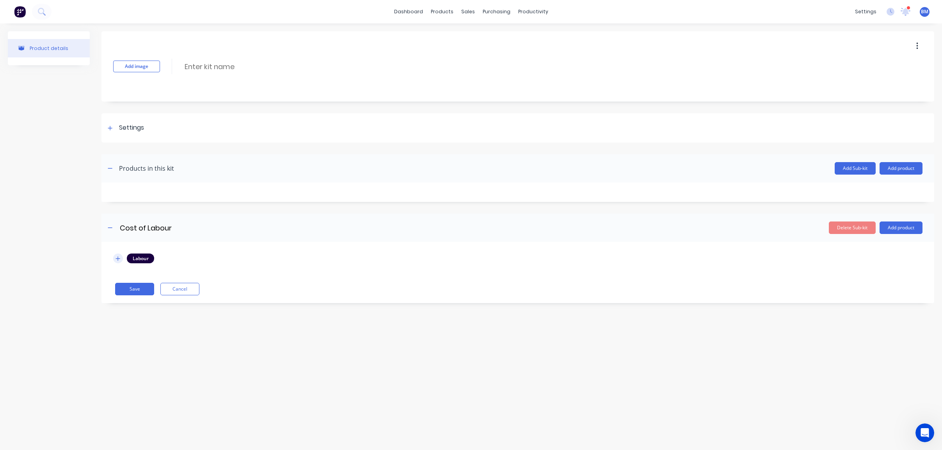
click at [120, 259] on icon "button" at bounding box center [118, 258] width 5 height 5
click at [122, 167] on div "Products in this kit" at bounding box center [146, 168] width 55 height 9
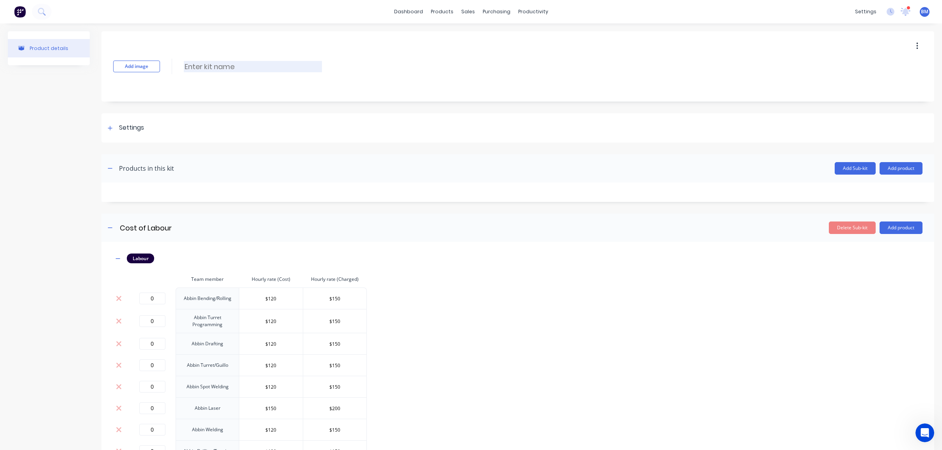
click at [217, 68] on input at bounding box center [253, 66] width 138 height 11
click at [194, 60] on div "Add image cable tray 1500 L cable tray 1500 L Enter kit name" at bounding box center [518, 66] width 833 height 70
click at [192, 66] on input "cable tray 1500 L" at bounding box center [253, 66] width 138 height 11
type input "Cable tray 1500 L"
click at [324, 61] on div "Add image Cable tray 1500 L Cable tray 1500 L Enter kit name" at bounding box center [518, 66] width 833 height 70
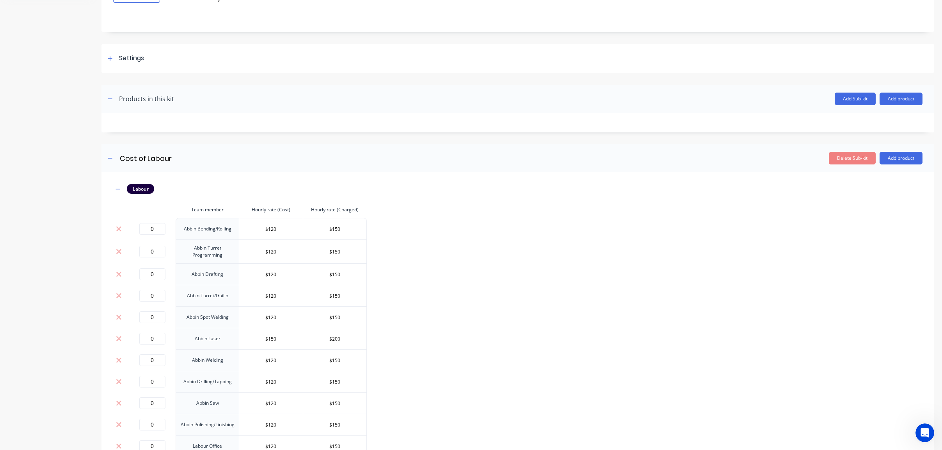
scroll to position [156, 0]
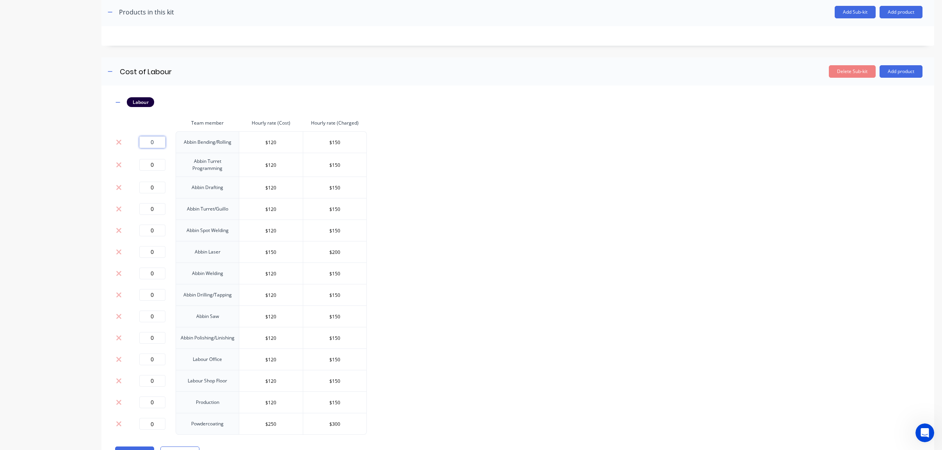
click at [149, 144] on input "0" at bounding box center [152, 142] width 26 height 12
drag, startPoint x: 148, startPoint y: 137, endPoint x: 161, endPoint y: 138, distance: 13.4
click at [161, 138] on input "0" at bounding box center [152, 142] width 26 height 12
type input "0.5"
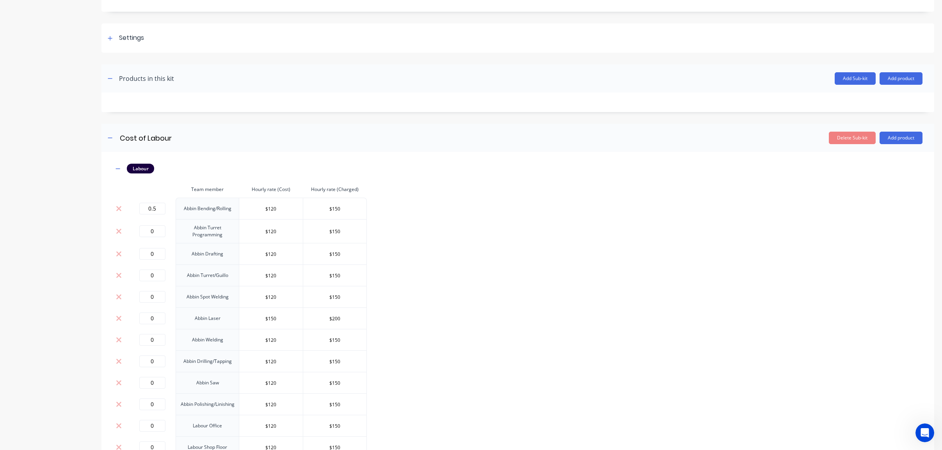
click at [480, 294] on div "Labour Team member Hourly rate (Cost) Hourly rate (Charged) 0.5 Abbin Bending/R…" at bounding box center [518, 332] width 810 height 337
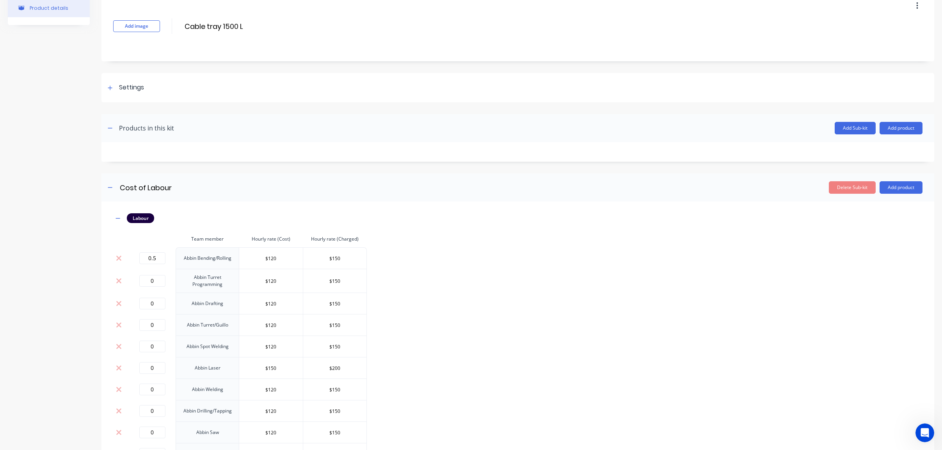
scroll to position [78, 0]
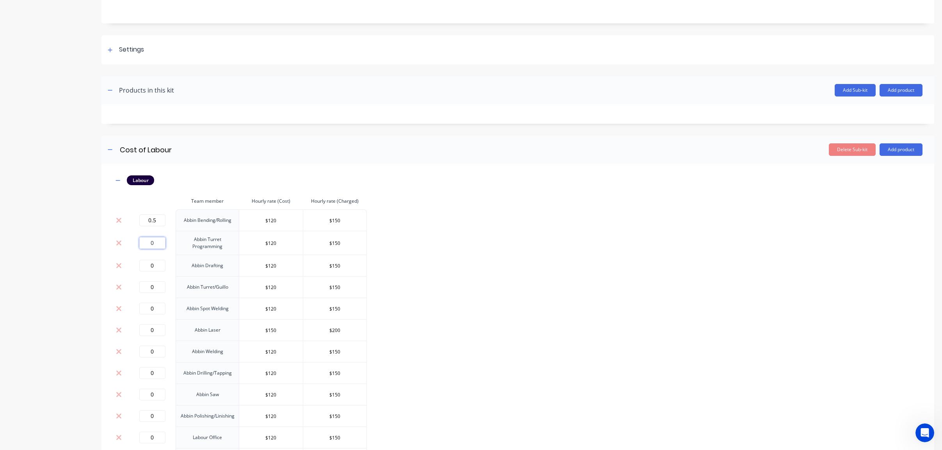
click at [139, 239] on input "0" at bounding box center [152, 243] width 26 height 12
type input "0.5"
click at [577, 341] on div "Labour Team member Hourly rate (Cost) Hourly rate (Charged) 0.5 Abbin Bending/R…" at bounding box center [518, 343] width 810 height 337
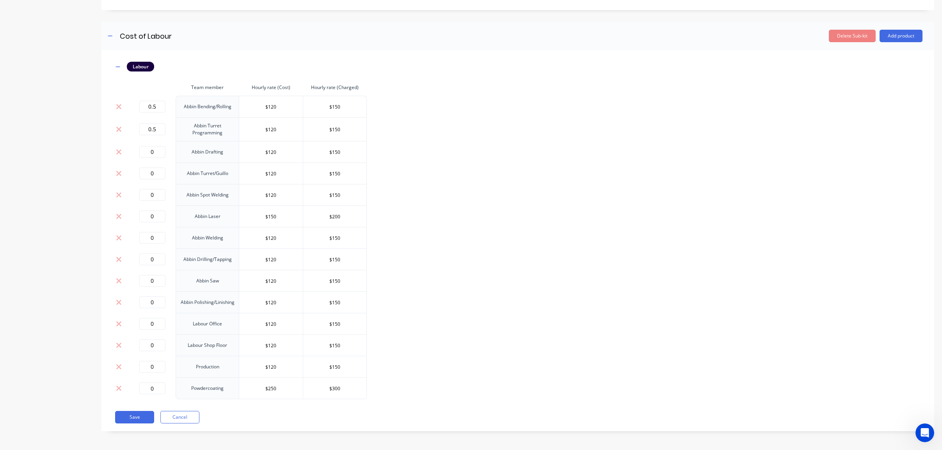
scroll to position [192, 0]
click at [153, 186] on td "0" at bounding box center [152, 193] width 47 height 21
click at [153, 191] on input "0" at bounding box center [152, 194] width 26 height 12
type input "0.5"
click at [419, 215] on div "Labour Team member Hourly rate (Cost) Hourly rate (Charged) 0.5 Abbin Bending/R…" at bounding box center [518, 229] width 810 height 337
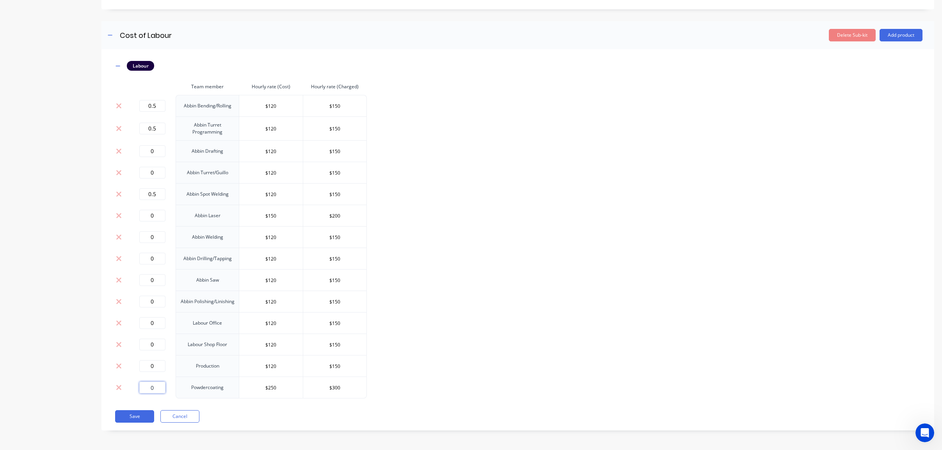
click at [156, 391] on input "0" at bounding box center [152, 387] width 26 height 12
type input "1"
click at [406, 391] on div "Labour Team member Hourly rate (Cost) Hourly rate (Charged) 0.5 Abbin Bending/R…" at bounding box center [518, 229] width 810 height 337
click at [136, 416] on button "Save" at bounding box center [134, 416] width 39 height 12
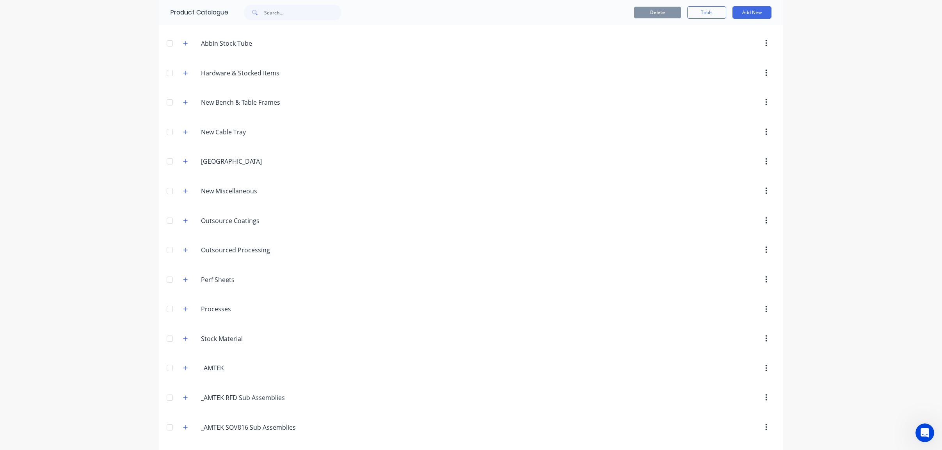
scroll to position [273, 0]
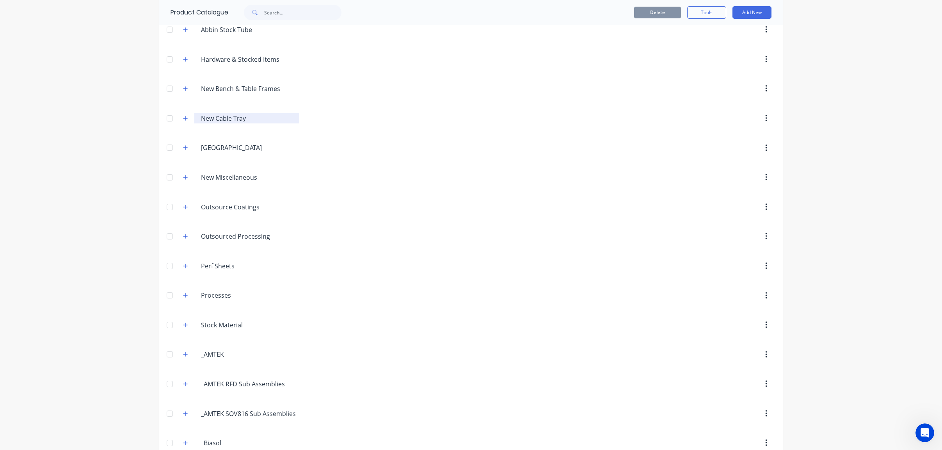
click at [227, 114] on input "New Cable Tray" at bounding box center [247, 118] width 93 height 9
click at [184, 116] on icon "button" at bounding box center [185, 118] width 5 height 5
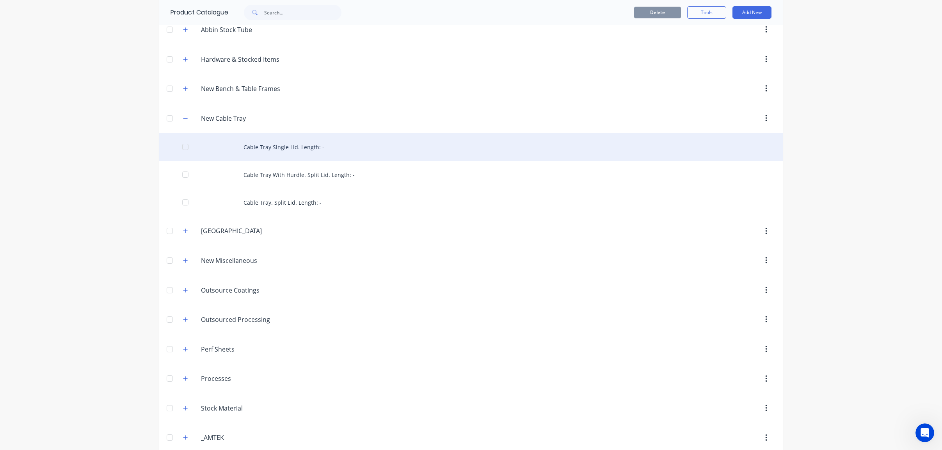
click at [189, 149] on div at bounding box center [186, 147] width 16 height 16
click at [193, 145] on div "Cable Tray Single Lid. Length: -" at bounding box center [471, 147] width 625 height 28
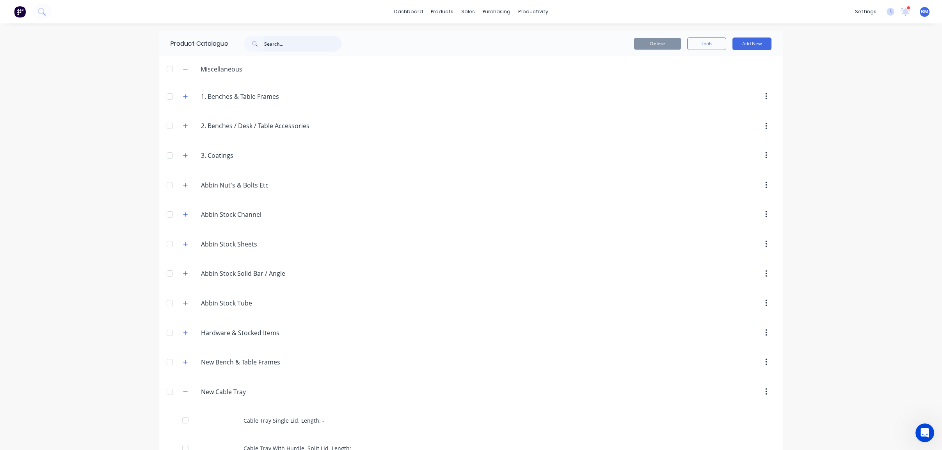
click at [283, 41] on input "text" at bounding box center [302, 44] width 77 height 16
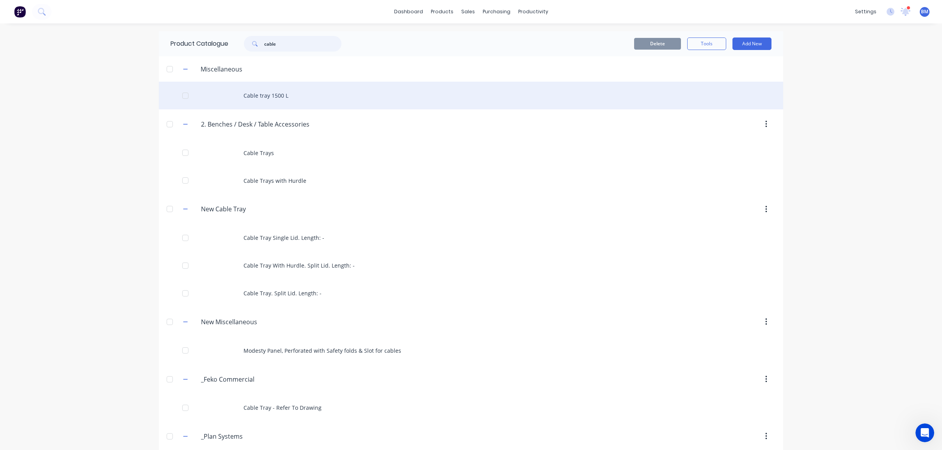
type input "cable"
click at [261, 96] on div "Cable tray 1500 L" at bounding box center [471, 96] width 625 height 28
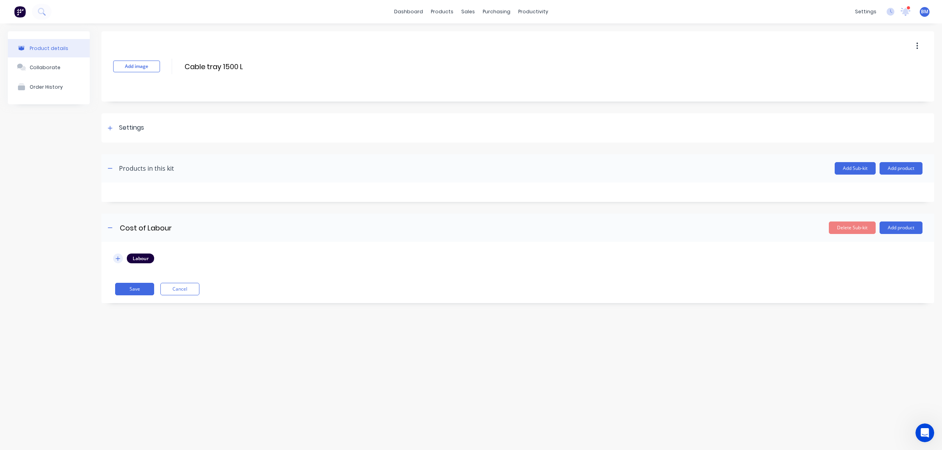
click at [119, 260] on icon "button" at bounding box center [118, 258] width 5 height 5
click at [121, 259] on button "button" at bounding box center [118, 258] width 10 height 10
click at [21, 16] on img at bounding box center [20, 12] width 12 height 12
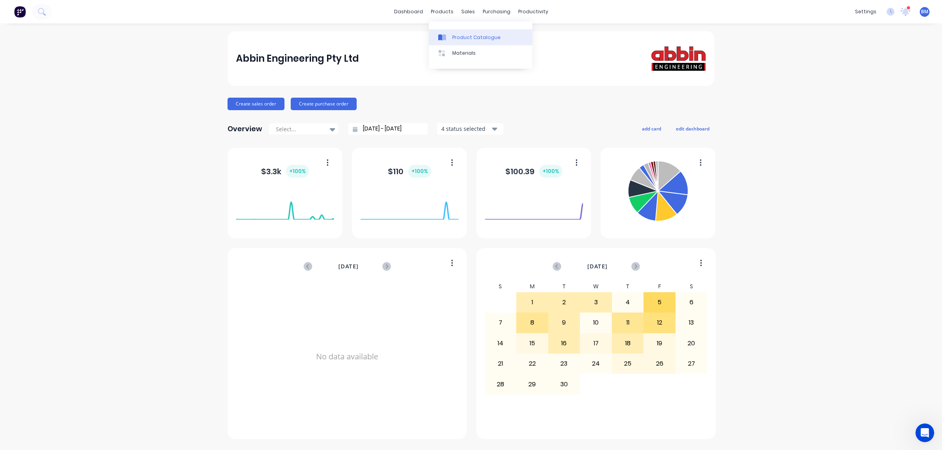
click at [445, 32] on link "Product Catalogue" at bounding box center [480, 37] width 103 height 16
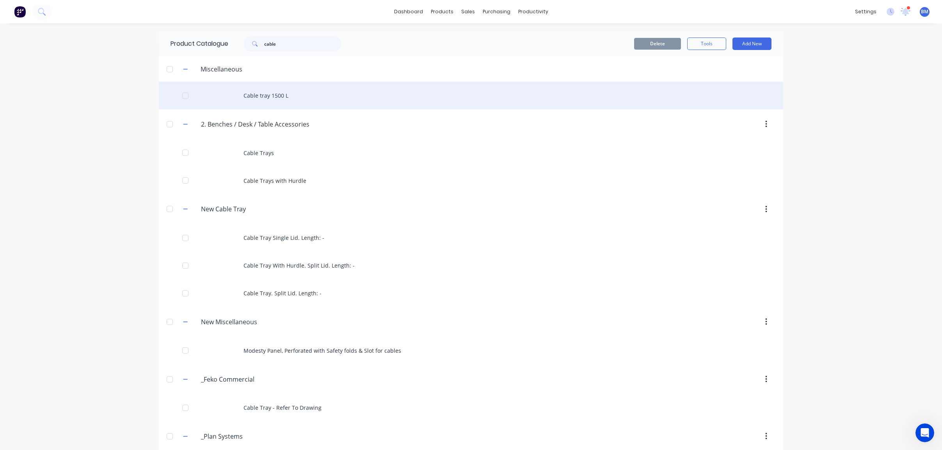
click at [262, 91] on div "Cable tray 1500 L" at bounding box center [471, 96] width 625 height 28
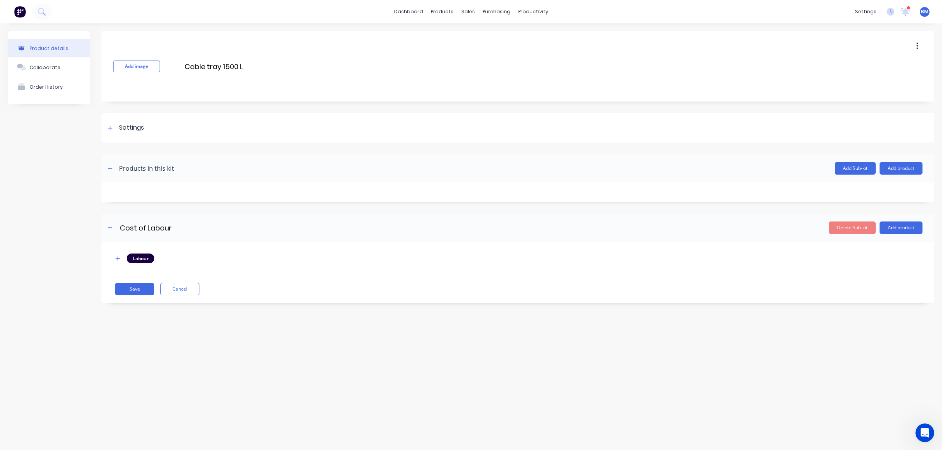
click at [919, 45] on button "button" at bounding box center [917, 46] width 18 height 14
click at [429, 21] on div "dashboard products sales purchasing productivity dashboard products Product Cat…" at bounding box center [471, 11] width 942 height 23
click at [117, 255] on button "button" at bounding box center [118, 258] width 10 height 10
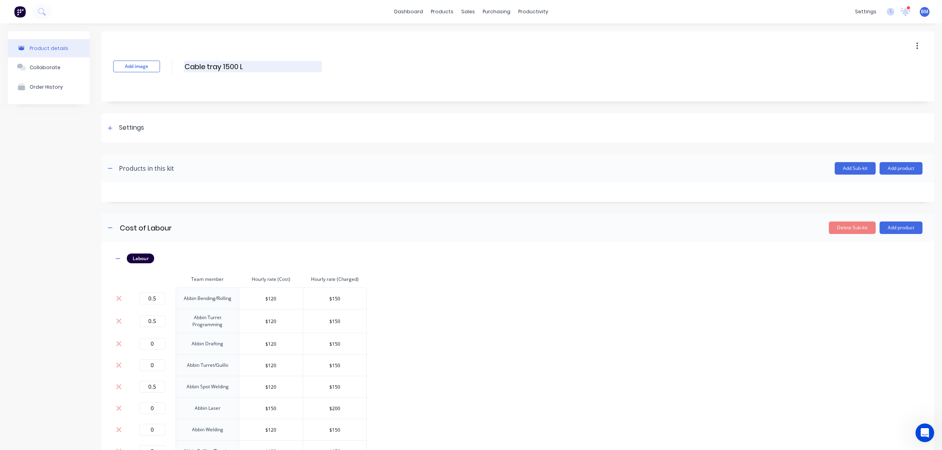
click at [257, 64] on input "Cable tray 1500 L" at bounding box center [253, 66] width 138 height 11
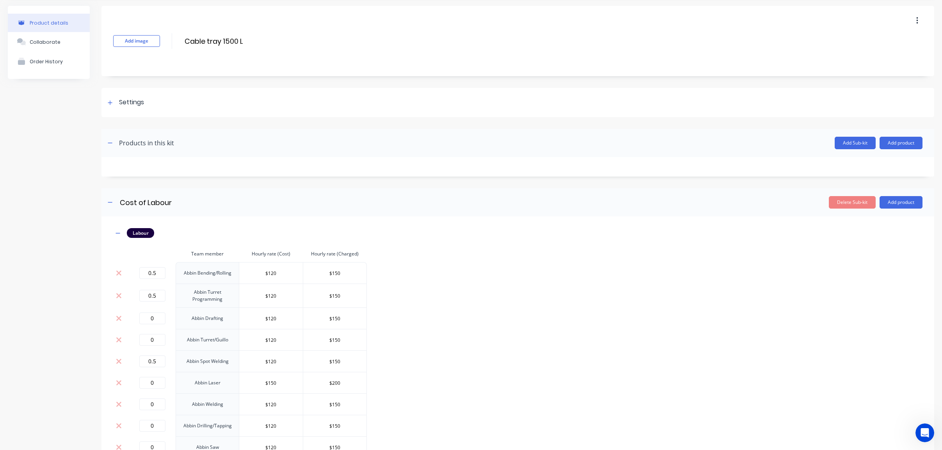
scroll to position [39, 0]
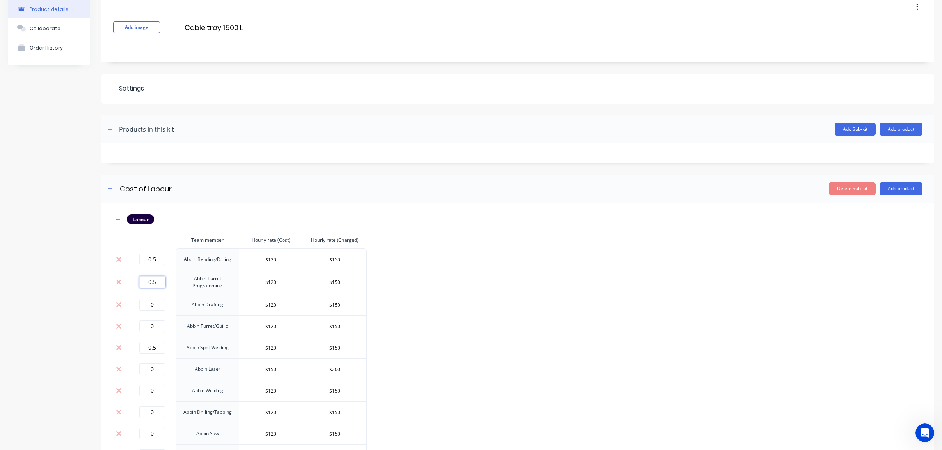
drag, startPoint x: 160, startPoint y: 279, endPoint x: 166, endPoint y: 279, distance: 5.1
click at [161, 279] on input "0.5" at bounding box center [152, 282] width 26 height 12
type input "0.05"
click at [159, 260] on input "0.5" at bounding box center [152, 259] width 26 height 12
type input "0.05"
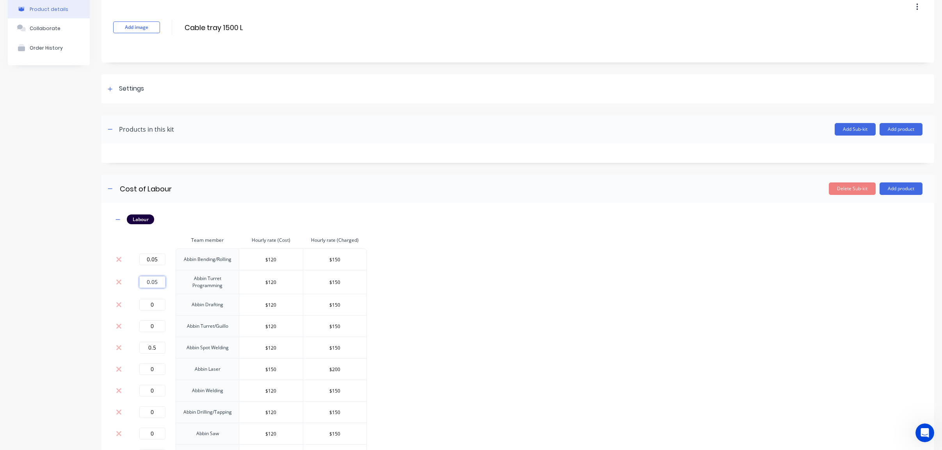
click at [161, 283] on input "0.05" at bounding box center [152, 282] width 26 height 12
type input "0.025"
click at [160, 349] on input "0.5" at bounding box center [152, 348] width 26 height 12
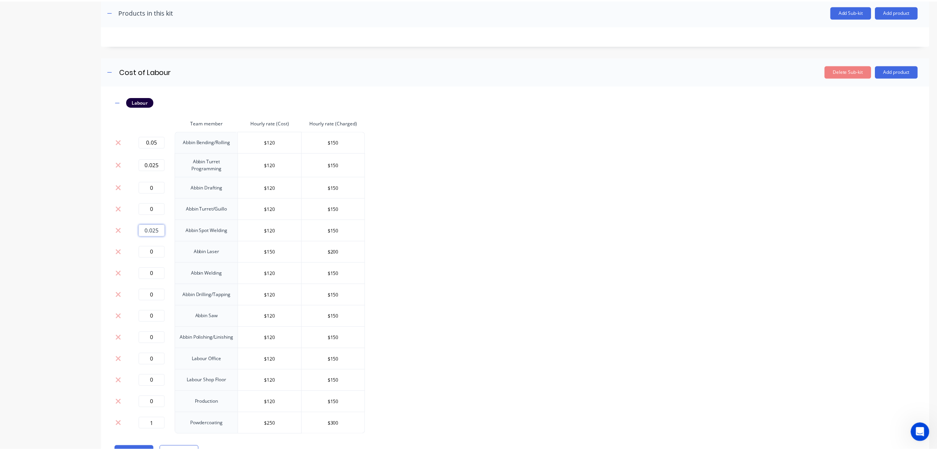
scroll to position [192, 0]
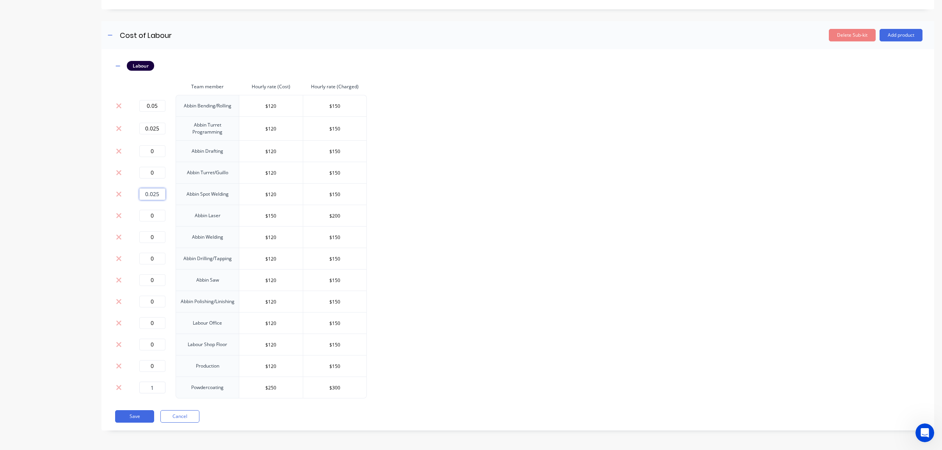
type input "0.025"
click at [153, 388] on input "1" at bounding box center [152, 387] width 26 height 12
type input "0.1"
click at [452, 287] on div "Labour Team member Hourly rate (Cost) Hourly rate (Charged) 0.05 Abbin Bending/…" at bounding box center [518, 229] width 810 height 337
click at [155, 168] on input "0" at bounding box center [152, 173] width 26 height 12
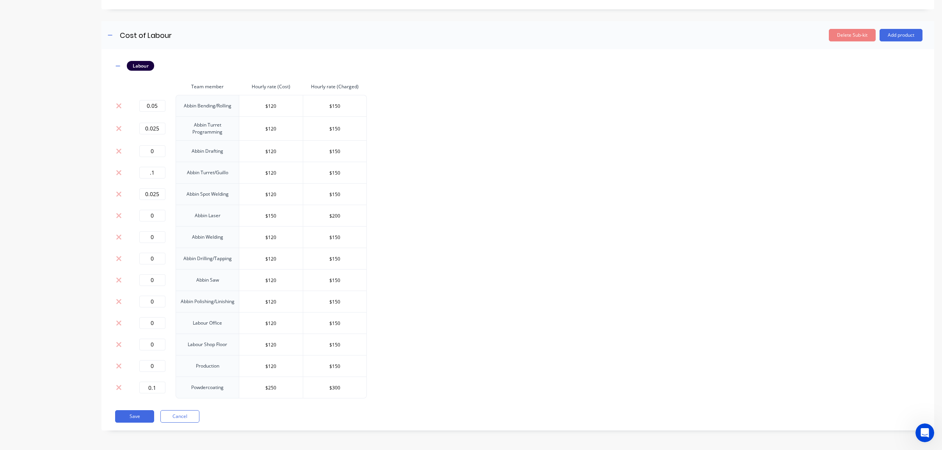
type input "0.1"
click at [517, 190] on div "Labour Team member Hourly rate (Cost) Hourly rate (Charged) 0.05 Abbin Bending/…" at bounding box center [518, 229] width 810 height 337
click at [134, 413] on button "Save" at bounding box center [134, 416] width 39 height 12
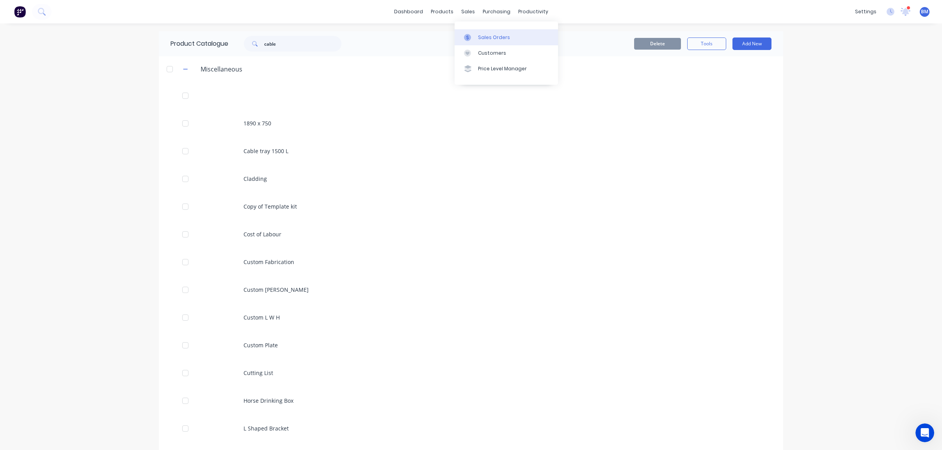
click at [473, 42] on link "Sales Orders" at bounding box center [506, 37] width 103 height 16
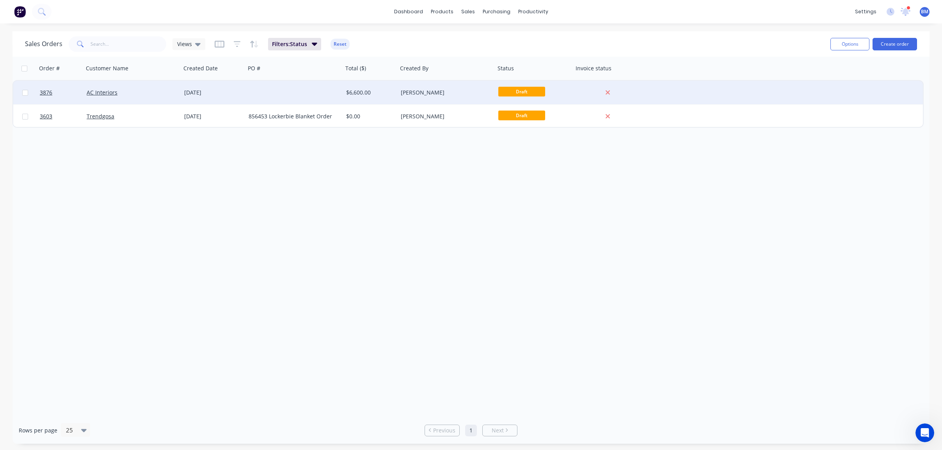
click at [281, 91] on div at bounding box center [295, 92] width 98 height 23
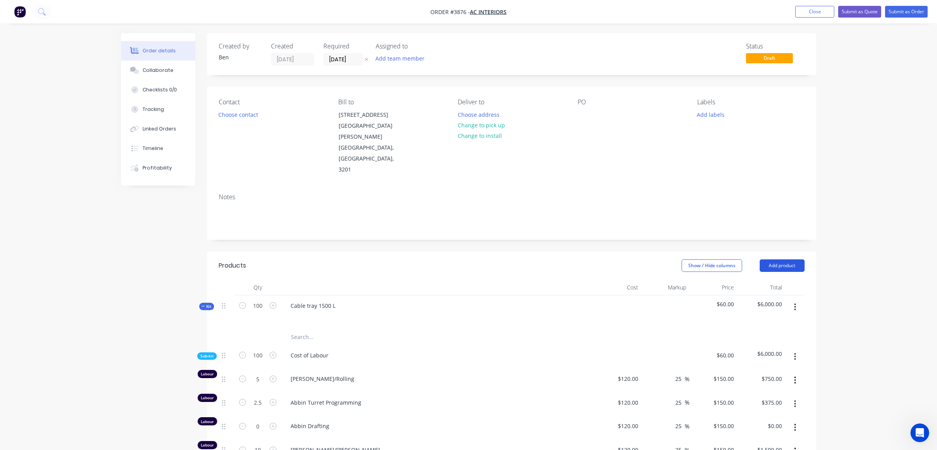
click at [787, 259] on button "Add product" at bounding box center [781, 265] width 45 height 12
click at [203, 303] on div "Kit" at bounding box center [206, 306] width 15 height 7
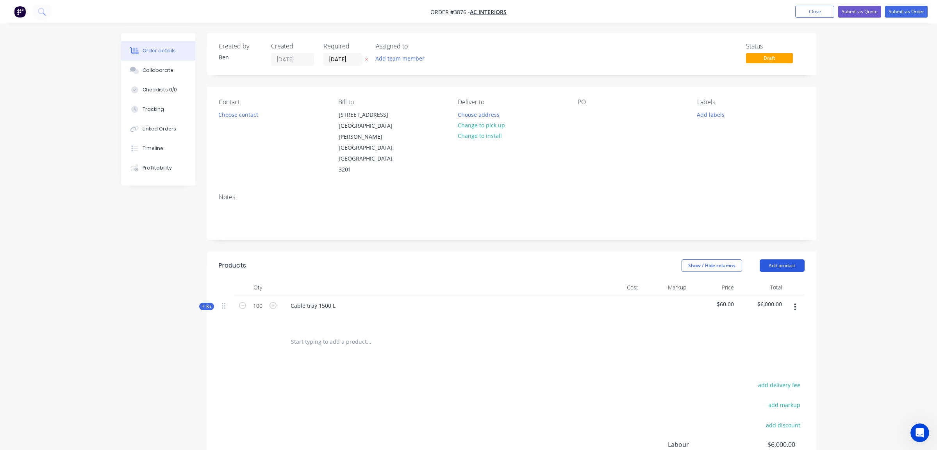
click at [772, 259] on button "Add product" at bounding box center [781, 265] width 45 height 12
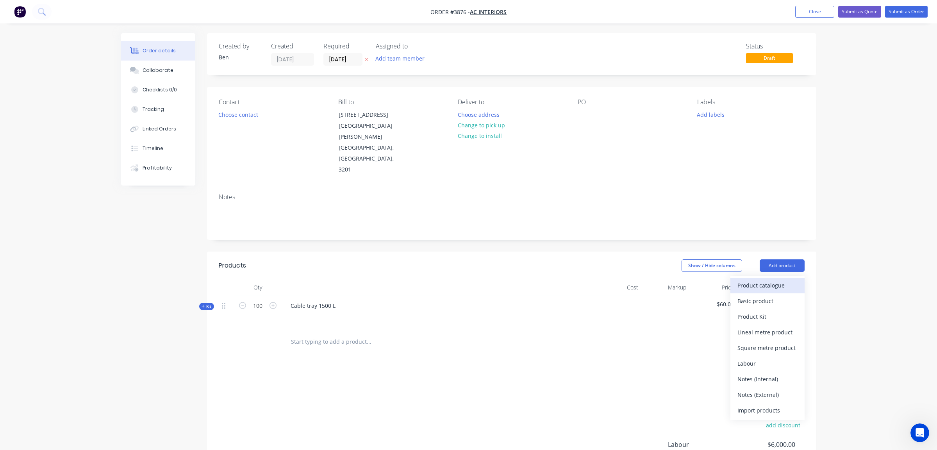
click at [774, 280] on div "Product catalogue" at bounding box center [767, 285] width 60 height 11
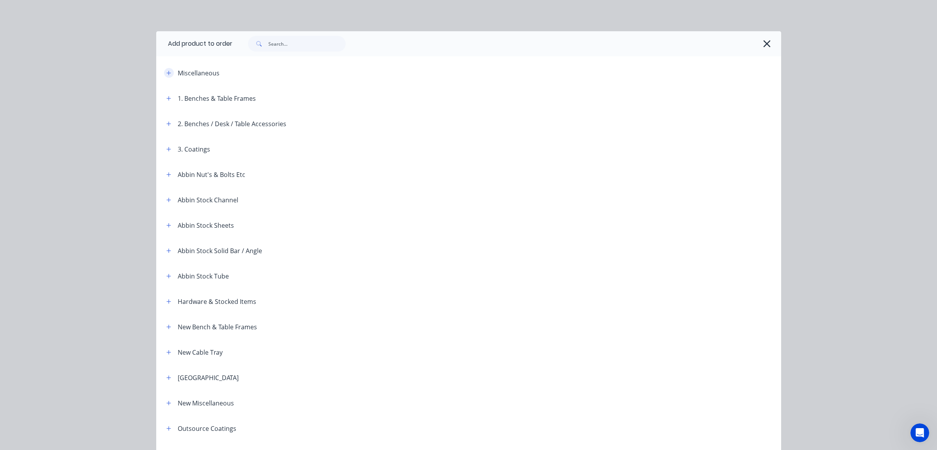
click at [164, 75] on button "button" at bounding box center [169, 73] width 10 height 10
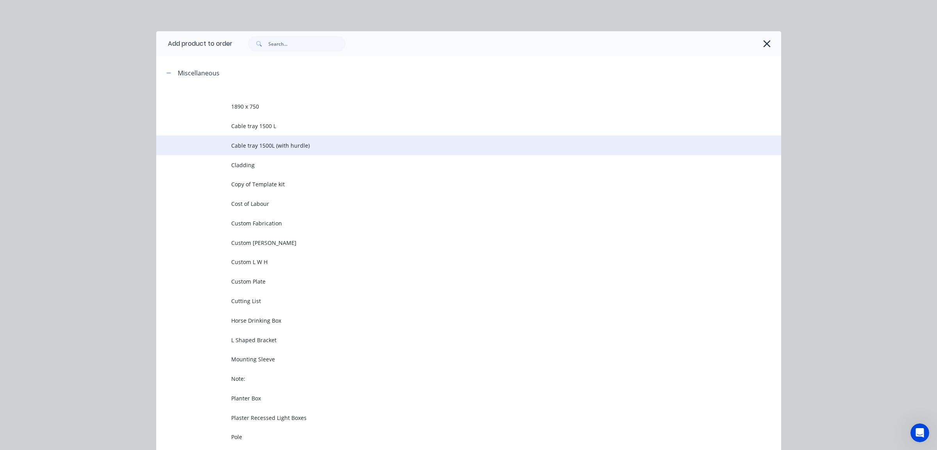
click at [278, 146] on span "Cable tray 1500L (with hurdle)" at bounding box center [451, 145] width 440 height 8
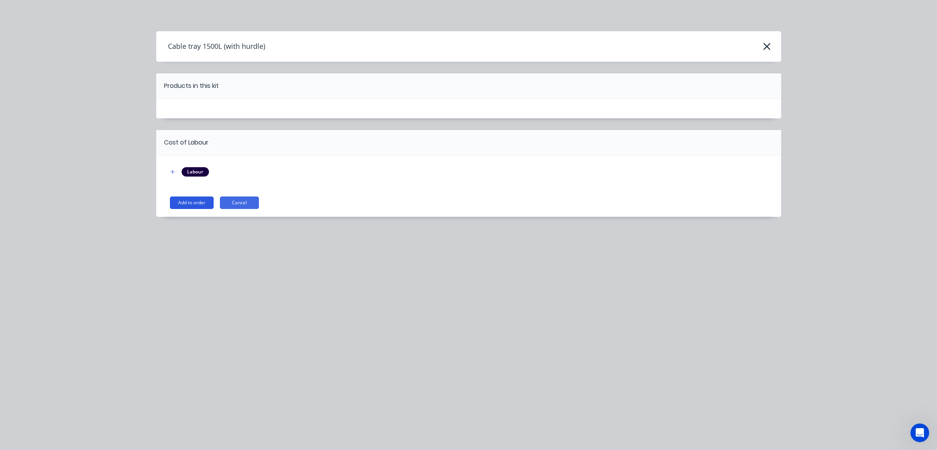
click at [181, 205] on button "Add to order" at bounding box center [192, 202] width 44 height 12
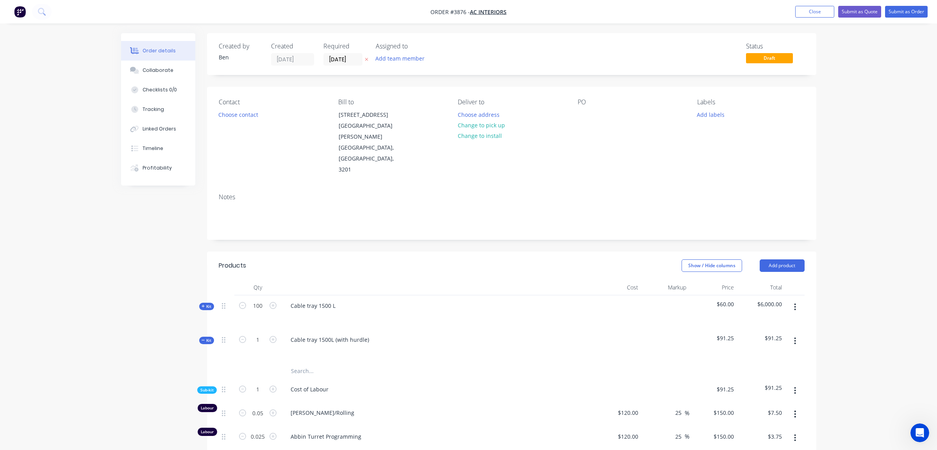
click at [207, 303] on span "Kit" at bounding box center [206, 306] width 10 height 6
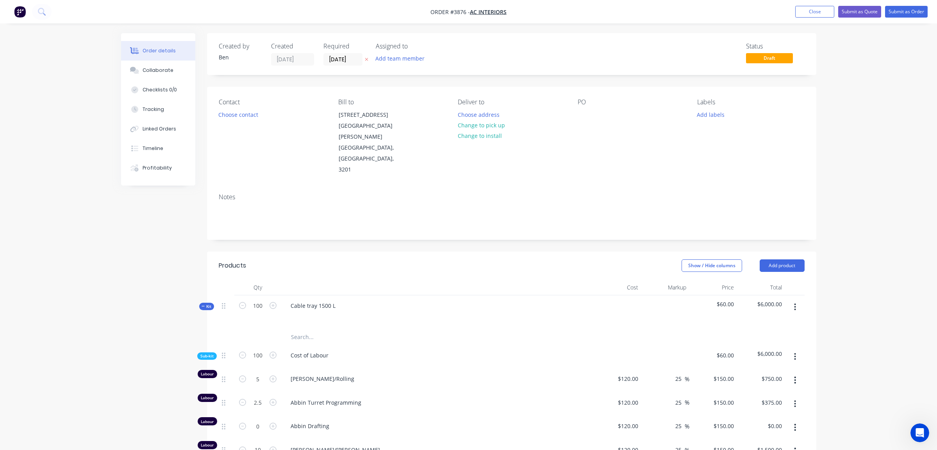
click at [207, 303] on span "Kit" at bounding box center [206, 306] width 10 height 6
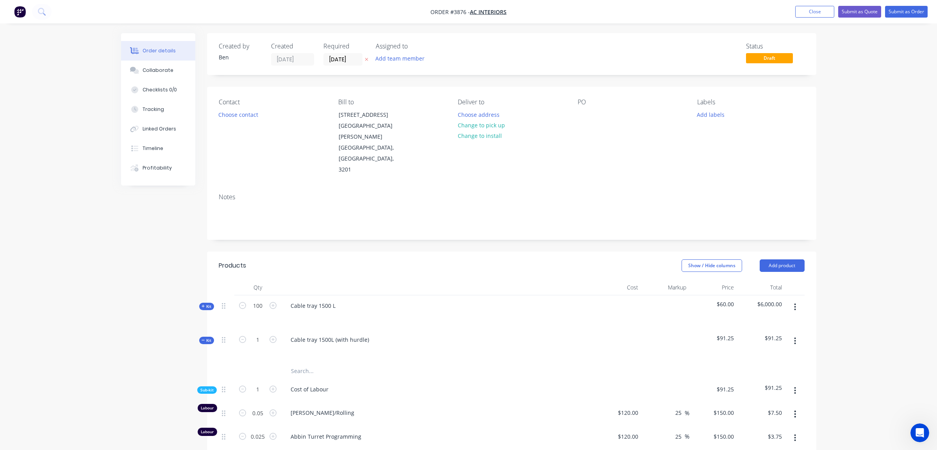
click at [207, 337] on div "Kit" at bounding box center [206, 340] width 15 height 7
click at [252, 300] on input "100" at bounding box center [258, 306] width 20 height 12
type input "1"
click at [76, 41] on div "Order details Collaborate Checklists 0/0 Tracking Linked Orders Timeline Profit…" at bounding box center [468, 294] width 937 height 588
click at [792, 14] on ul "Add product Close Submit as Quote Submit as Order" at bounding box center [860, 12] width 151 height 12
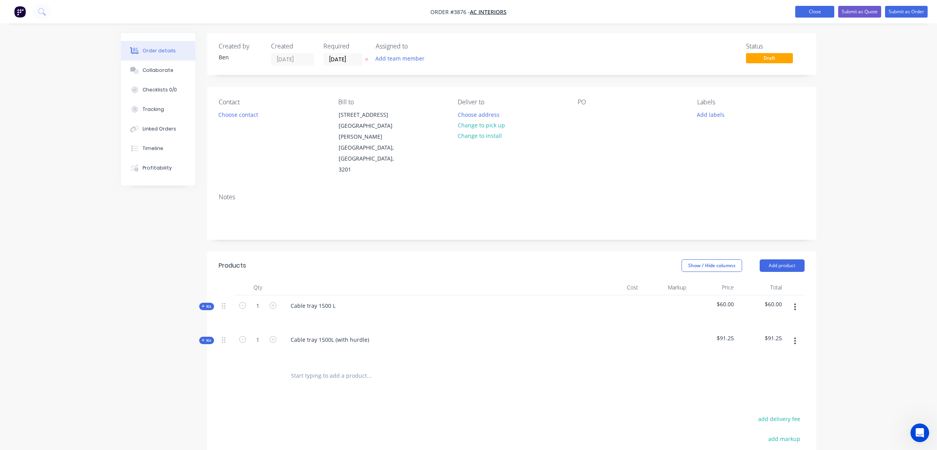
click at [821, 15] on button "Close" at bounding box center [814, 12] width 39 height 12
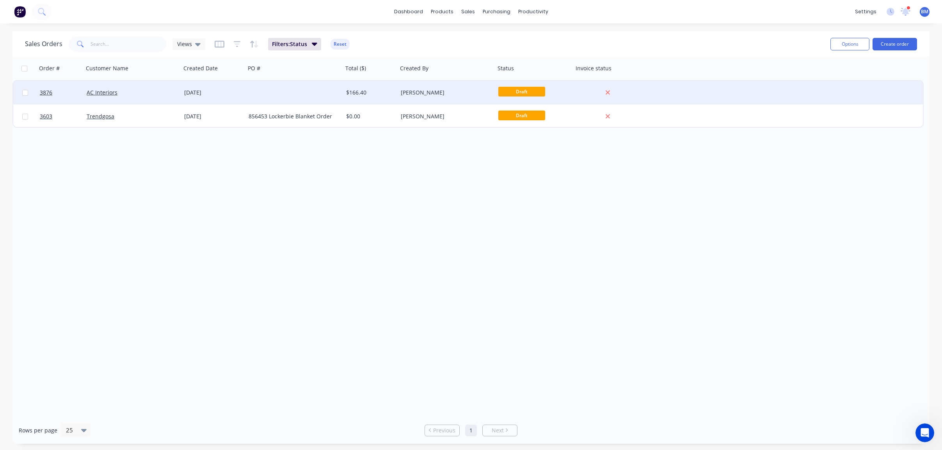
click at [141, 81] on div "AC Interiors" at bounding box center [133, 92] width 98 height 23
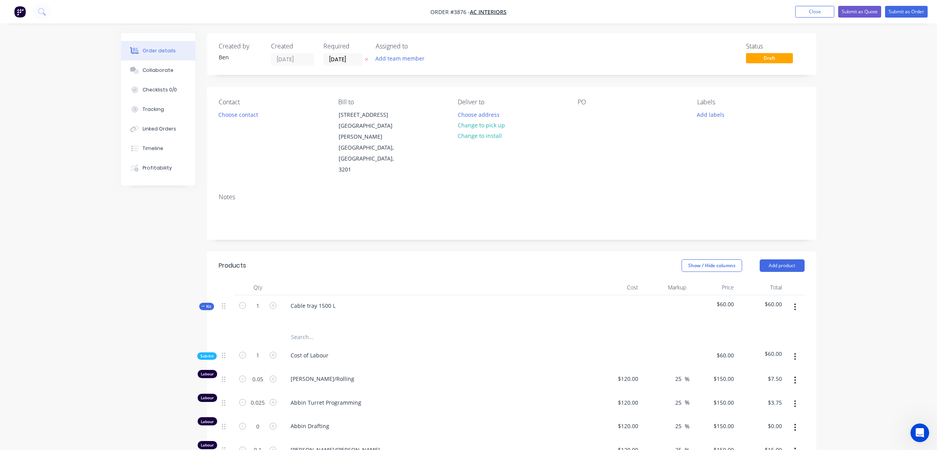
click at [794, 300] on button "button" at bounding box center [794, 307] width 18 height 14
click at [758, 369] on div "Delete" at bounding box center [767, 374] width 60 height 11
click at [792, 300] on button "button" at bounding box center [794, 307] width 18 height 14
click at [774, 369] on div "Delete" at bounding box center [767, 374] width 60 height 11
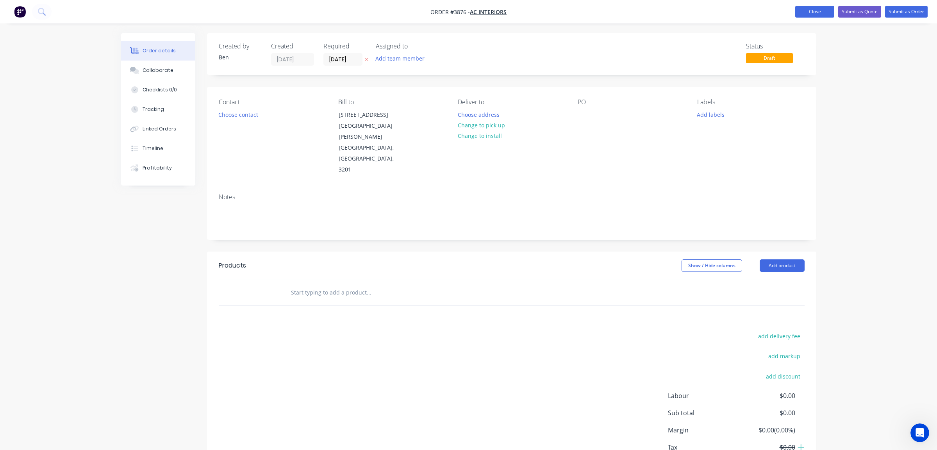
click at [817, 6] on button "Close" at bounding box center [814, 12] width 39 height 12
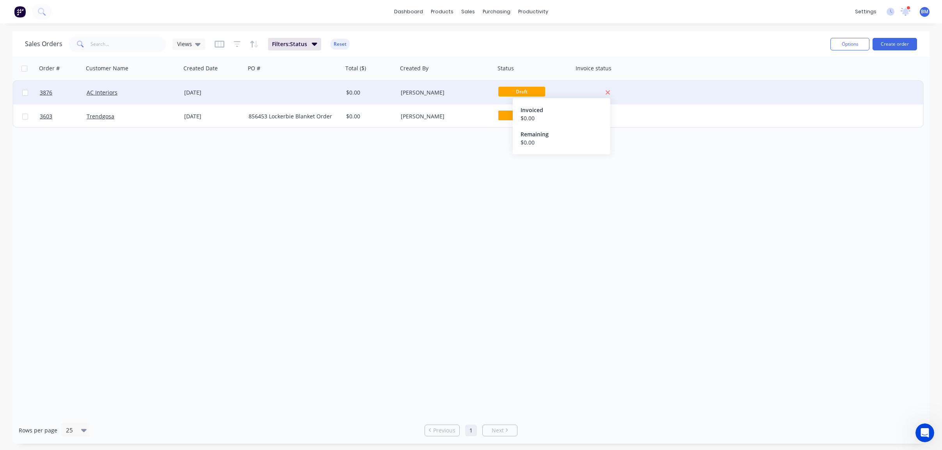
click at [606, 91] on icon at bounding box center [608, 92] width 5 height 7
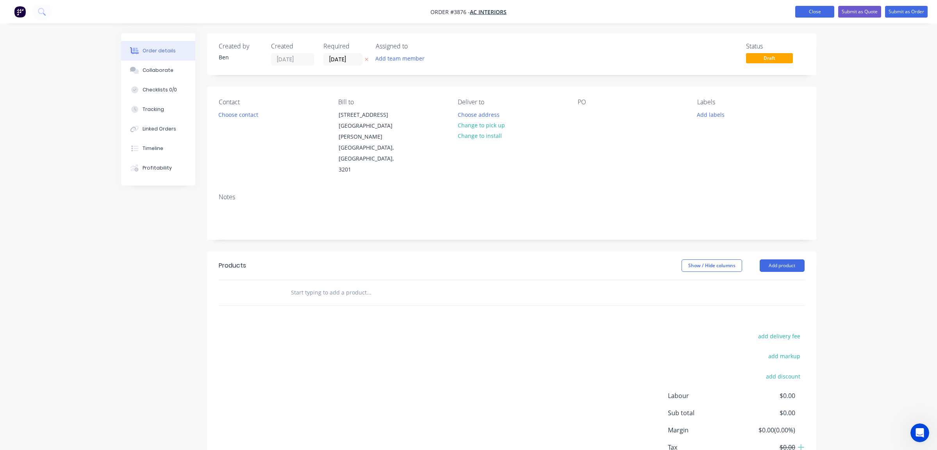
click at [798, 14] on button "Close" at bounding box center [814, 12] width 39 height 12
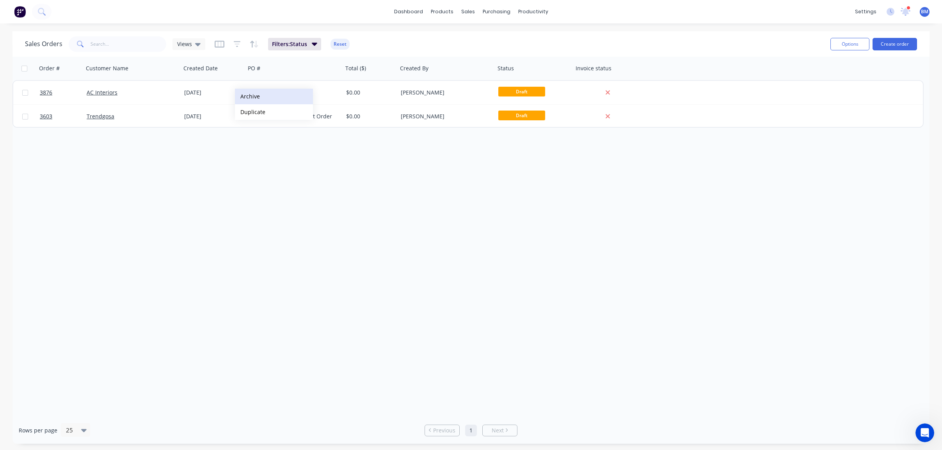
click at [256, 94] on button "Archive" at bounding box center [274, 97] width 78 height 16
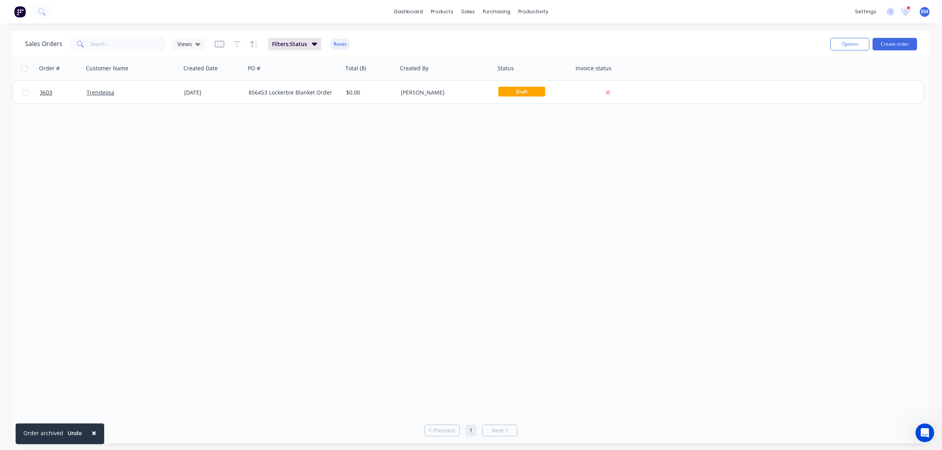
click at [172, 171] on div "Order # Customer Name Created Date PO # Total ($) Created By Status Invoice sta…" at bounding box center [470, 237] width 917 height 360
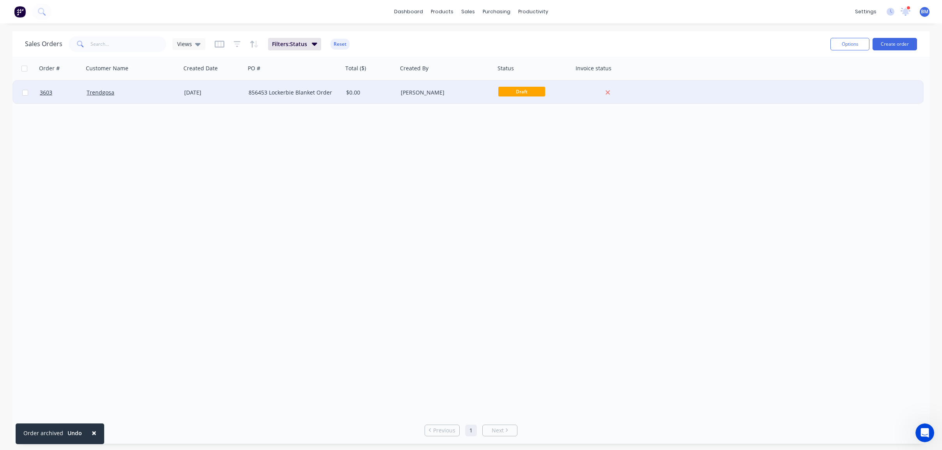
click at [89, 87] on div "Trendgosa" at bounding box center [133, 92] width 98 height 23
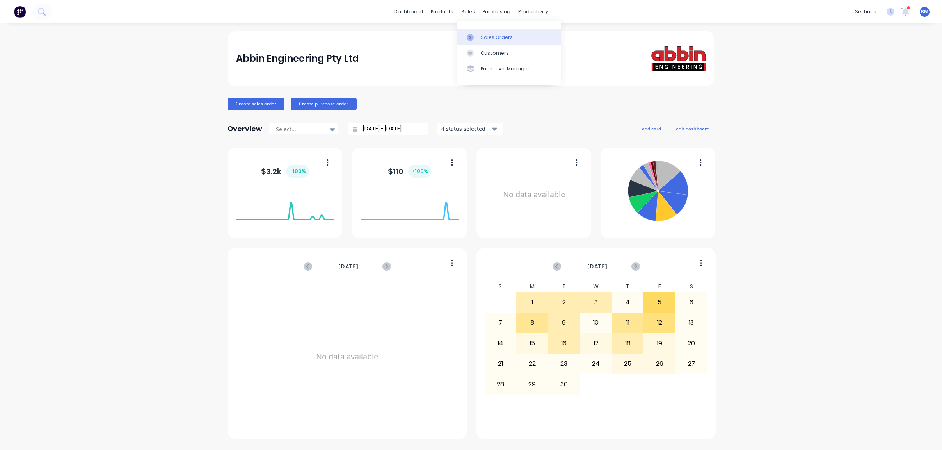
click at [471, 41] on link "Sales Orders" at bounding box center [509, 37] width 103 height 16
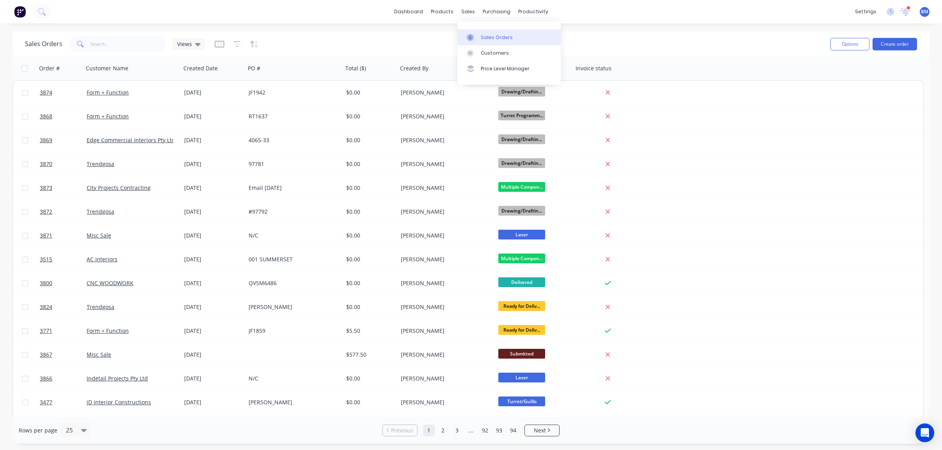
click at [481, 40] on div "Sales Orders" at bounding box center [497, 37] width 32 height 7
click at [481, 56] on div "Customers" at bounding box center [495, 53] width 28 height 7
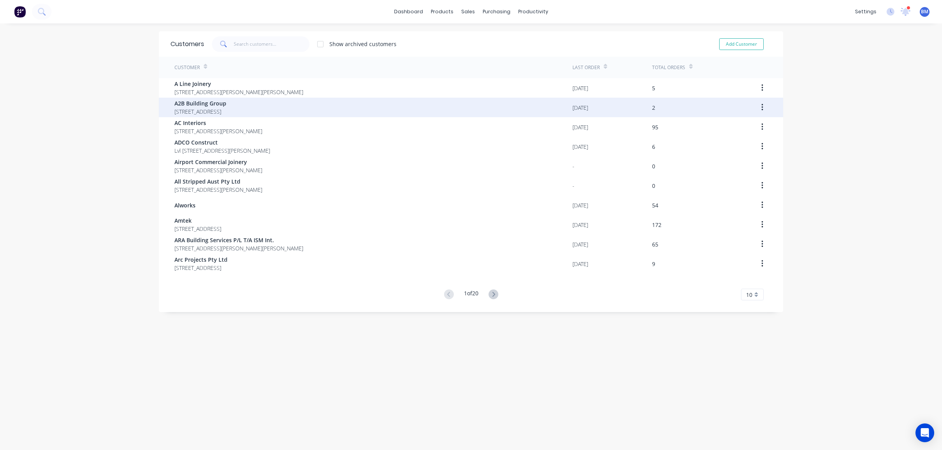
click at [388, 107] on div "A2B Building Group 4/1 Dromana Street Glenroy Victoria Australia 3046" at bounding box center [374, 108] width 398 height 20
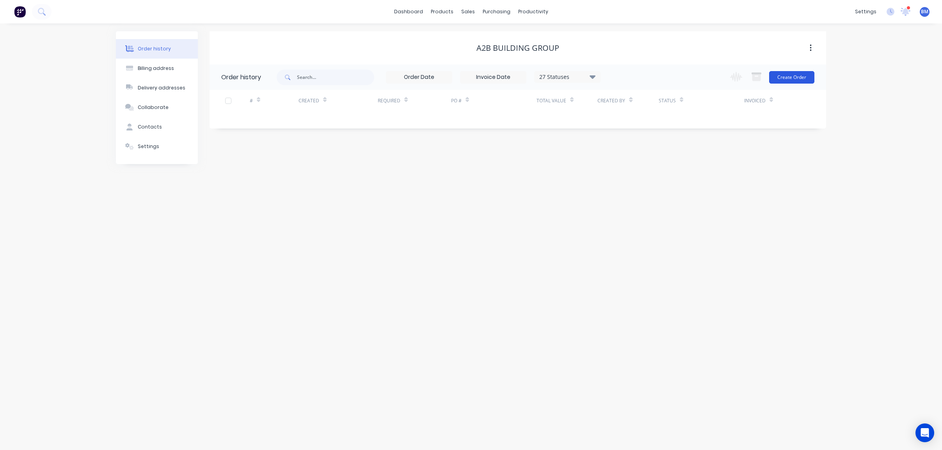
click at [800, 81] on button "Create Order" at bounding box center [791, 77] width 45 height 12
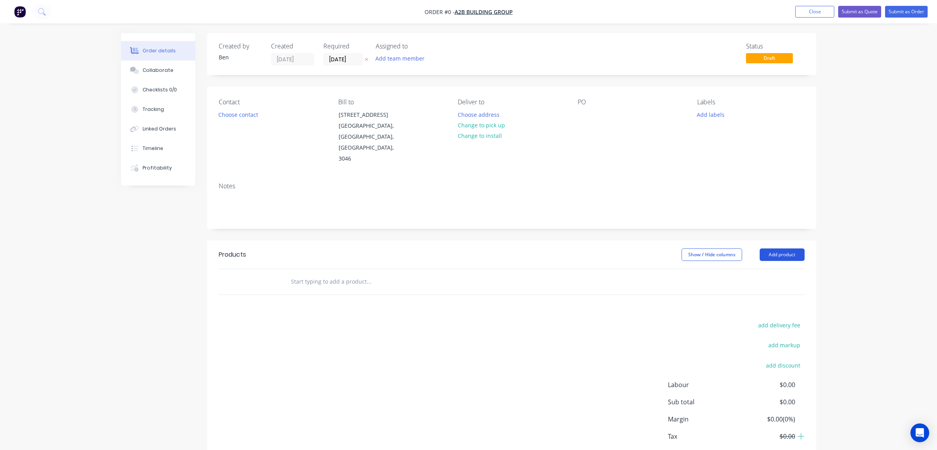
click at [778, 248] on button "Add product" at bounding box center [781, 254] width 45 height 12
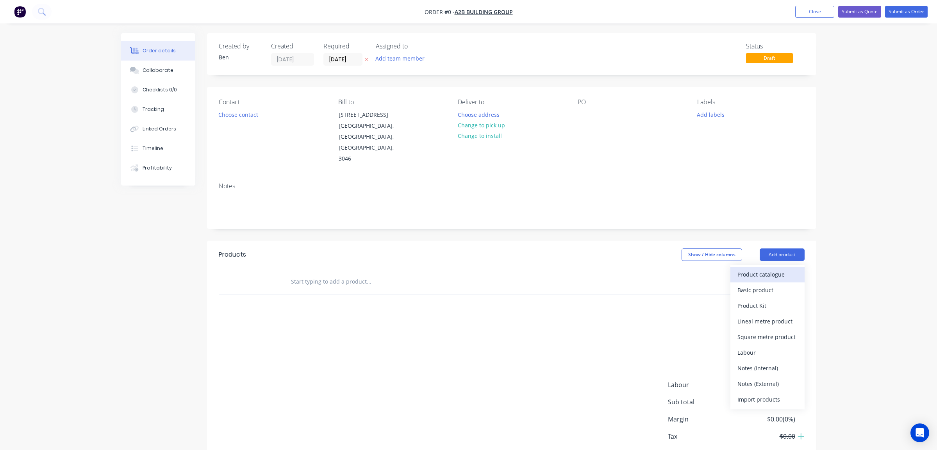
click at [769, 269] on div "Product catalogue" at bounding box center [767, 274] width 60 height 11
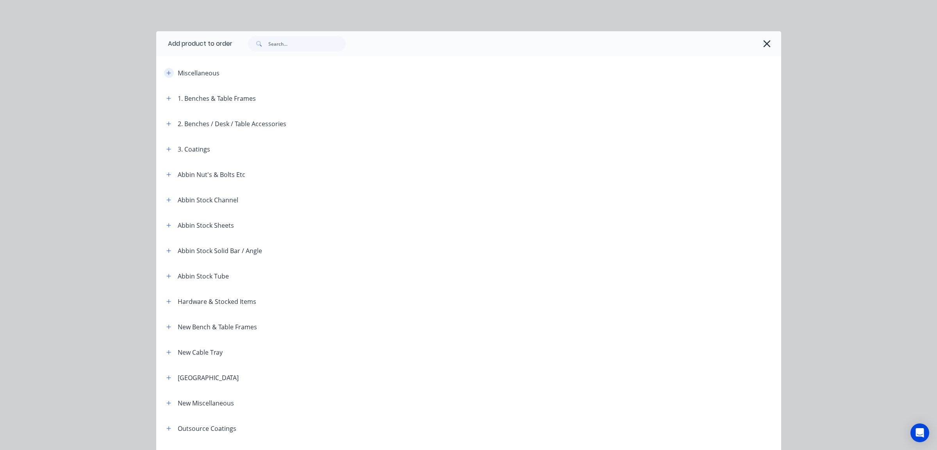
click at [168, 76] on button "button" at bounding box center [169, 73] width 10 height 10
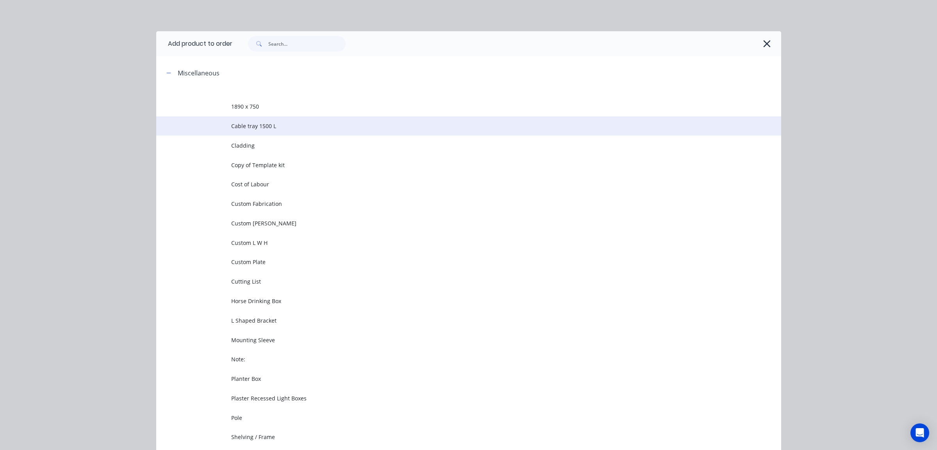
click at [248, 129] on span "Cable tray 1500 L" at bounding box center [451, 126] width 440 height 8
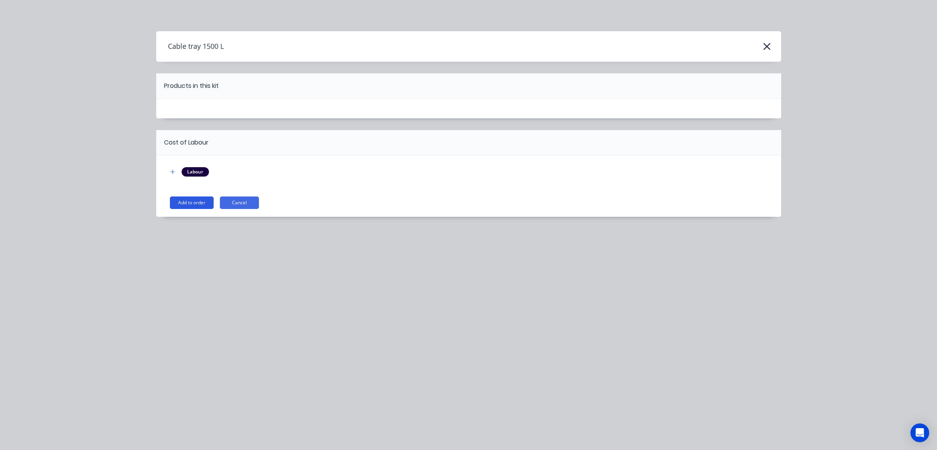
click at [201, 205] on button "Add to order" at bounding box center [192, 202] width 44 height 12
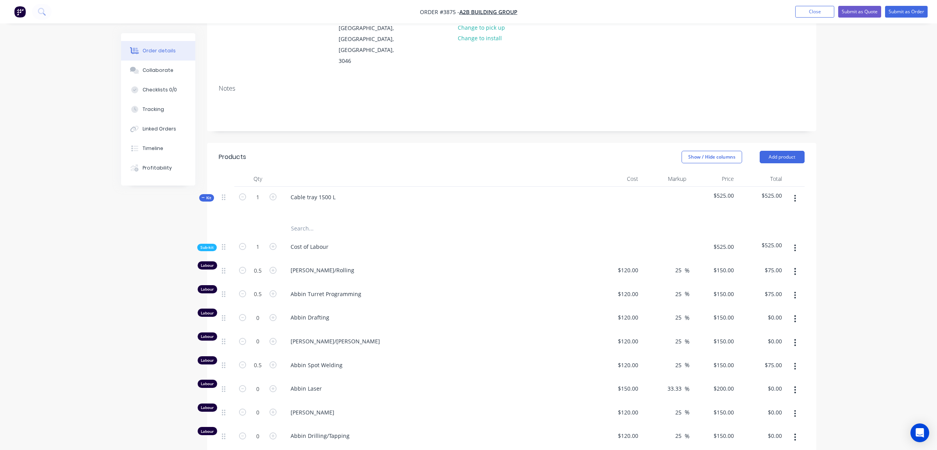
scroll to position [117, 0]
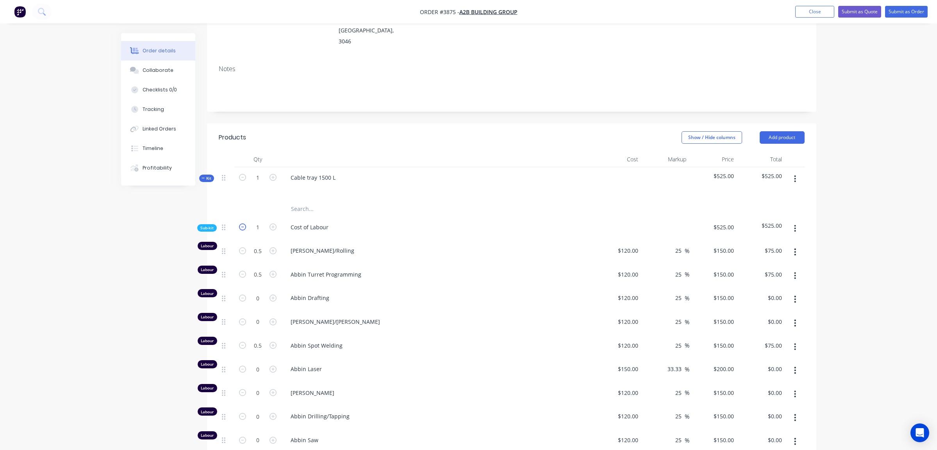
click at [240, 223] on icon "button" at bounding box center [242, 226] width 7 height 7
click at [206, 148] on div "Order details Collaborate Checklists 0/0 Tracking Linked Orders Timeline Profit…" at bounding box center [164, 109] width 86 height 152
click at [208, 175] on span "Kit" at bounding box center [206, 178] width 10 height 6
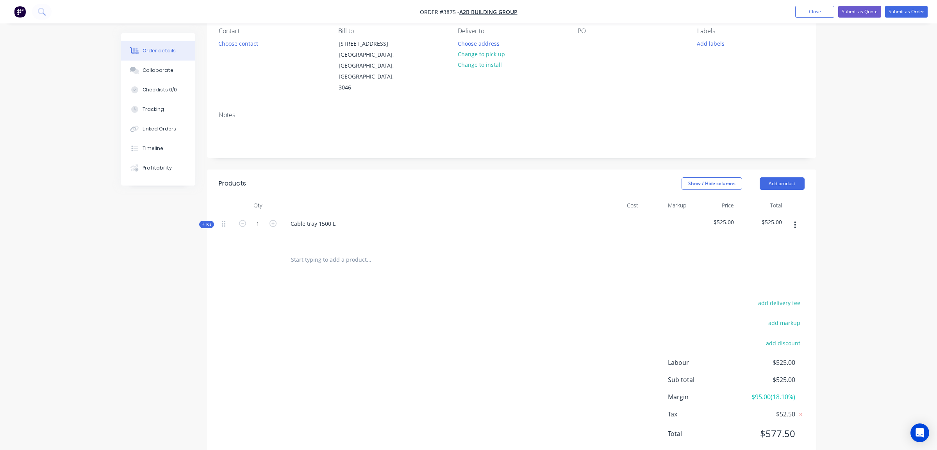
click at [207, 221] on span "Kit" at bounding box center [206, 224] width 10 height 6
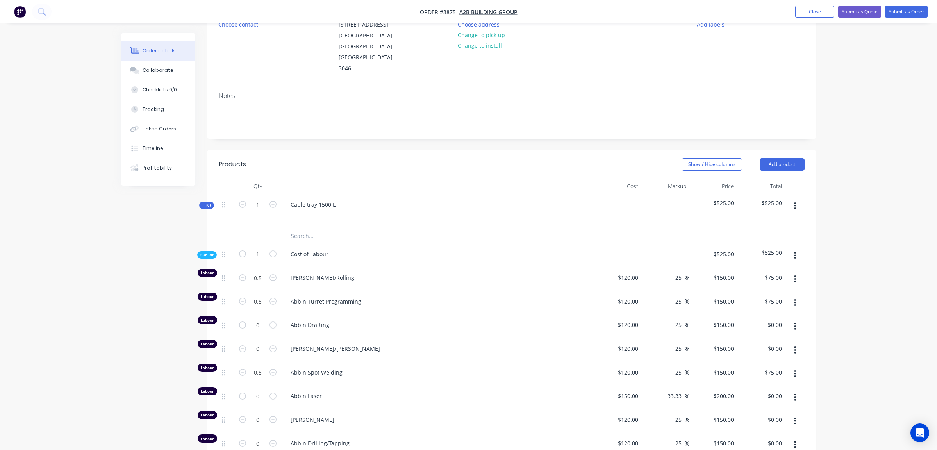
scroll to position [0, 0]
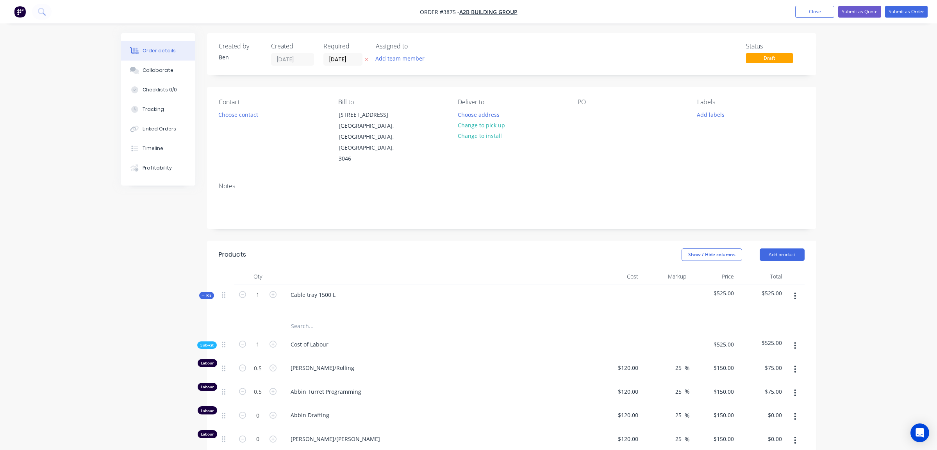
click at [804, 13] on button "Close" at bounding box center [814, 12] width 39 height 12
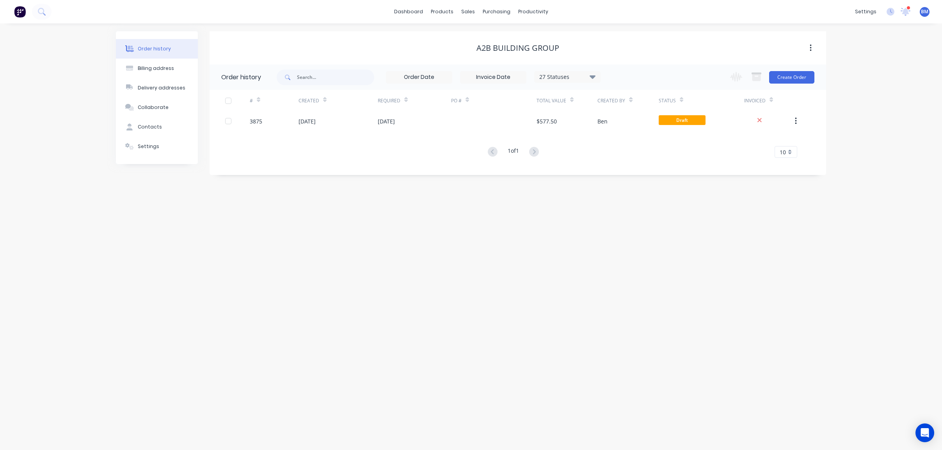
drag, startPoint x: 268, startPoint y: 261, endPoint x: 326, endPoint y: 142, distance: 132.3
click at [267, 260] on div "Order history Billing address Delivery addresses Collaborate Contacts Settings …" at bounding box center [471, 236] width 942 height 426
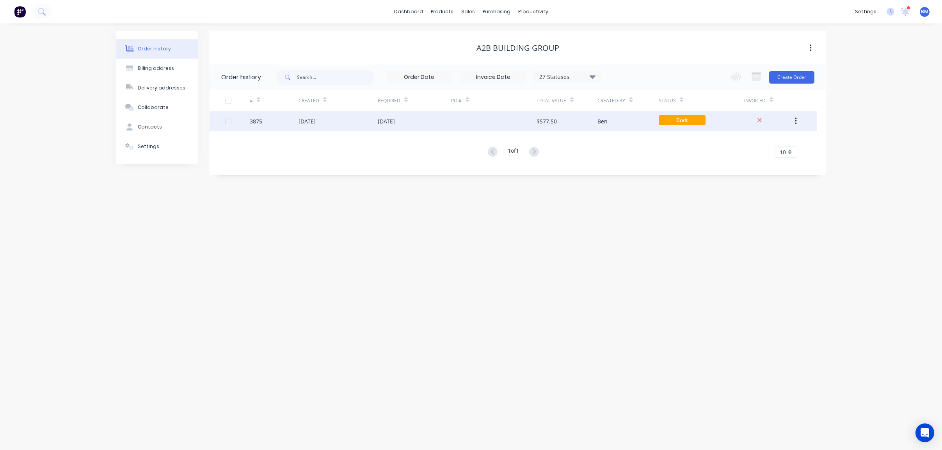
click at [801, 124] on button "button" at bounding box center [796, 121] width 18 height 14
click at [764, 144] on div "Archive" at bounding box center [768, 141] width 60 height 11
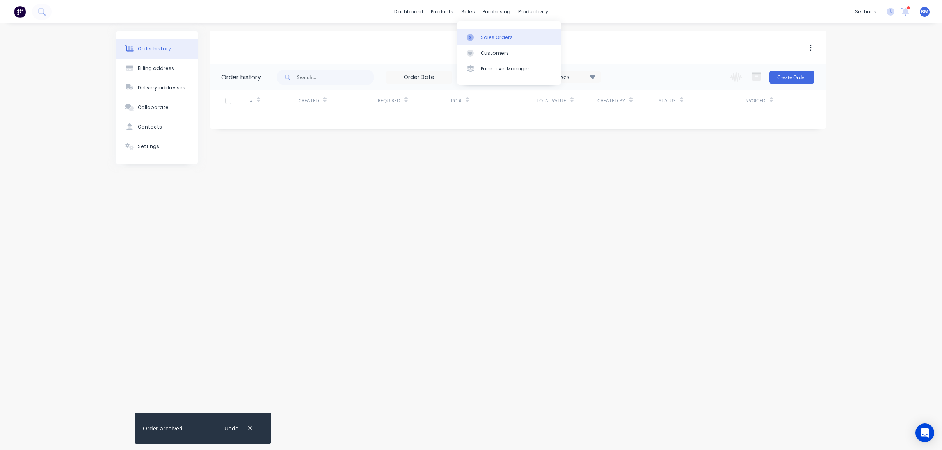
click at [480, 40] on link "Sales Orders" at bounding box center [509, 37] width 103 height 16
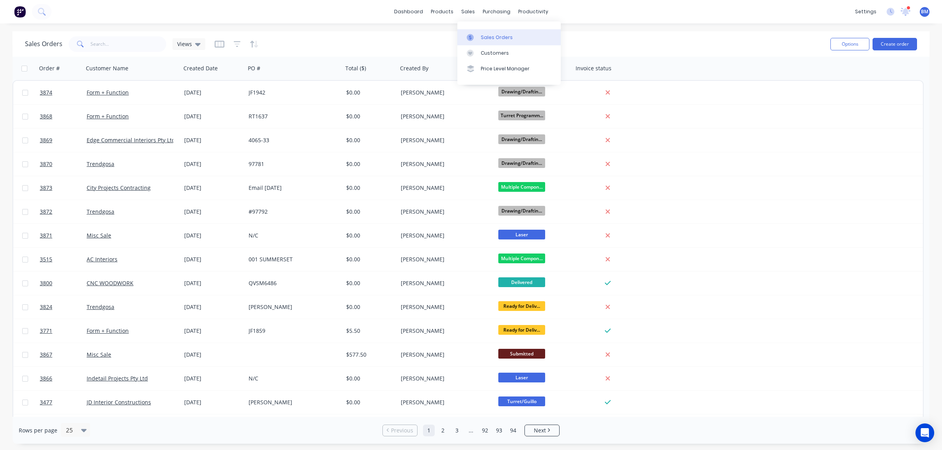
click at [489, 45] on link "Sales Orders" at bounding box center [509, 37] width 103 height 16
click at [487, 33] on link "Sales Orders" at bounding box center [509, 37] width 103 height 16
click at [197, 43] on icon at bounding box center [197, 44] width 5 height 3
click at [191, 118] on div "None (Default) edit" at bounding box center [227, 111] width 105 height 16
click at [191, 123] on button "drafts" at bounding box center [219, 126] width 89 height 9
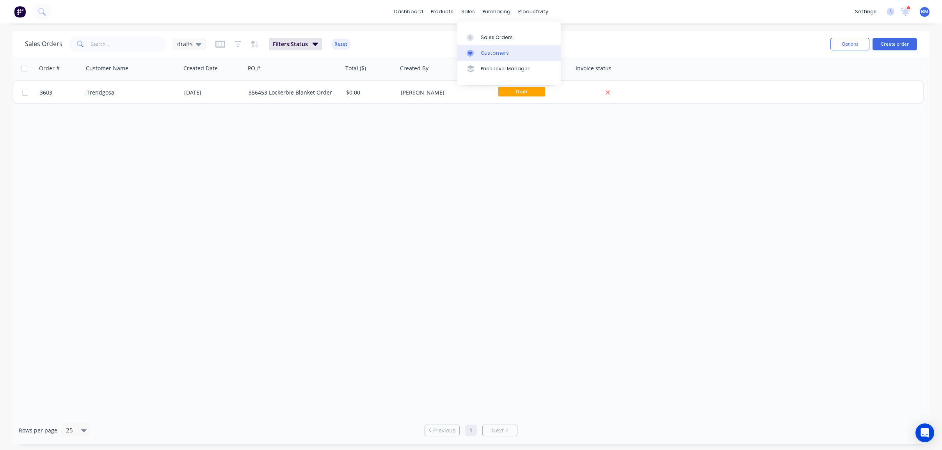
click at [486, 50] on div "Customers" at bounding box center [495, 53] width 28 height 7
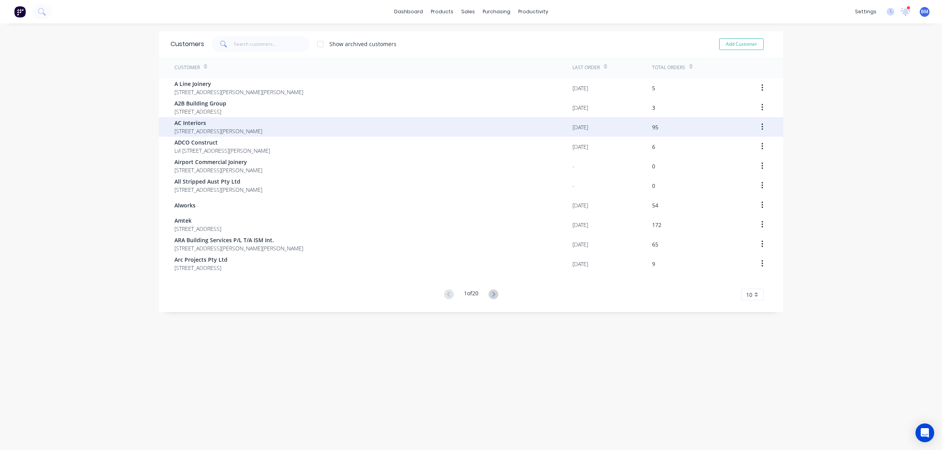
click at [346, 127] on div "AC Interiors 37 Lakewood Blvd Carrum Downs Victoria Australia 3201" at bounding box center [374, 127] width 398 height 20
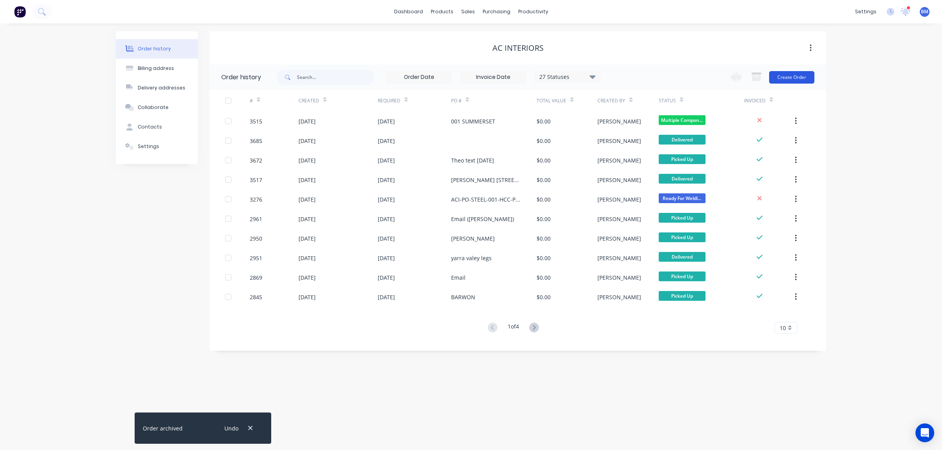
click at [796, 75] on button "Create Order" at bounding box center [791, 77] width 45 height 12
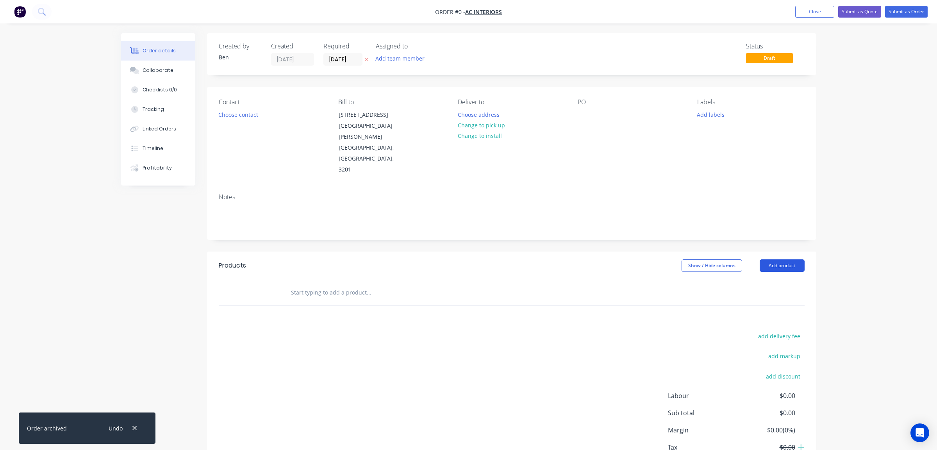
click at [775, 259] on button "Add product" at bounding box center [781, 265] width 45 height 12
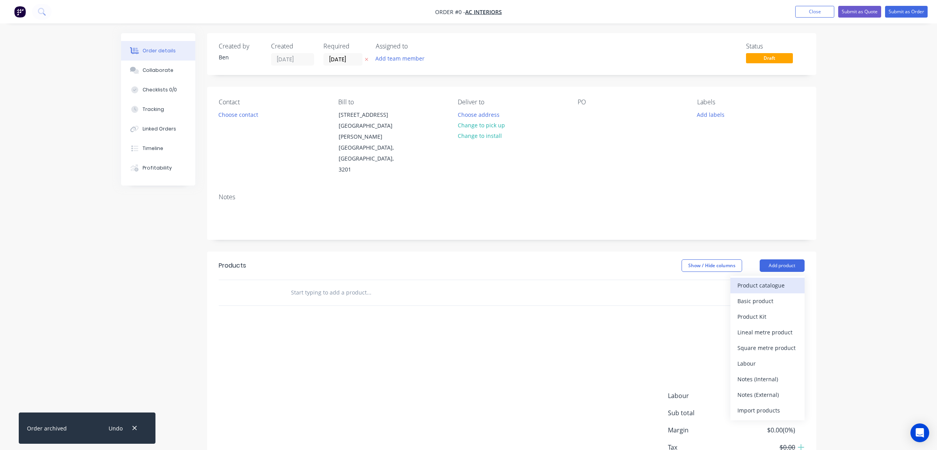
click at [767, 278] on button "Product catalogue" at bounding box center [767, 286] width 74 height 16
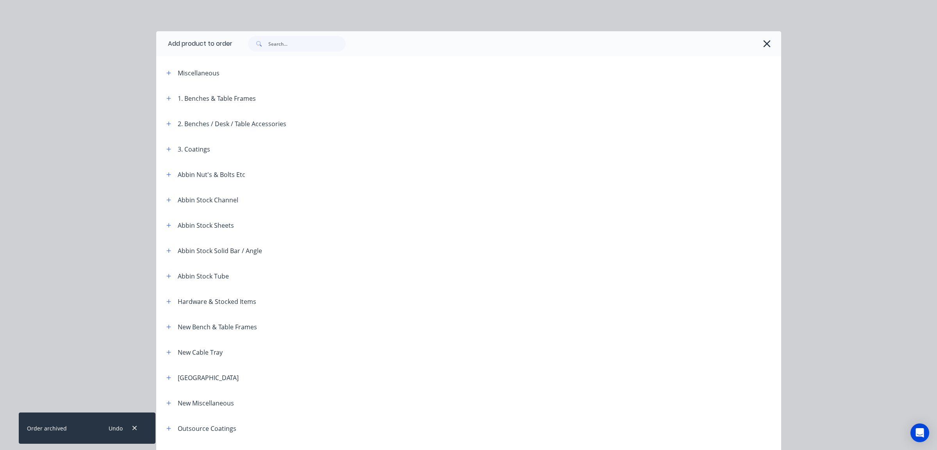
drag, startPoint x: 163, startPoint y: 64, endPoint x: 168, endPoint y: 80, distance: 16.0
click at [168, 79] on header "Miscellaneous" at bounding box center [468, 72] width 625 height 25
click at [166, 73] on icon "button" at bounding box center [168, 73] width 4 height 4
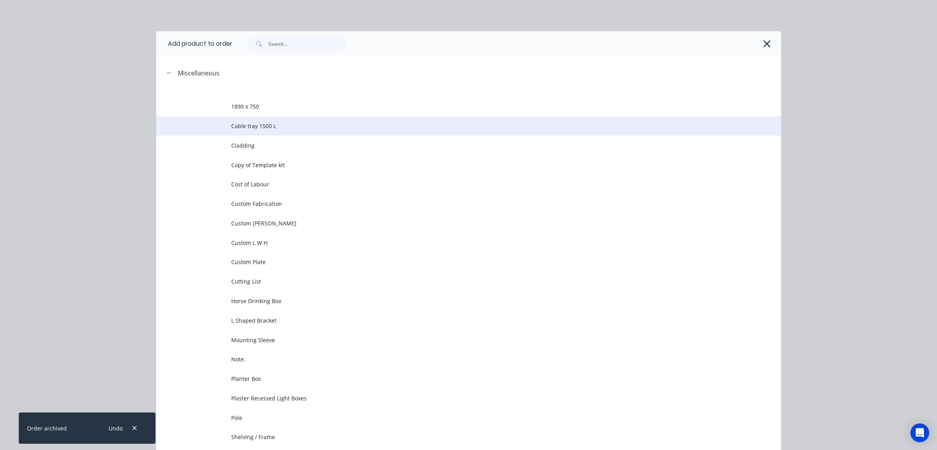
click at [262, 118] on td "Cable tray 1500 L" at bounding box center [506, 126] width 550 height 20
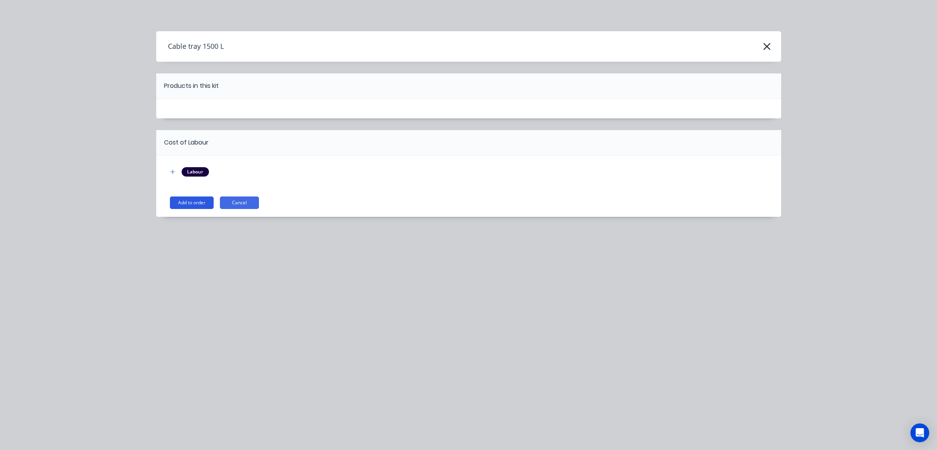
click at [191, 202] on button "Add to order" at bounding box center [192, 202] width 44 height 12
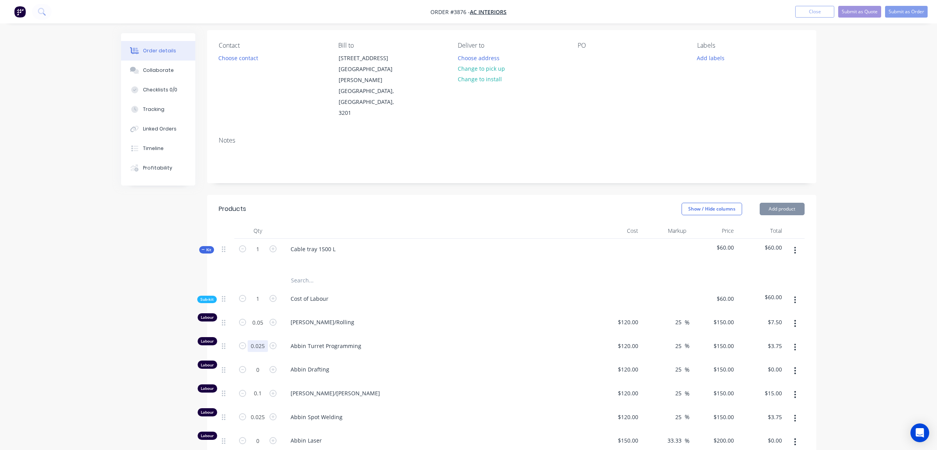
scroll to position [78, 0]
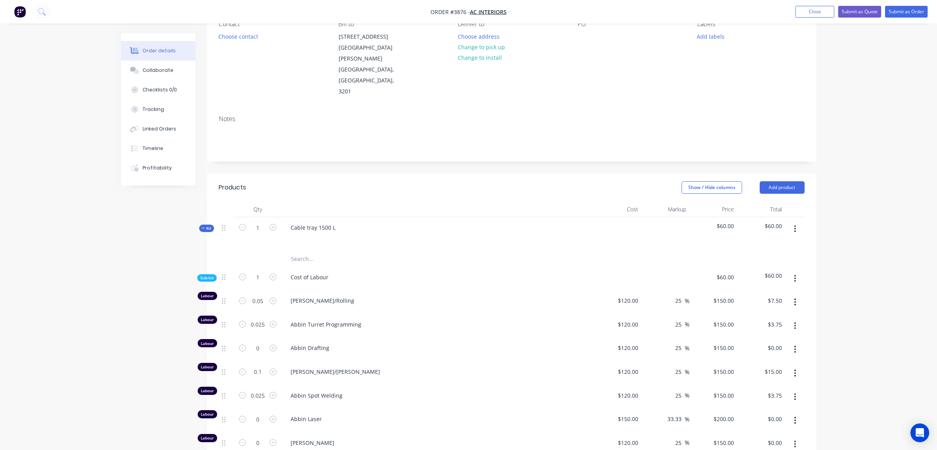
click at [206, 224] on div "Kit" at bounding box center [206, 227] width 15 height 7
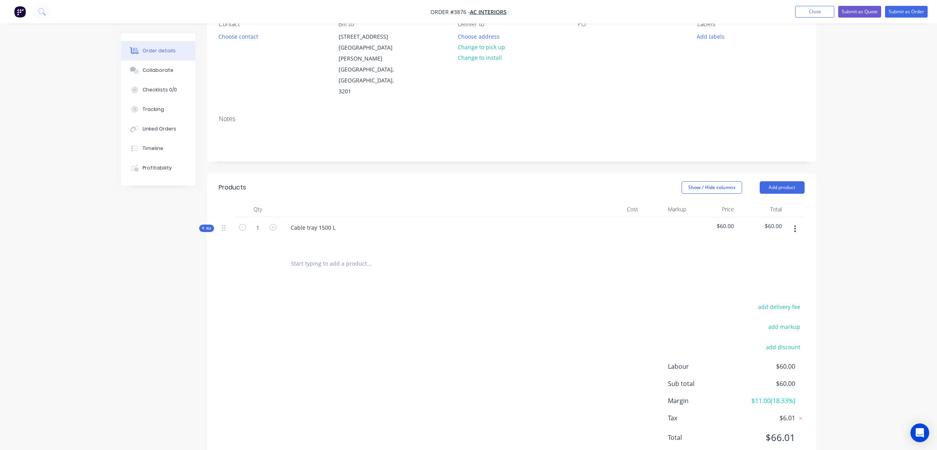
scroll to position [71, 0]
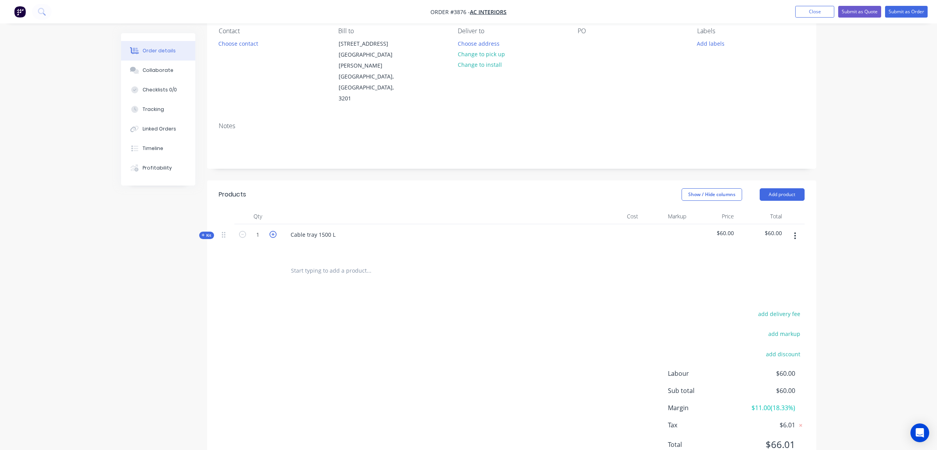
click at [274, 231] on icon "button" at bounding box center [272, 234] width 7 height 7
click at [273, 231] on icon "button" at bounding box center [272, 234] width 7 height 7
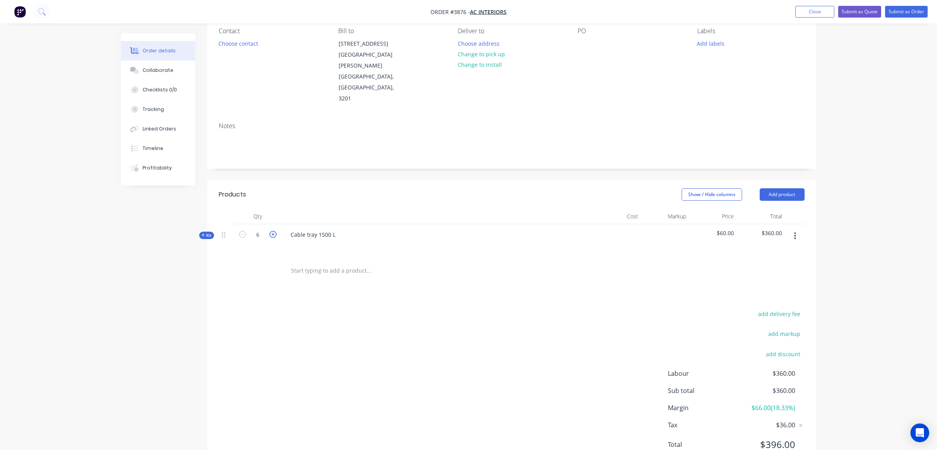
click at [273, 231] on icon "button" at bounding box center [272, 234] width 7 height 7
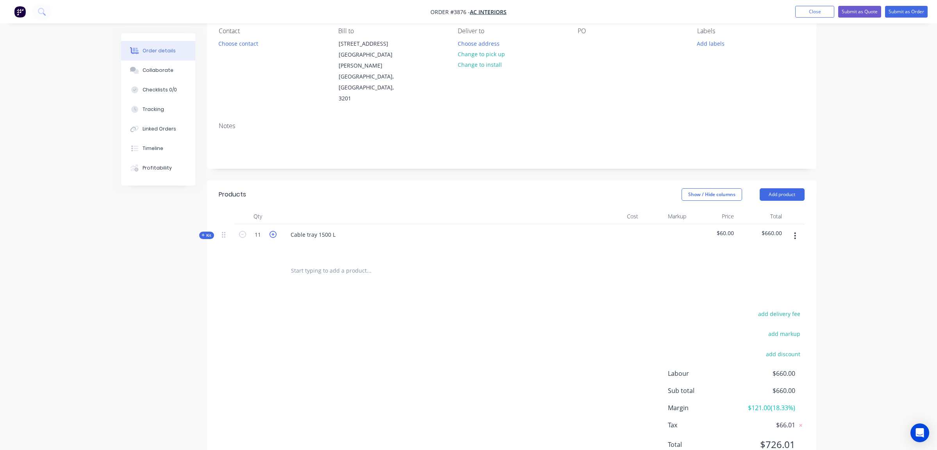
click at [273, 231] on icon "button" at bounding box center [272, 234] width 7 height 7
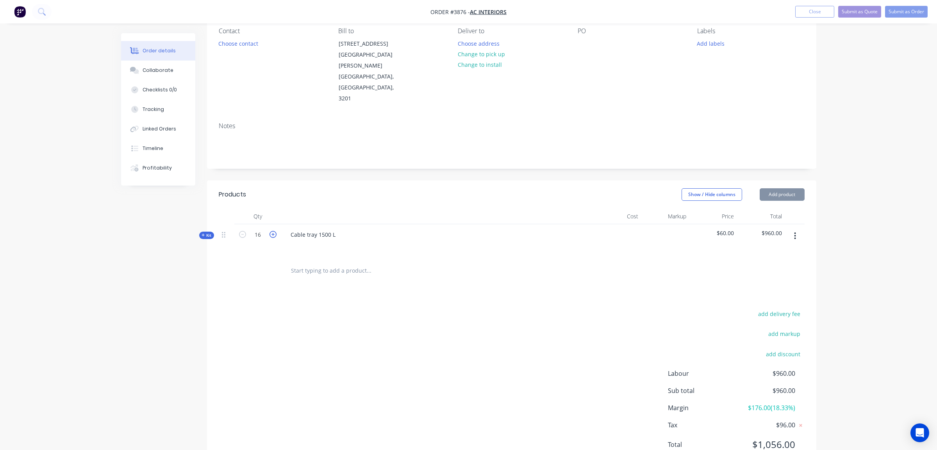
click at [273, 231] on icon "button" at bounding box center [272, 234] width 7 height 7
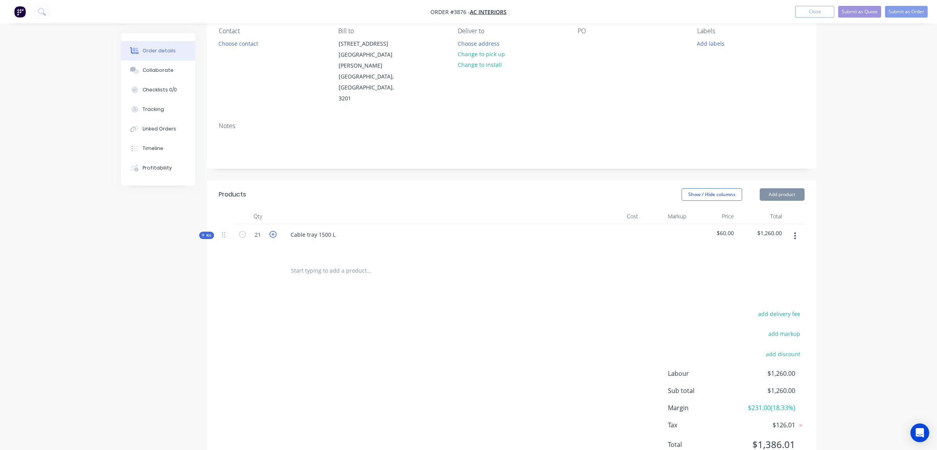
click at [273, 231] on icon "button" at bounding box center [272, 234] width 7 height 7
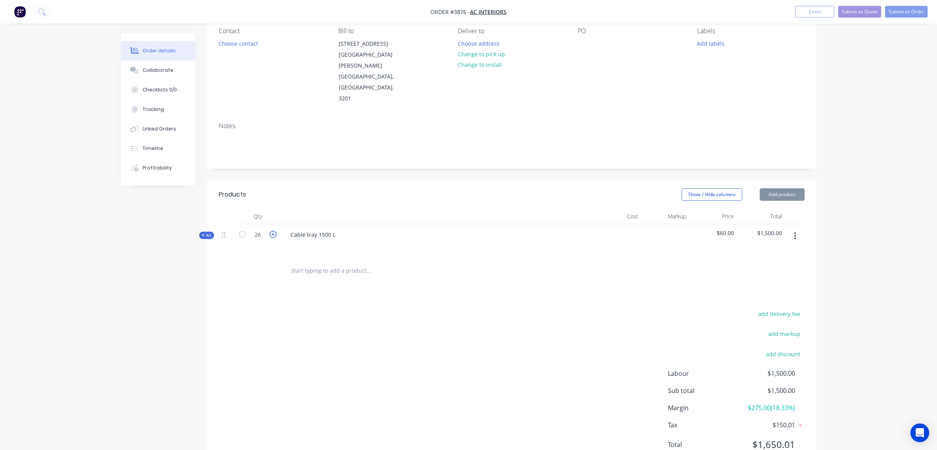
click at [273, 231] on icon "button" at bounding box center [272, 234] width 7 height 7
click at [260, 229] on input "30" at bounding box center [258, 235] width 20 height 12
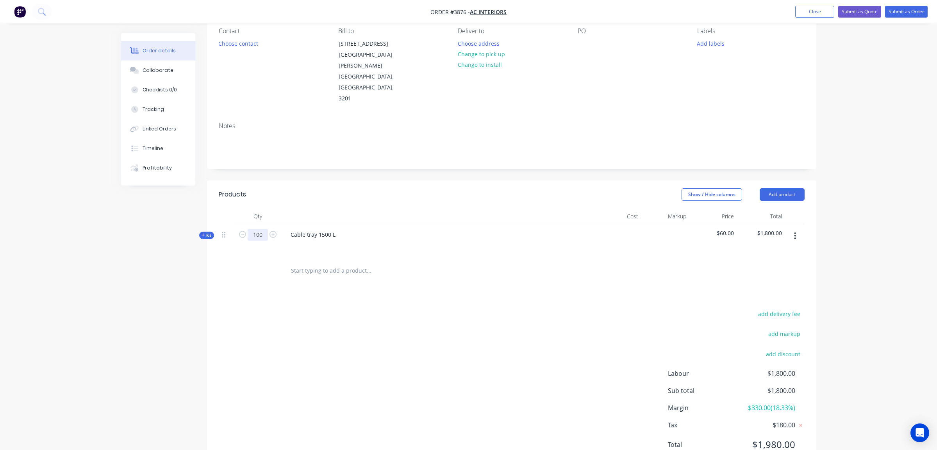
type input "100"
click at [452, 370] on div "add delivery fee add markup add discount Labour $1,800.00 Sub total $1,800.00 M…" at bounding box center [512, 383] width 586 height 151
drag, startPoint x: 426, startPoint y: 229, endPoint x: 422, endPoint y: 33, distance: 195.6
click at [426, 258] on div at bounding box center [421, 270] width 281 height 25
drag, startPoint x: 810, startPoint y: 9, endPoint x: 801, endPoint y: 9, distance: 8.6
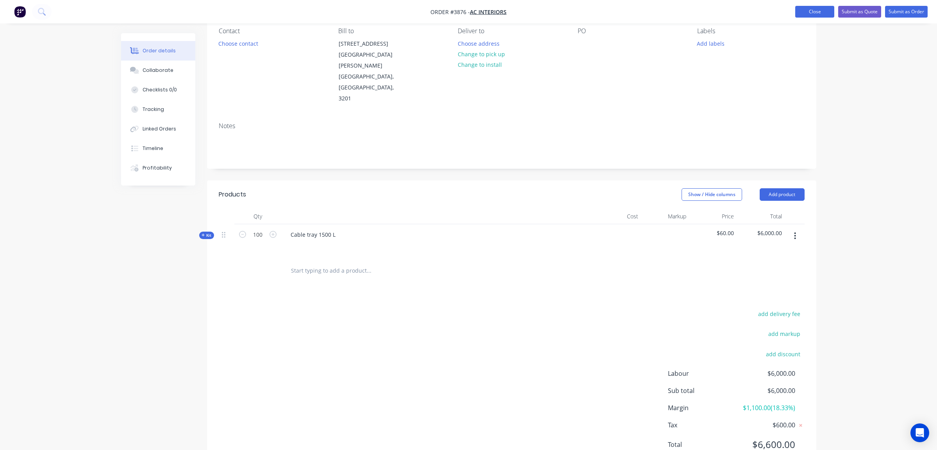
click at [810, 9] on button "Close" at bounding box center [814, 12] width 39 height 12
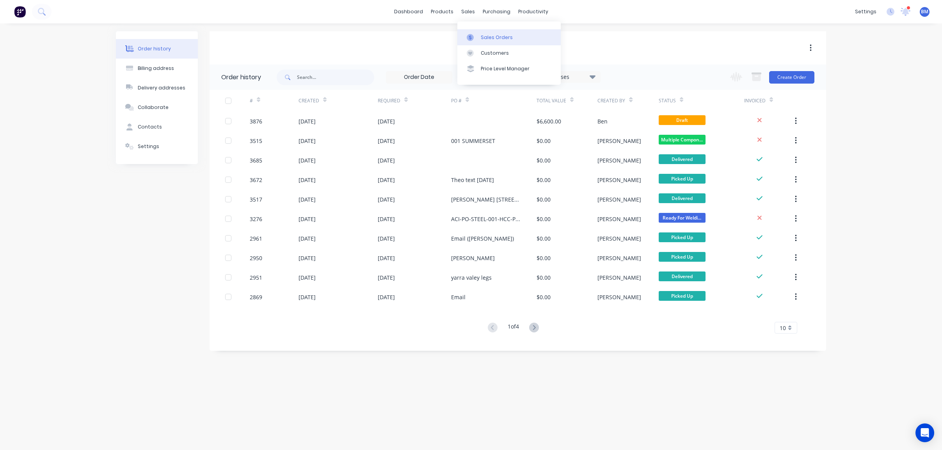
click at [480, 38] on link "Sales Orders" at bounding box center [509, 37] width 103 height 16
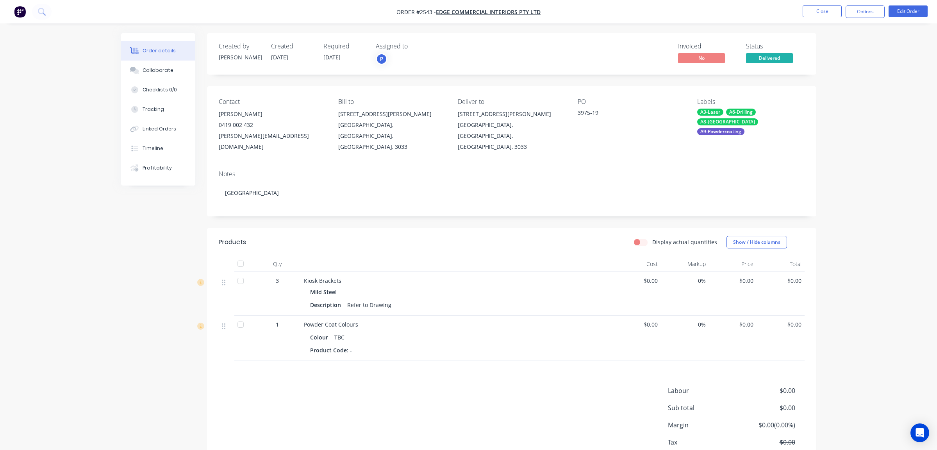
click at [812, 4] on nav "Order #2543 - Edge Commercial Interiors Pty Ltd Close Options Edit Order" at bounding box center [468, 11] width 937 height 23
click at [814, 17] on button "Close" at bounding box center [821, 11] width 39 height 12
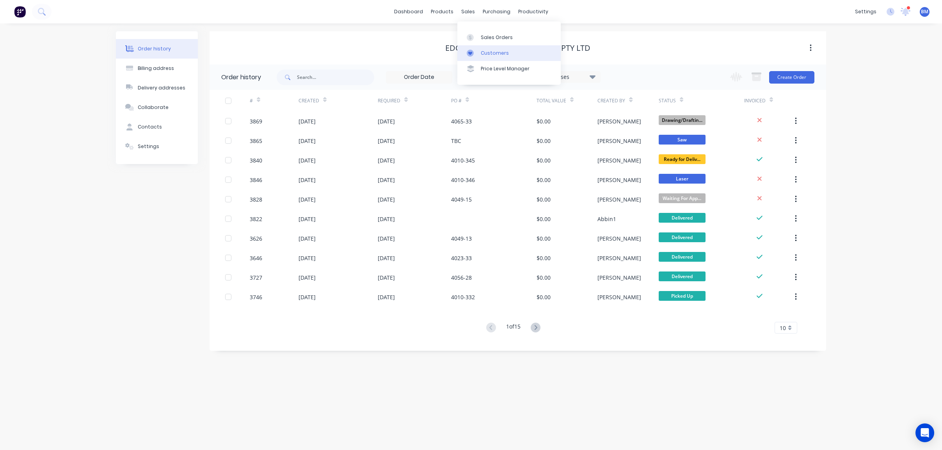
click at [482, 47] on link "Customers" at bounding box center [509, 53] width 103 height 16
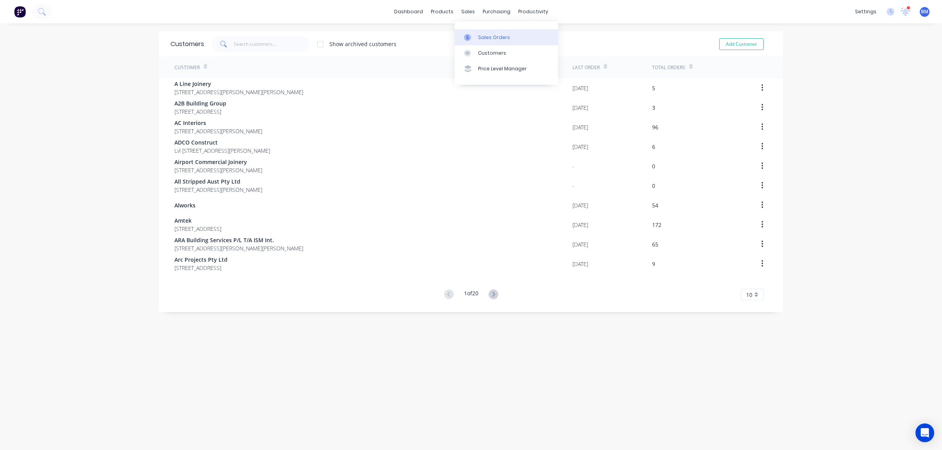
click at [475, 36] on div at bounding box center [470, 37] width 12 height 7
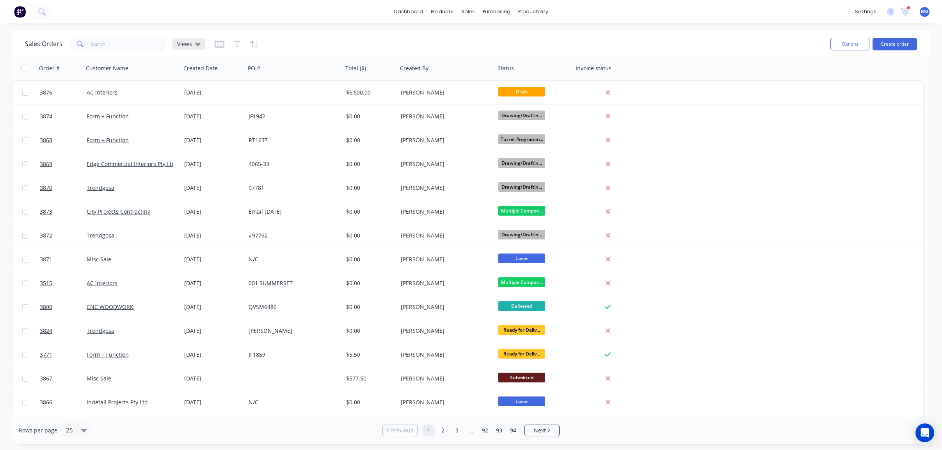
click at [190, 41] on span "Views" at bounding box center [184, 44] width 15 height 8
click at [385, 14] on div "dashboard products sales purchasing productivity dashboard products Product Cat…" at bounding box center [471, 11] width 942 height 23
click at [456, 45] on link "Materials" at bounding box center [480, 53] width 103 height 16
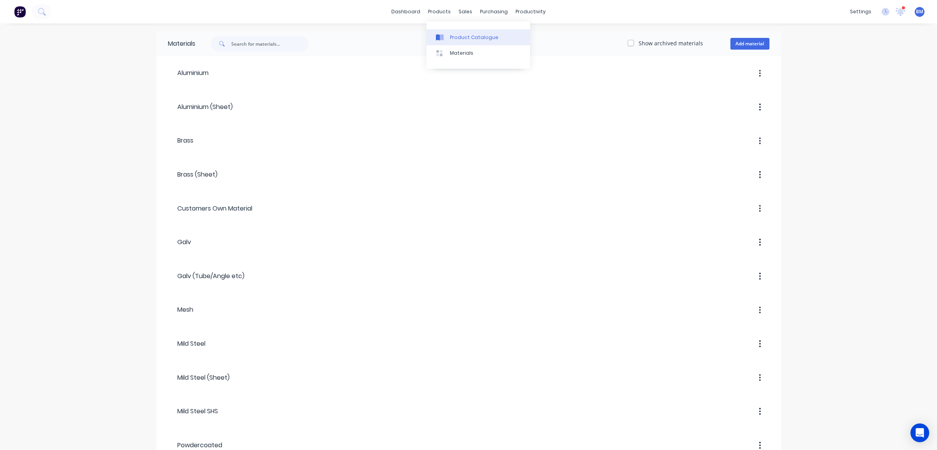
click at [447, 38] on div at bounding box center [442, 37] width 12 height 7
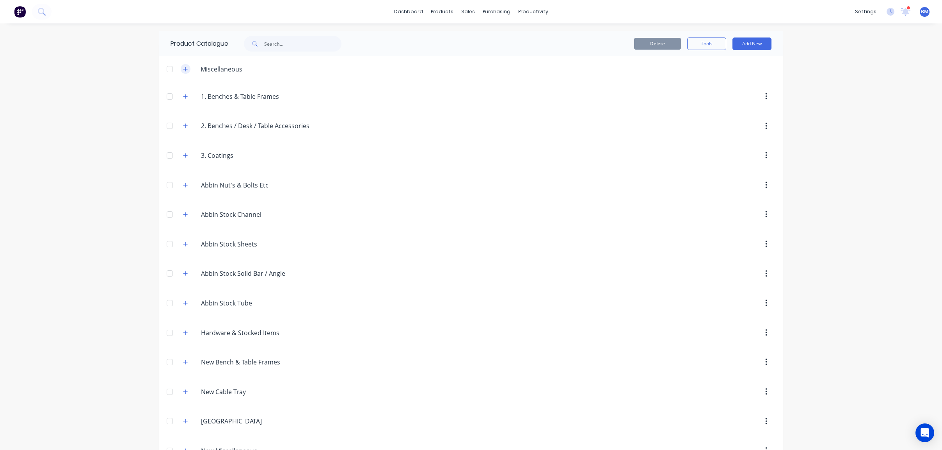
click at [185, 64] on button "button" at bounding box center [186, 69] width 10 height 10
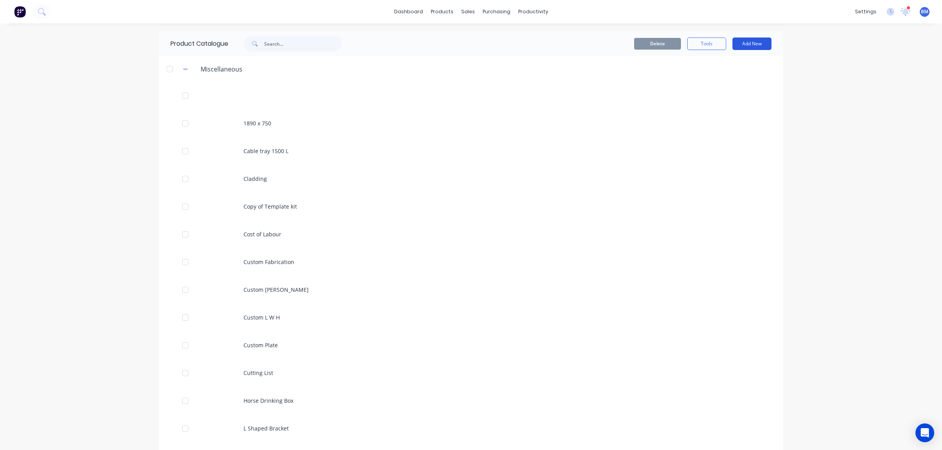
click at [747, 42] on button "Add New" at bounding box center [752, 43] width 39 height 12
click at [734, 96] on div "Product Kit" at bounding box center [735, 94] width 60 height 11
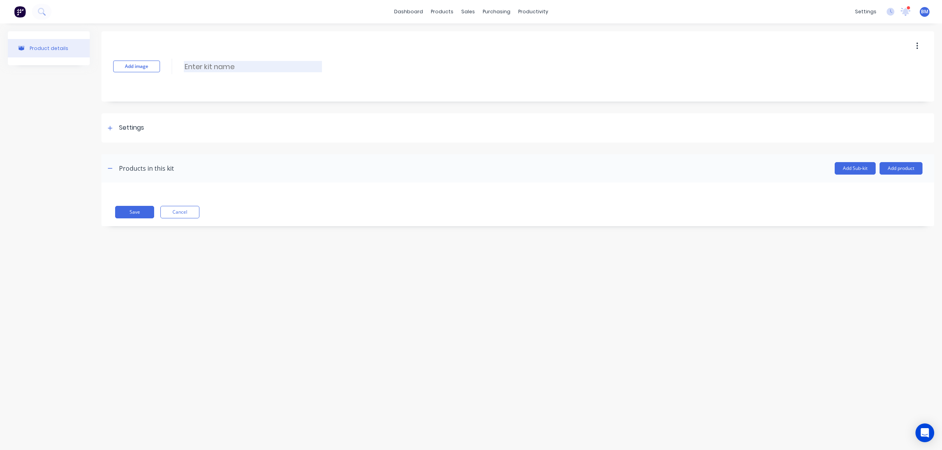
click at [203, 68] on input at bounding box center [253, 66] width 138 height 11
click at [251, 68] on input "Cable tray 1500L w/Hurdle" at bounding box center [253, 66] width 138 height 11
click at [280, 66] on input "Cable tray 1500L w/Hurdle" at bounding box center [253, 66] width 138 height 11
click at [250, 66] on input "Cable tray 1500L w/Hurdle" at bounding box center [253, 66] width 138 height 11
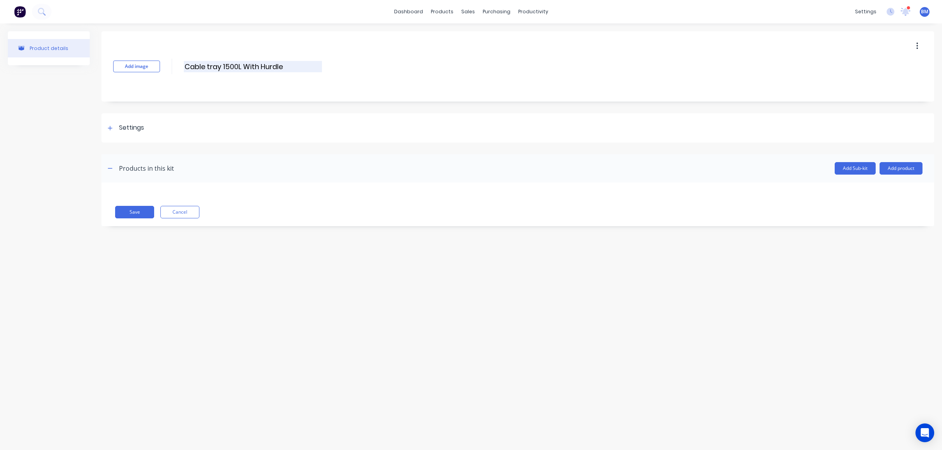
click at [250, 66] on input "Cable tray 1500L With Hurdle" at bounding box center [253, 66] width 138 height 11
click at [292, 68] on input "Cable tray 1500L with Hurdle" at bounding box center [253, 66] width 138 height 11
click at [246, 67] on input "Cable tray 1500L with Hurdle)" at bounding box center [253, 66] width 138 height 11
type input "Cable tray 1500L (with Hurdle)"
drag, startPoint x: 402, startPoint y: 65, endPoint x: 402, endPoint y: 60, distance: 5.5
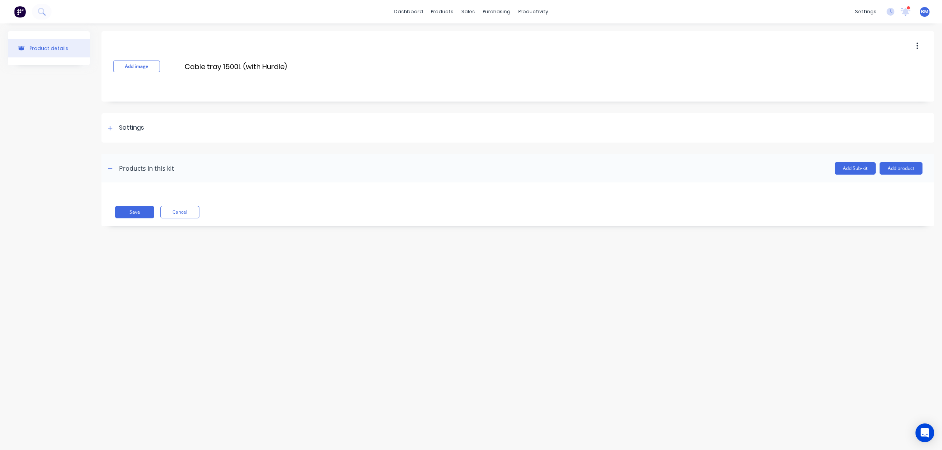
click at [402, 65] on div "Add image Cable tray 1500L (with Hurdle) Cable tray 1500L (with Hurdle) Enter k…" at bounding box center [518, 66] width 833 height 70
click at [917, 166] on button "Add product" at bounding box center [901, 168] width 43 height 12
click at [874, 205] on div "Labour" at bounding box center [886, 203] width 60 height 11
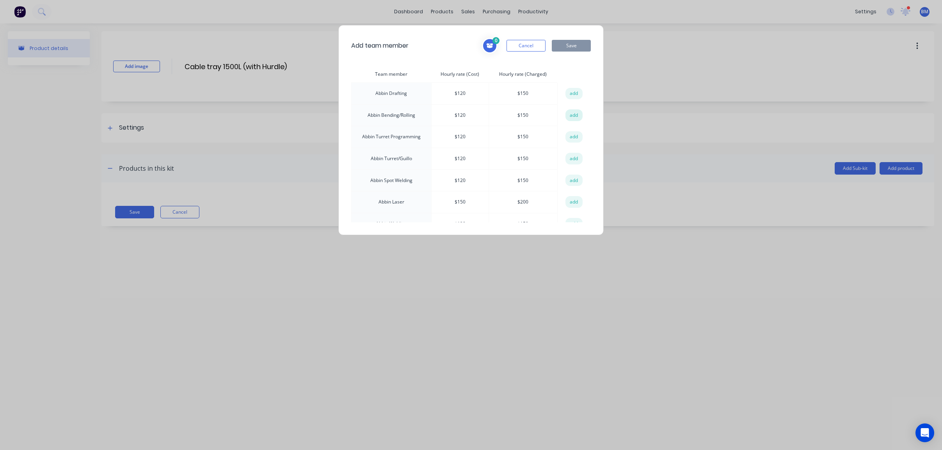
click at [574, 113] on button "add" at bounding box center [574, 115] width 17 height 12
click at [568, 114] on button "add" at bounding box center [574, 115] width 17 height 12
click at [488, 45] on icon at bounding box center [489, 45] width 7 height 5
click at [554, 72] on icon at bounding box center [554, 73] width 5 height 5
click at [494, 39] on span "1" at bounding box center [496, 40] width 7 height 7
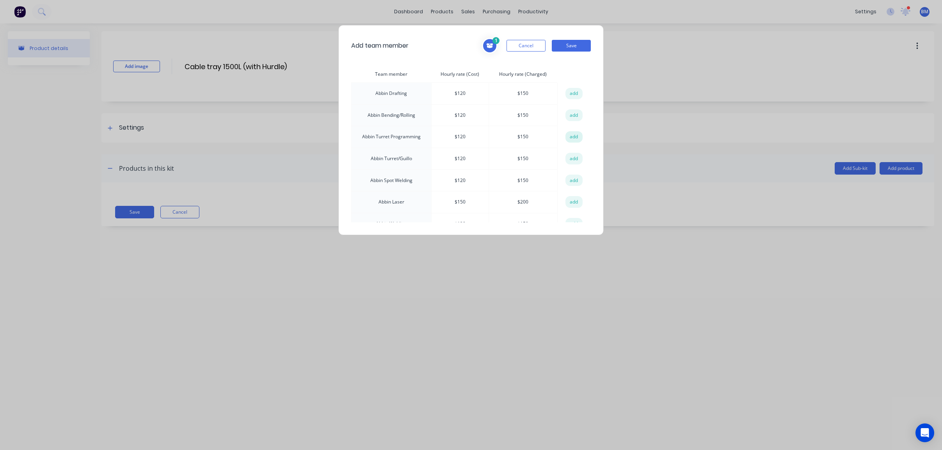
click at [571, 136] on button "add" at bounding box center [574, 137] width 17 height 12
click at [573, 157] on button "add" at bounding box center [574, 159] width 17 height 12
click at [573, 180] on button "add" at bounding box center [574, 181] width 17 height 12
click at [570, 105] on button "add" at bounding box center [574, 107] width 17 height 12
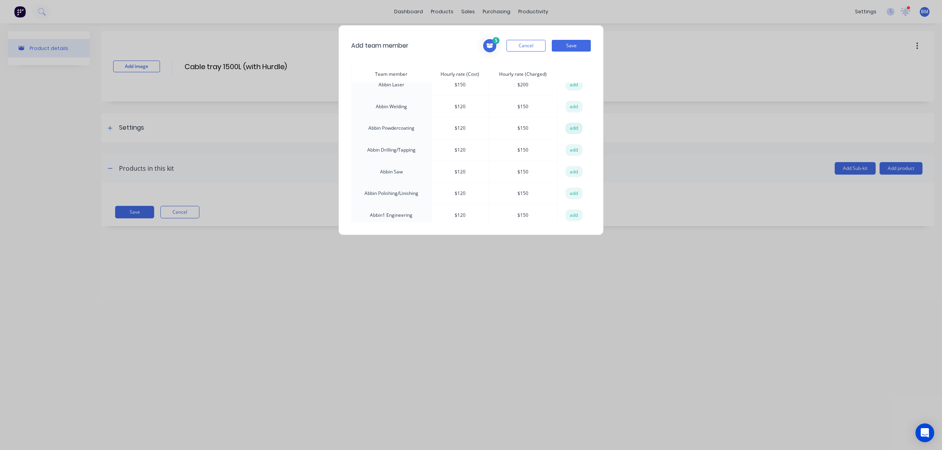
click at [569, 130] on button "add" at bounding box center [574, 129] width 17 height 12
click at [567, 185] on button "add" at bounding box center [574, 185] width 17 height 12
click at [580, 42] on button "Save" at bounding box center [571, 46] width 39 height 12
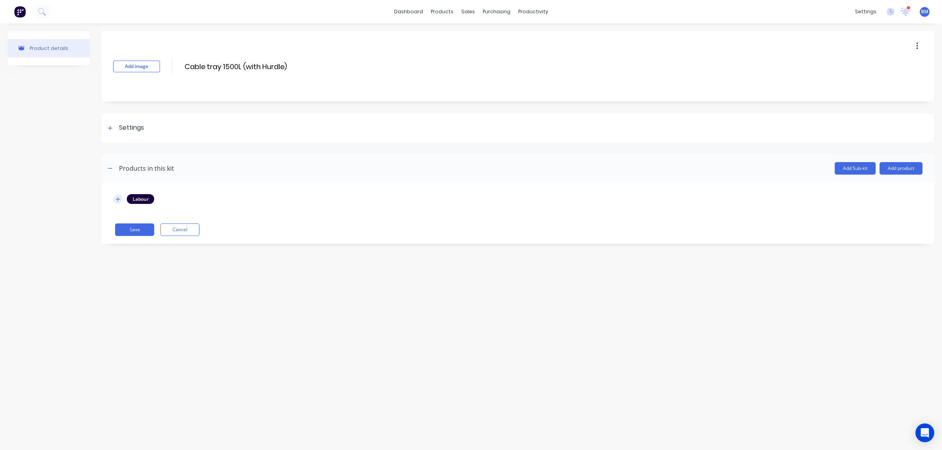
click at [119, 202] on button "button" at bounding box center [118, 199] width 10 height 10
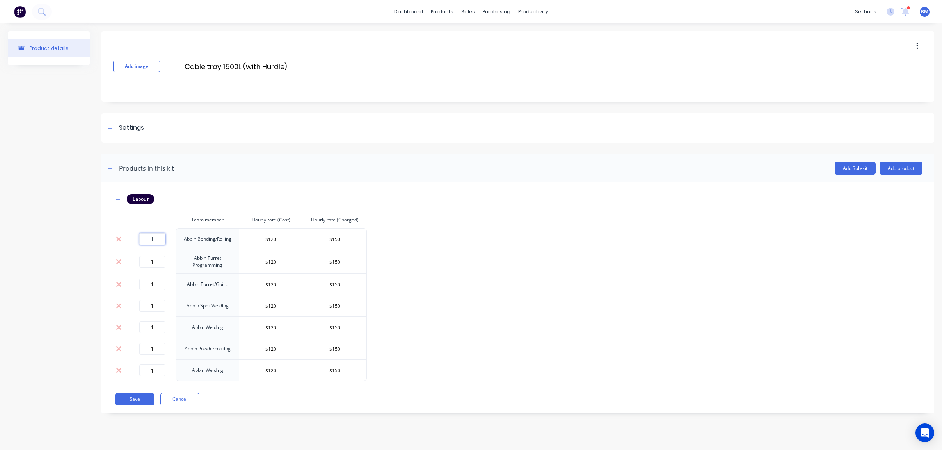
click at [150, 237] on input "1" at bounding box center [152, 239] width 26 height 12
type input "2"
click at [467, 284] on div "Labour Team member Hourly rate (Cost) Hourly rate (Charged) 2 Abbin Bending/Rol…" at bounding box center [518, 287] width 810 height 187
drag, startPoint x: 153, startPoint y: 237, endPoint x: 117, endPoint y: 235, distance: 36.0
click at [114, 237] on tr "2 Abbin Bending/Rolling $120 $150" at bounding box center [240, 238] width 254 height 21
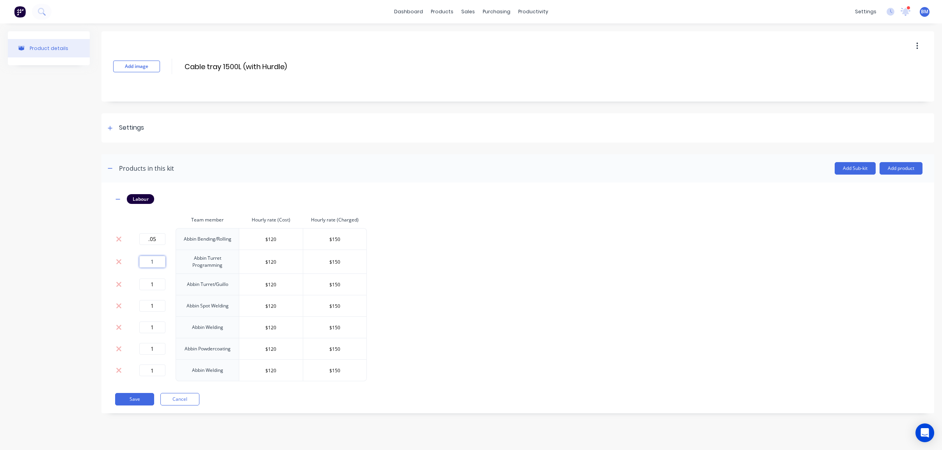
type input "0.05"
click at [157, 266] on input "1" at bounding box center [152, 262] width 26 height 12
type input "0.025"
click at [154, 287] on input "1" at bounding box center [152, 284] width 26 height 12
click at [160, 305] on input "1" at bounding box center [152, 306] width 26 height 12
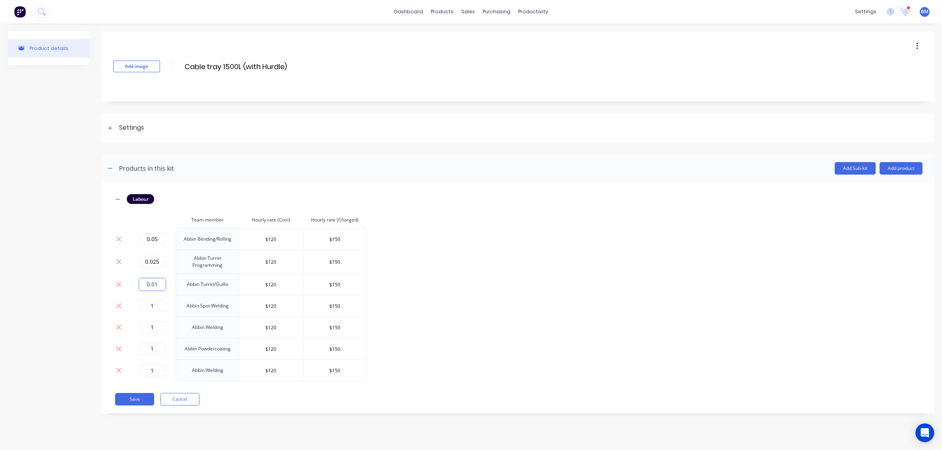
click at [151, 283] on input "0.01" at bounding box center [152, 284] width 26 height 12
type input "0.1"
click at [466, 339] on div "Labour Team member Hourly rate (Cost) Hourly rate (Charged) 0.05 Abbin Bending/…" at bounding box center [518, 287] width 810 height 187
click at [163, 303] on input "1" at bounding box center [152, 306] width 26 height 12
type input "0.025"
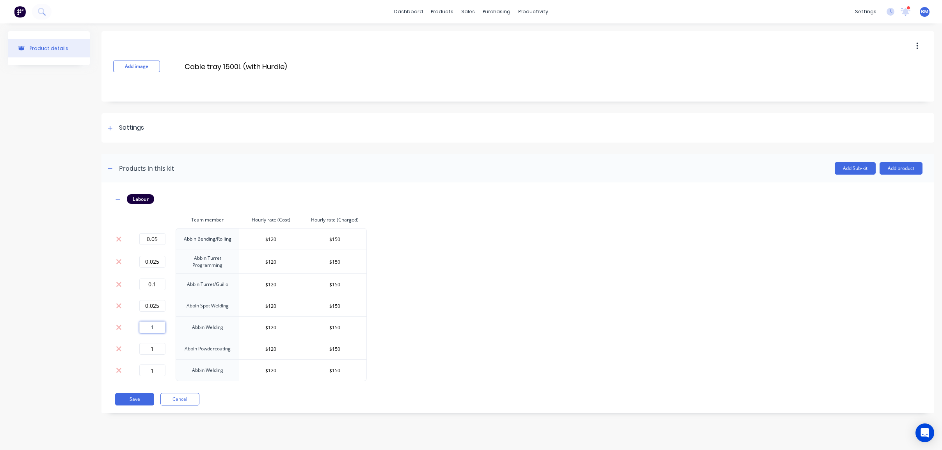
click at [164, 330] on input "1" at bounding box center [152, 327] width 26 height 12
type input "0.15"
click at [154, 352] on input "1" at bounding box center [152, 349] width 26 height 12
type input "NaN"
click at [915, 166] on button "Add product" at bounding box center [901, 168] width 43 height 12
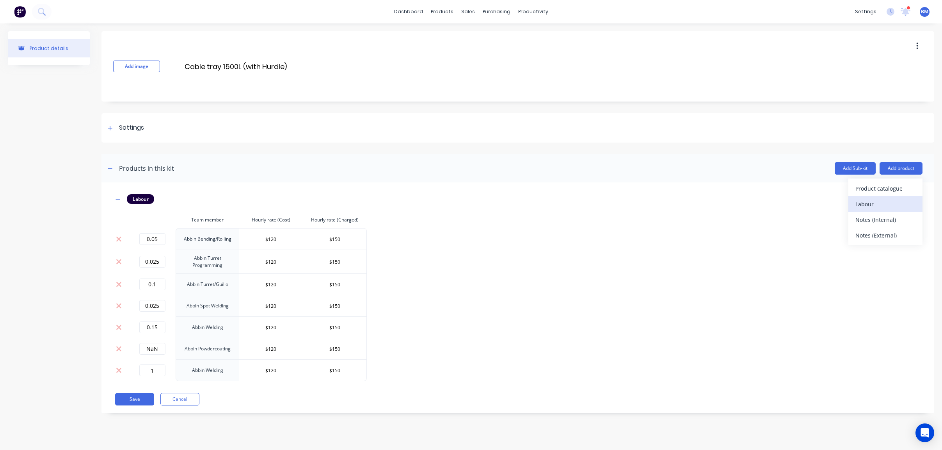
click at [898, 207] on div "Labour" at bounding box center [886, 203] width 60 height 11
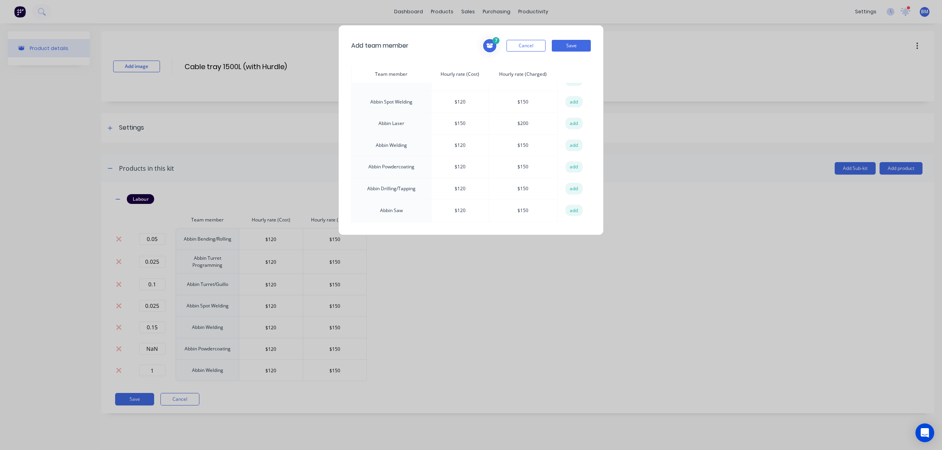
scroll to position [78, 0]
click at [577, 122] on button "add" at bounding box center [574, 124] width 17 height 12
click at [650, 305] on div "Add team member 8 Abbin Bending/Rolling Hourly rate (Cost): $ 120 Hourly rate (…" at bounding box center [471, 225] width 942 height 450
click at [570, 48] on button "Save" at bounding box center [571, 46] width 39 height 12
type input "NaN"
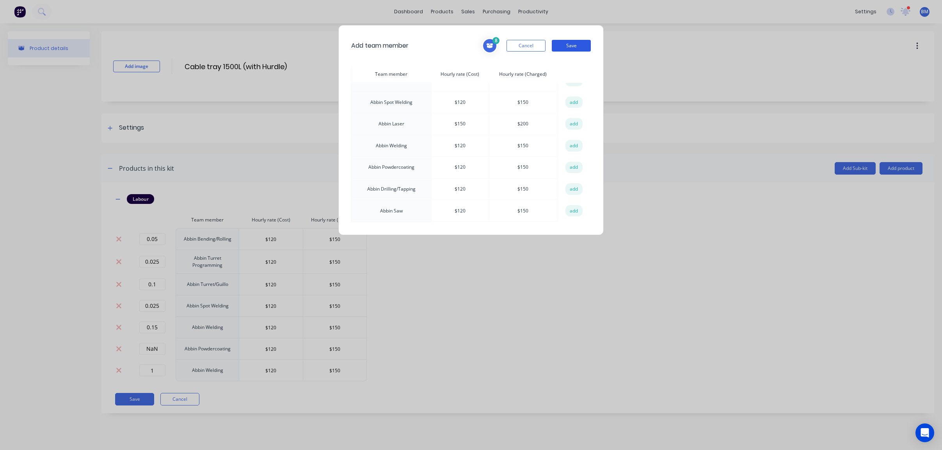
type input "NaN"
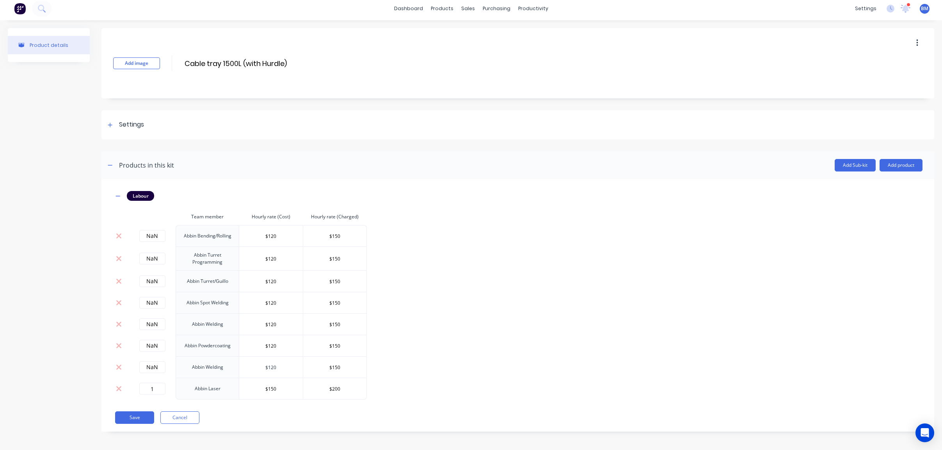
scroll to position [4, 0]
click at [116, 196] on icon "button" at bounding box center [118, 194] width 5 height 5
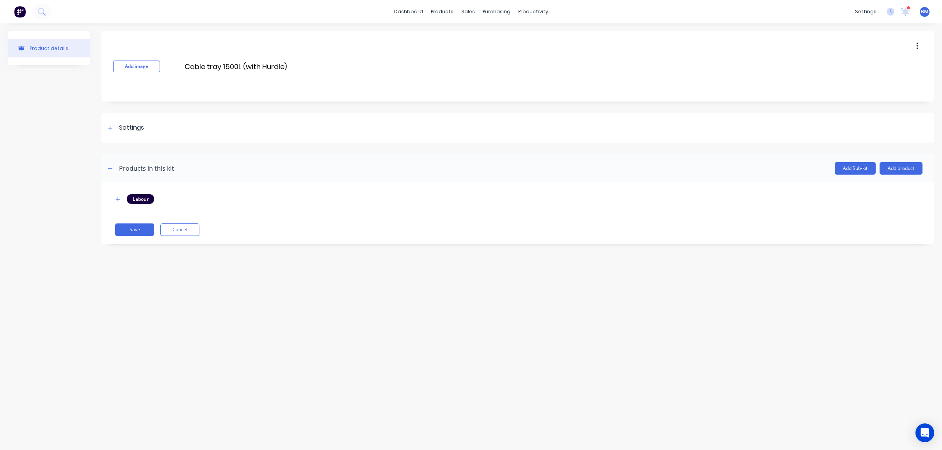
click at [124, 198] on div "Labour" at bounding box center [518, 199] width 810 height 10
click at [121, 200] on button "button" at bounding box center [118, 199] width 10 height 10
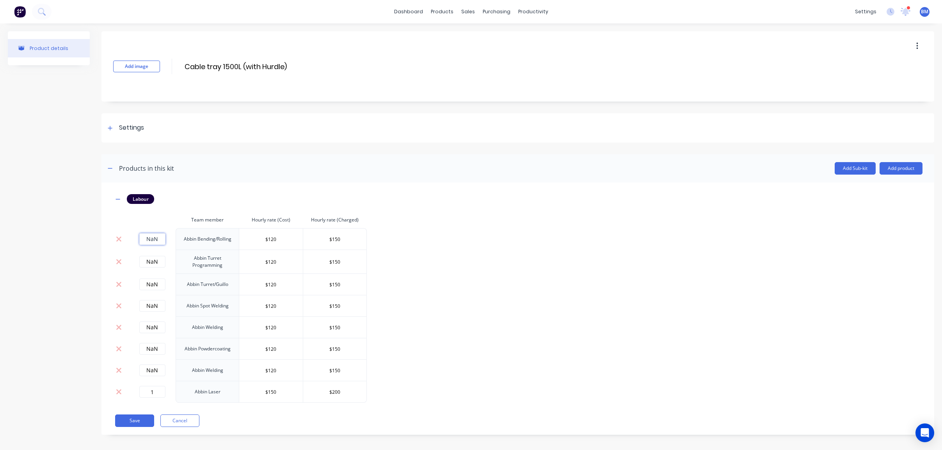
click at [151, 237] on input "NaN" at bounding box center [152, 239] width 26 height 12
drag, startPoint x: 138, startPoint y: 318, endPoint x: 162, endPoint y: 389, distance: 75.6
click at [138, 319] on td "NaN" at bounding box center [152, 326] width 47 height 21
click at [185, 422] on button "Cancel" at bounding box center [179, 420] width 39 height 12
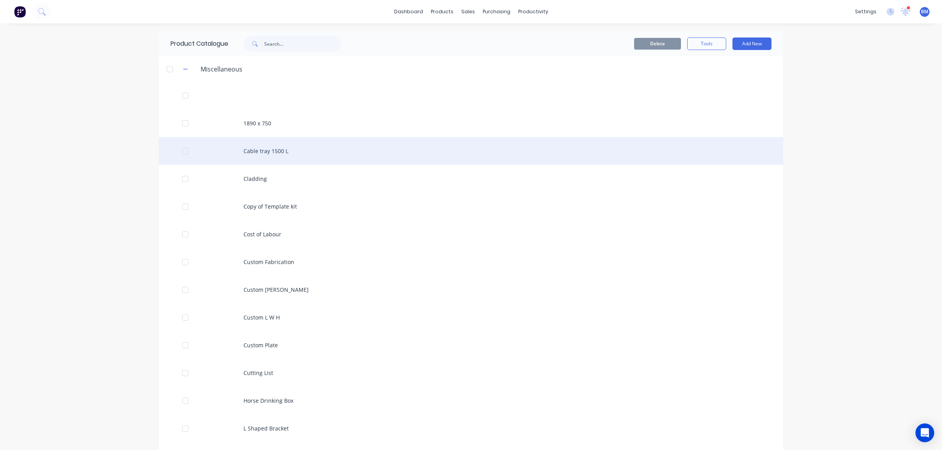
drag, startPoint x: 283, startPoint y: 159, endPoint x: 253, endPoint y: 156, distance: 30.2
click at [253, 156] on div "Cable tray 1500 L" at bounding box center [471, 151] width 625 height 28
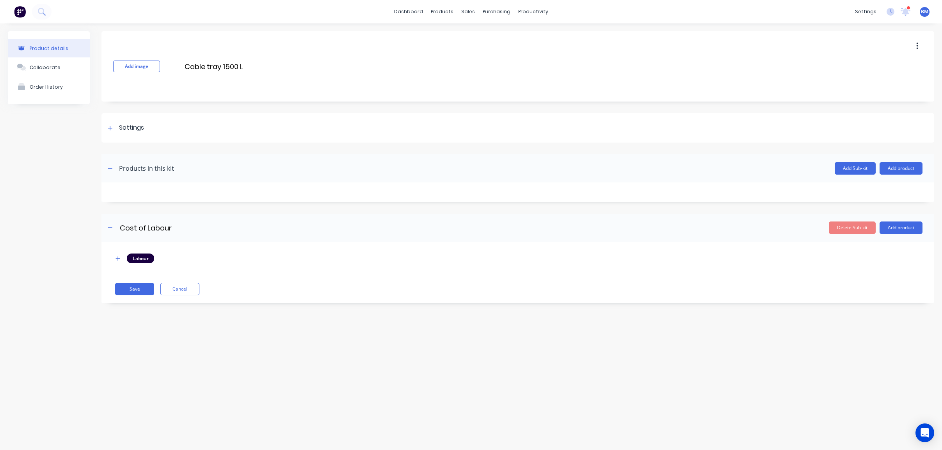
click at [919, 43] on button "button" at bounding box center [917, 46] width 18 height 14
drag, startPoint x: 905, startPoint y: 67, endPoint x: 910, endPoint y: 78, distance: 11.9
click at [910, 80] on div "Duplicate Delete" at bounding box center [890, 74] width 74 height 35
click at [894, 66] on span "Duplicate" at bounding box center [889, 66] width 59 height 8
click at [193, 289] on button "Cancel" at bounding box center [179, 289] width 39 height 12
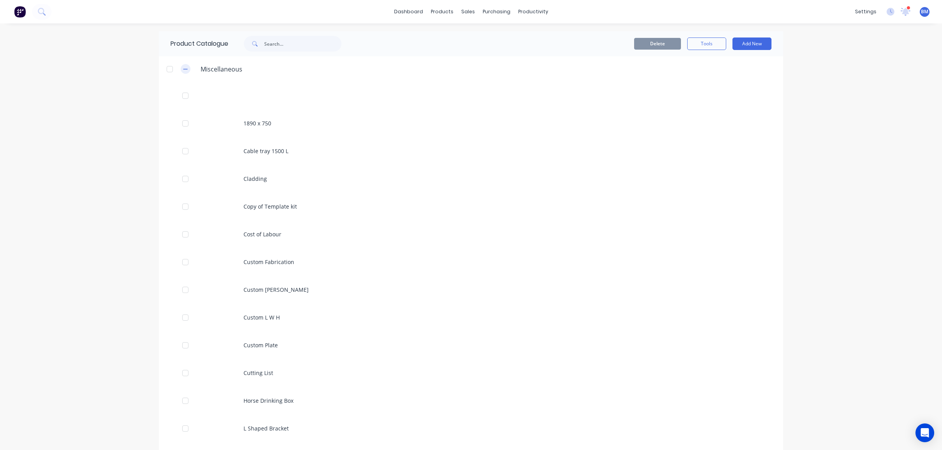
click at [185, 69] on button "button" at bounding box center [186, 69] width 10 height 10
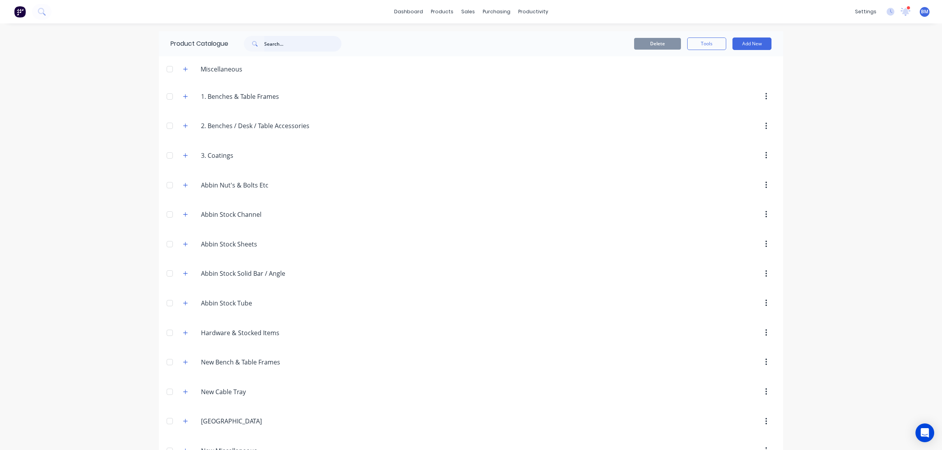
click at [269, 45] on input "text" at bounding box center [302, 44] width 77 height 16
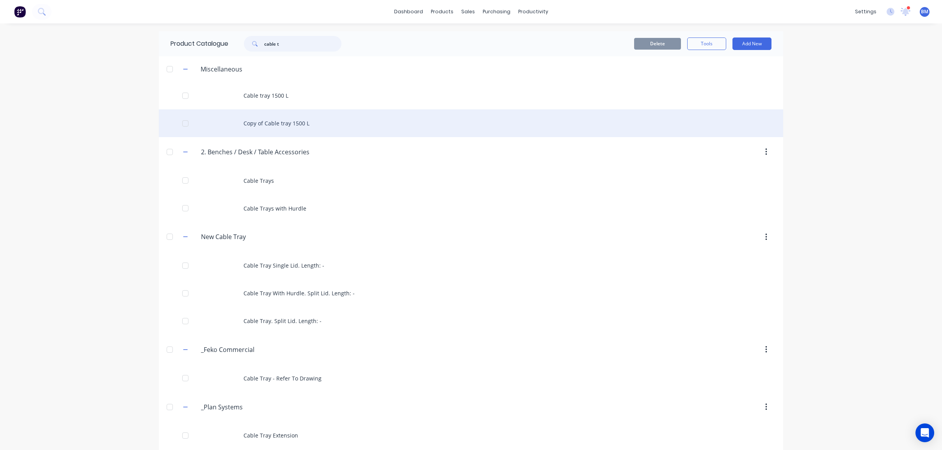
type input "cable t"
click at [285, 126] on div "Copy of Cable tray 1500 L" at bounding box center [471, 123] width 625 height 28
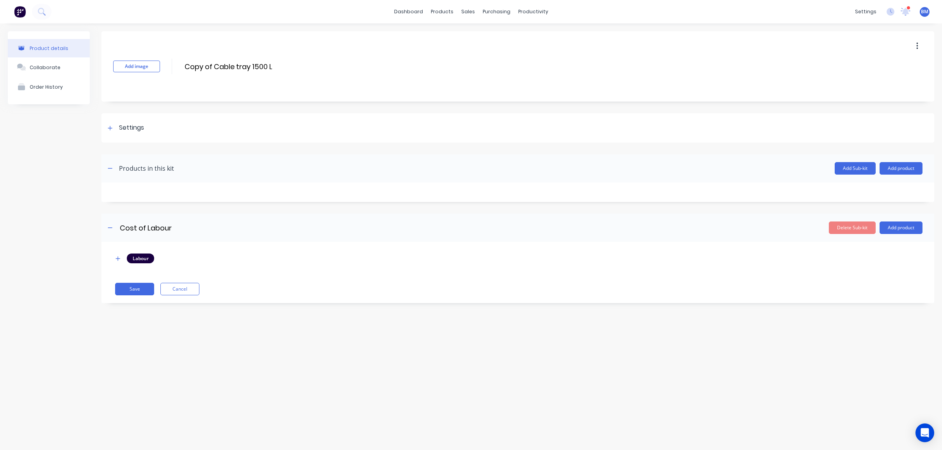
drag, startPoint x: 215, startPoint y: 65, endPoint x: 129, endPoint y: 74, distance: 86.8
click at [129, 74] on div "Add image Copy of Cable tray 1500 L Copy of Cable tray 1500 L Enter kit name" at bounding box center [518, 66] width 833 height 70
click at [239, 66] on input "Cable tray 1500 L" at bounding box center [253, 66] width 138 height 11
click at [289, 75] on div "Add image Cable tray 1500L Cable tray 1500L Enter kit name" at bounding box center [518, 66] width 833 height 70
click at [277, 68] on input "Cable tray 1500L" at bounding box center [253, 66] width 138 height 11
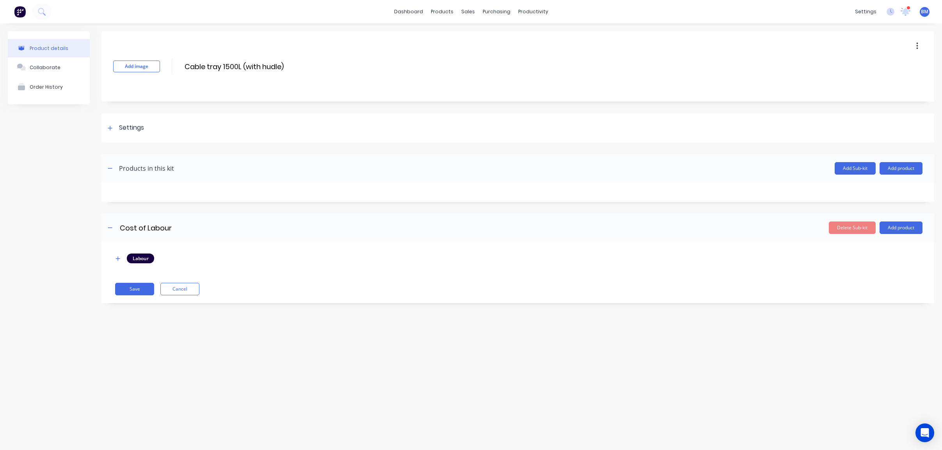
click at [347, 60] on div "Add image Cable tray 1500L (with hudle) Cable tray 1500L (with hudle) Enter kit…" at bounding box center [518, 66] width 833 height 70
click at [277, 71] on input "Cable tray 1500L (with hudle)" at bounding box center [253, 66] width 138 height 11
click at [272, 71] on input "Cable tray 1500L (with hudle)" at bounding box center [253, 66] width 138 height 11
type input "Cable tray 1500L (with hurdle)"
click at [397, 71] on div "Add image Cable tray 1500L (with hurdle) Cable tray 1500L (with hurdle) Enter k…" at bounding box center [518, 66] width 833 height 70
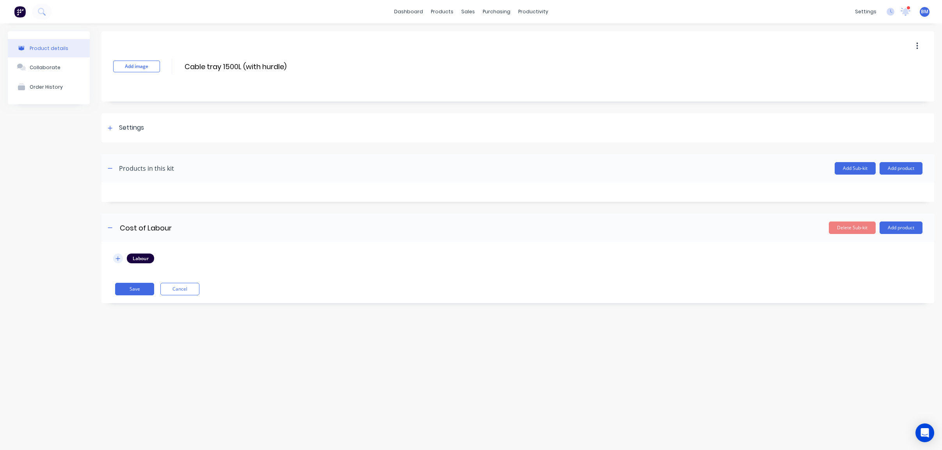
click at [116, 260] on icon "button" at bounding box center [118, 258] width 5 height 5
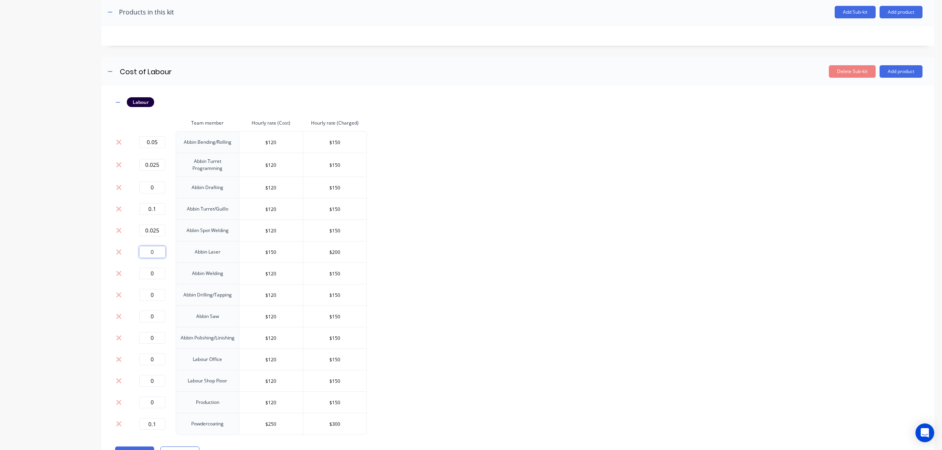
click at [160, 248] on input "0" at bounding box center [152, 252] width 26 height 12
type input "0.025"
click at [157, 277] on input "0" at bounding box center [152, 273] width 26 height 12
type input "0.15"
click at [153, 302] on td "0" at bounding box center [152, 294] width 47 height 21
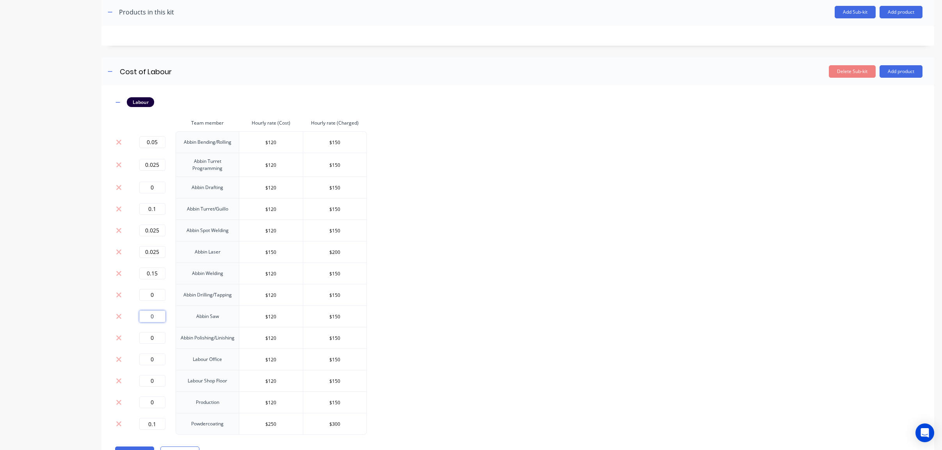
click at [151, 315] on input "0" at bounding box center [152, 316] width 26 height 12
click at [155, 316] on input "0" at bounding box center [152, 316] width 26 height 12
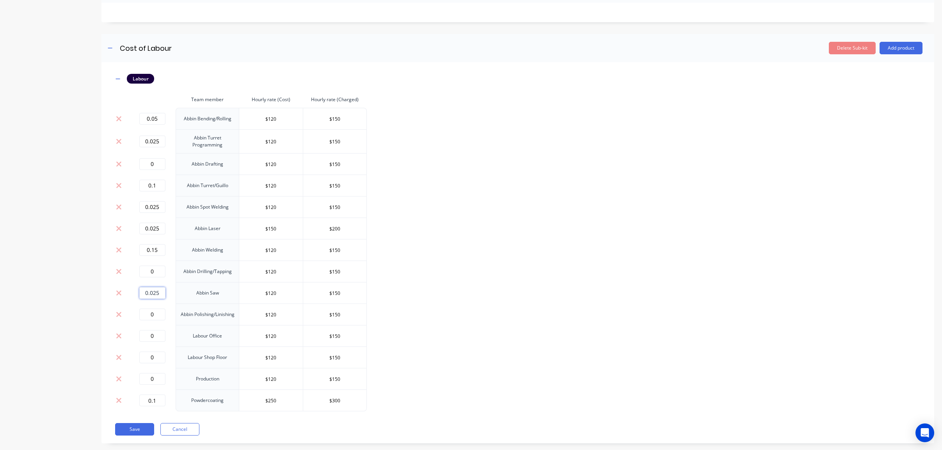
scroll to position [192, 0]
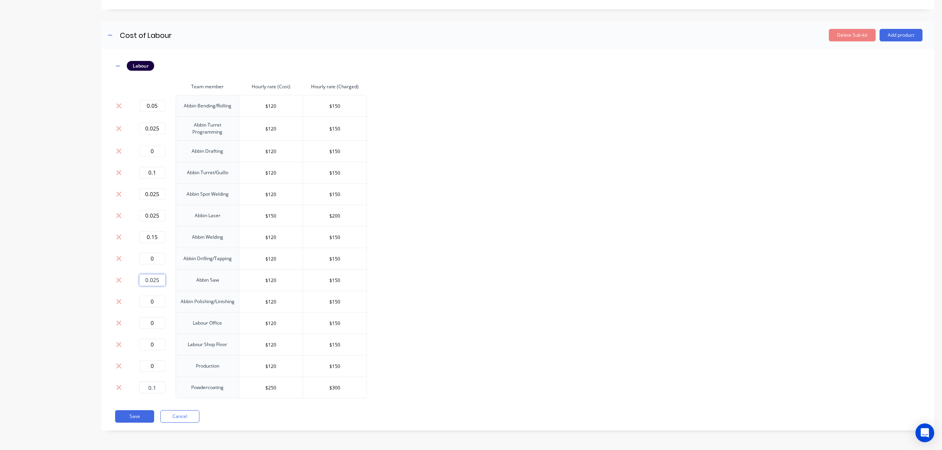
type input "0.025"
click at [165, 385] on input "0.1" at bounding box center [152, 387] width 26 height 12
click at [135, 417] on button "Save" at bounding box center [134, 416] width 39 height 12
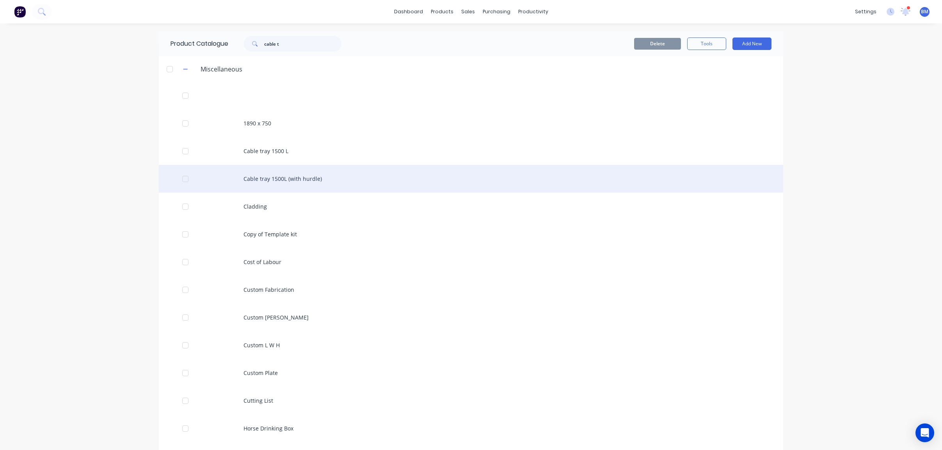
click at [327, 182] on div "Cable tray 1500L (with hurdle)" at bounding box center [471, 179] width 625 height 28
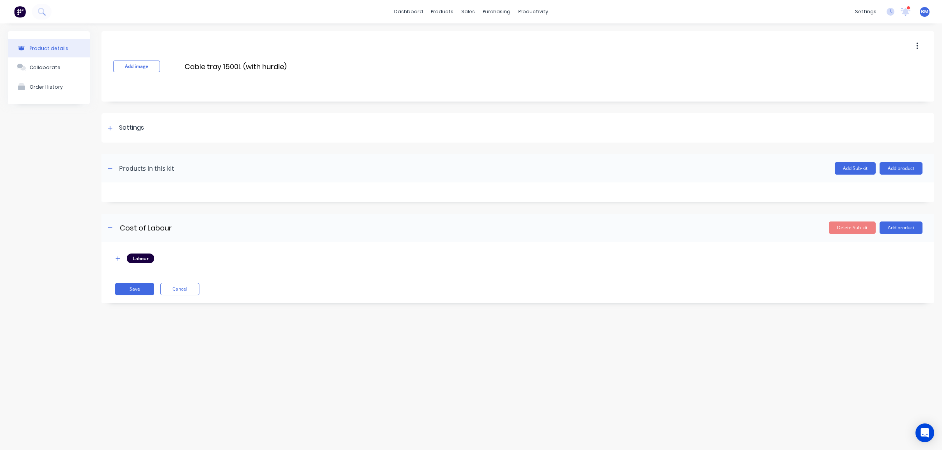
click at [135, 258] on div "Labour" at bounding box center [140, 257] width 27 height 9
click at [119, 258] on icon "button" at bounding box center [118, 258] width 4 height 4
drag, startPoint x: 538, startPoint y: 366, endPoint x: 497, endPoint y: 344, distance: 45.8
click at [537, 366] on div "Product details Collaborate Order History Add image Cable tray 1500L (with hurd…" at bounding box center [471, 228] width 942 height 411
click at [447, 32] on link "Product Catalogue" at bounding box center [480, 37] width 103 height 16
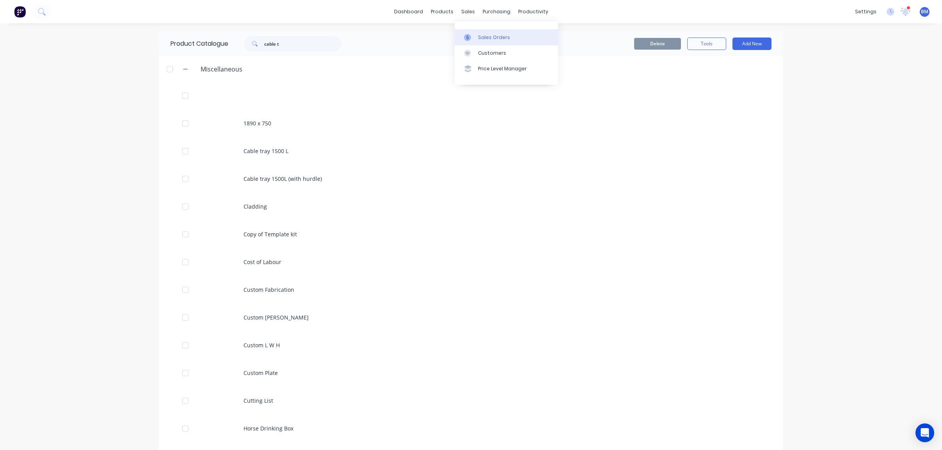
click at [476, 35] on div at bounding box center [470, 37] width 12 height 7
